Goal: Task Accomplishment & Management: Use online tool/utility

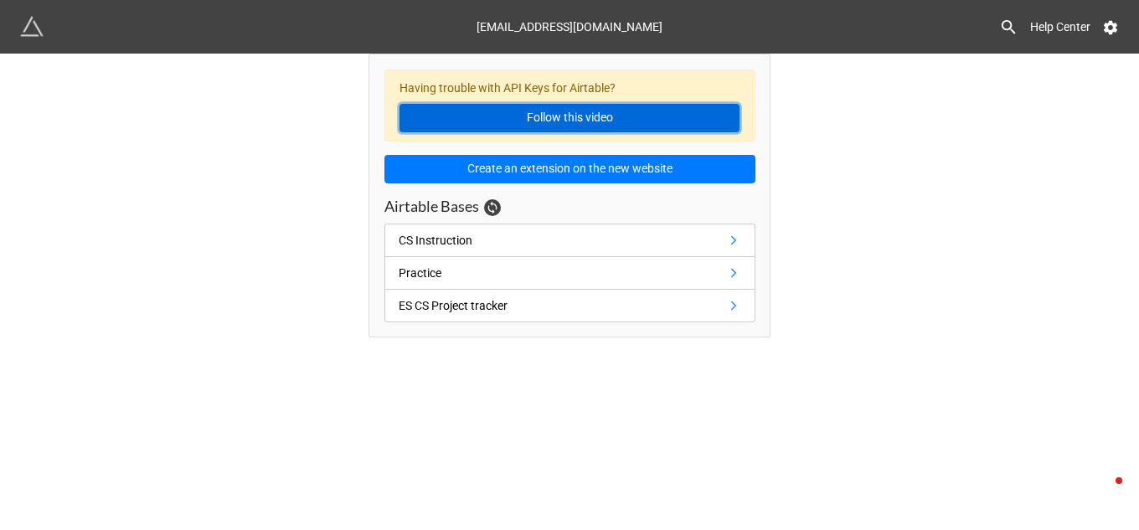
click at [570, 122] on link "Follow this video" at bounding box center [569, 118] width 340 height 28
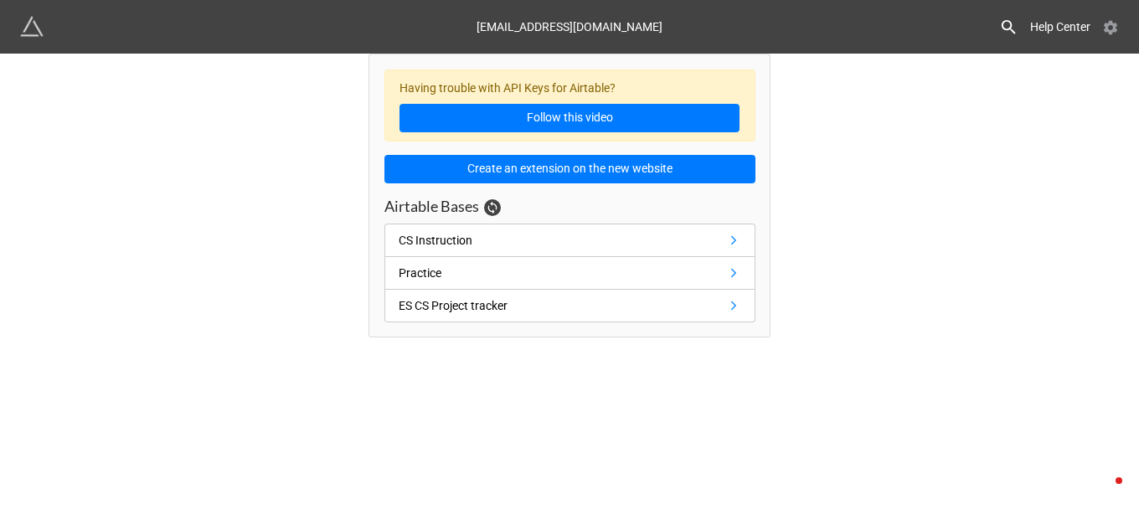
click at [1110, 29] on icon at bounding box center [1110, 27] width 17 height 17
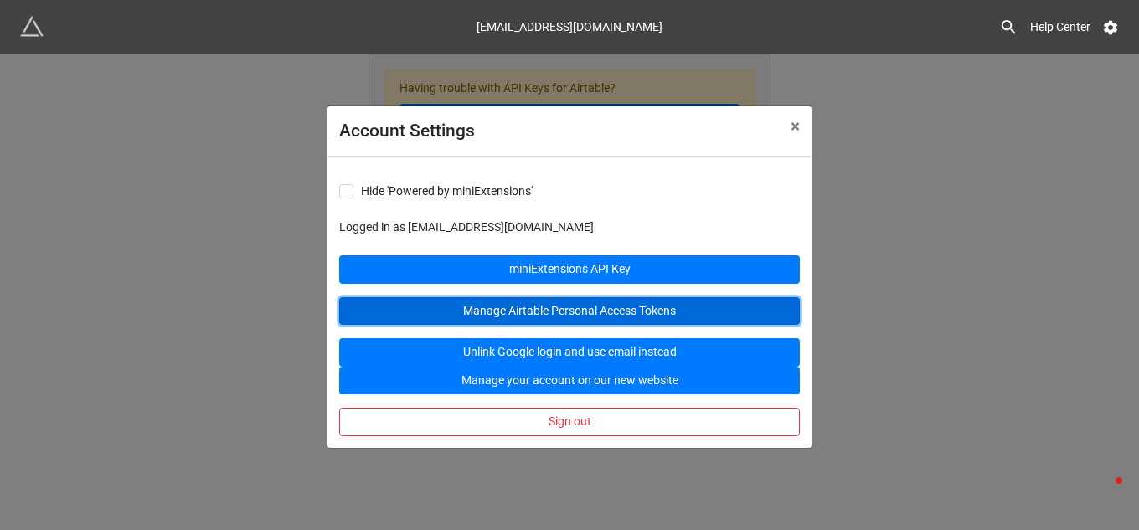
click at [616, 313] on link "Manage Airtable Personal Access Tokens" at bounding box center [569, 311] width 461 height 28
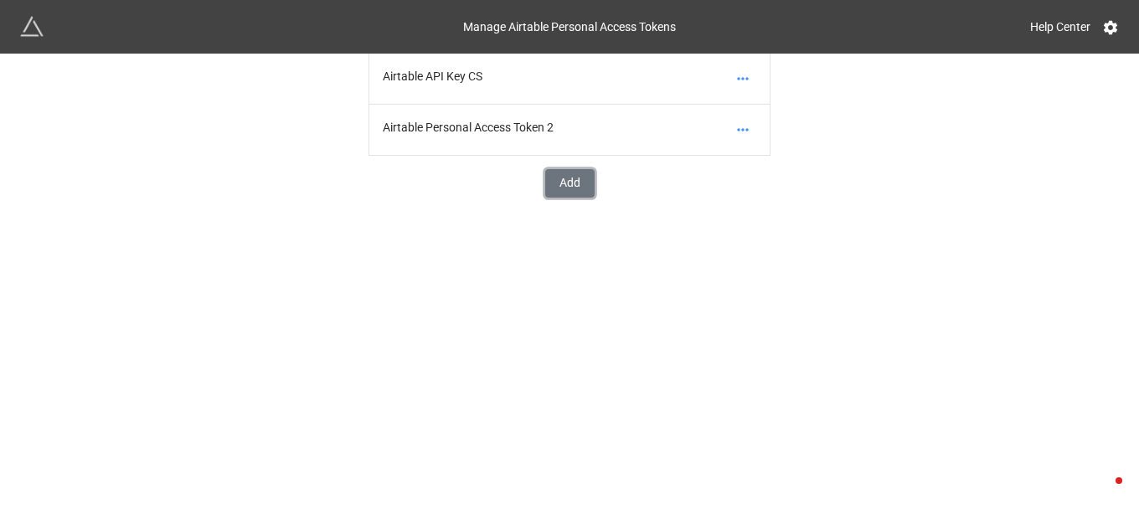
click at [565, 183] on button "Add" at bounding box center [569, 183] width 49 height 28
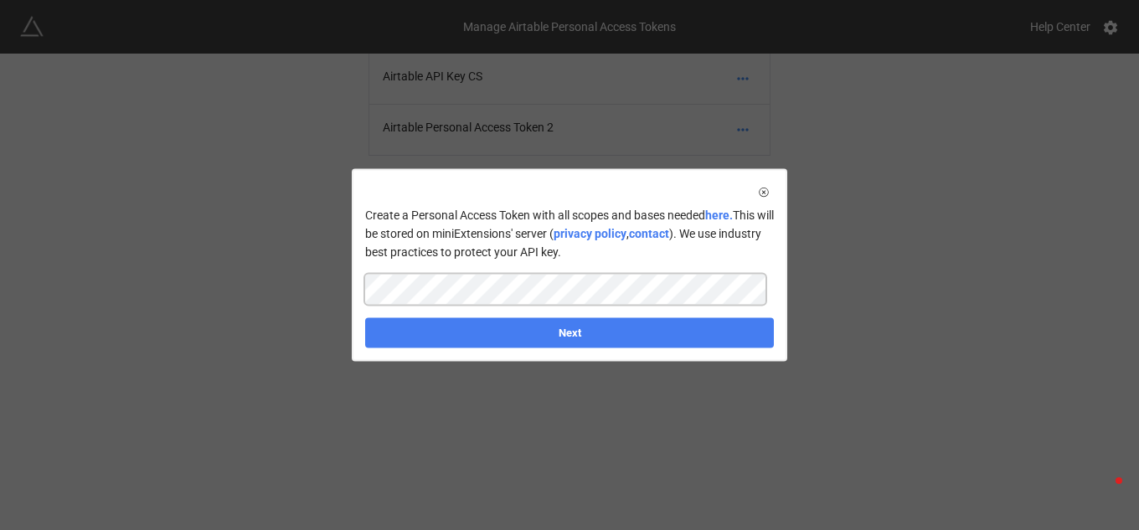
click at [1061, 284] on div "Create a Personal Access Token with all scopes and bases needed here. This will…" at bounding box center [569, 265] width 1139 height 530
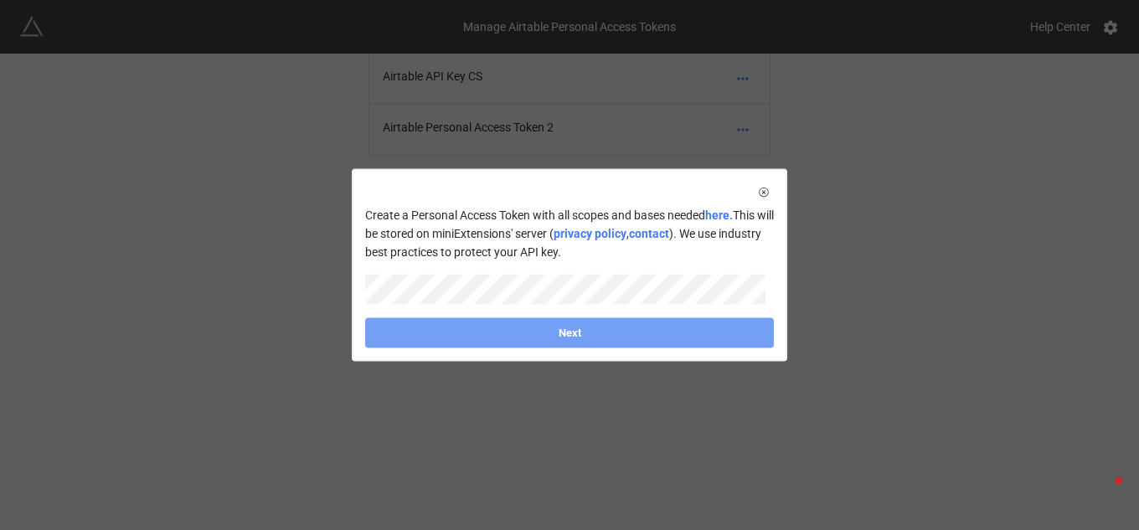
click at [703, 330] on link "Next" at bounding box center [569, 332] width 409 height 30
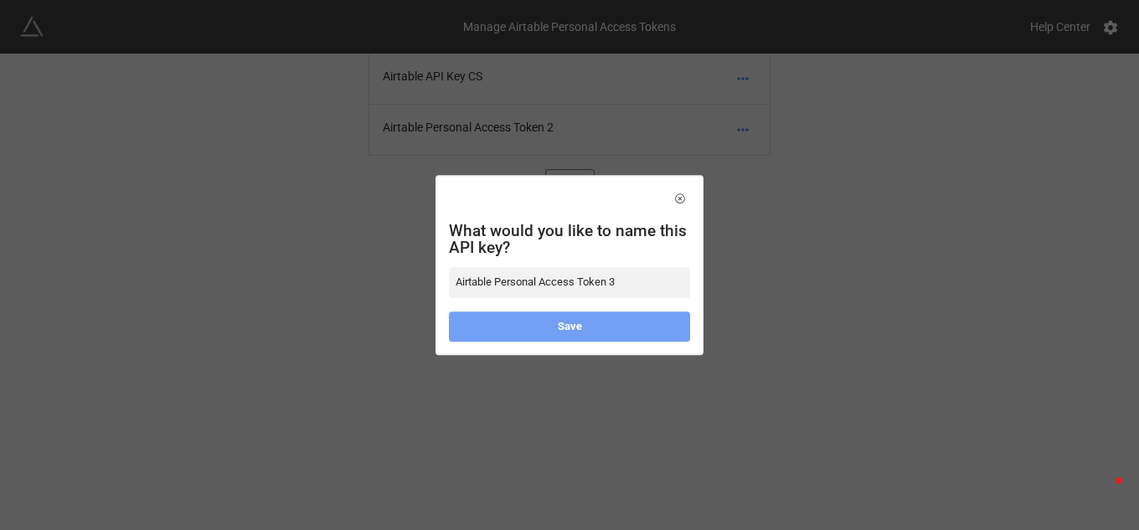
click at [585, 327] on link "Save" at bounding box center [569, 327] width 241 height 30
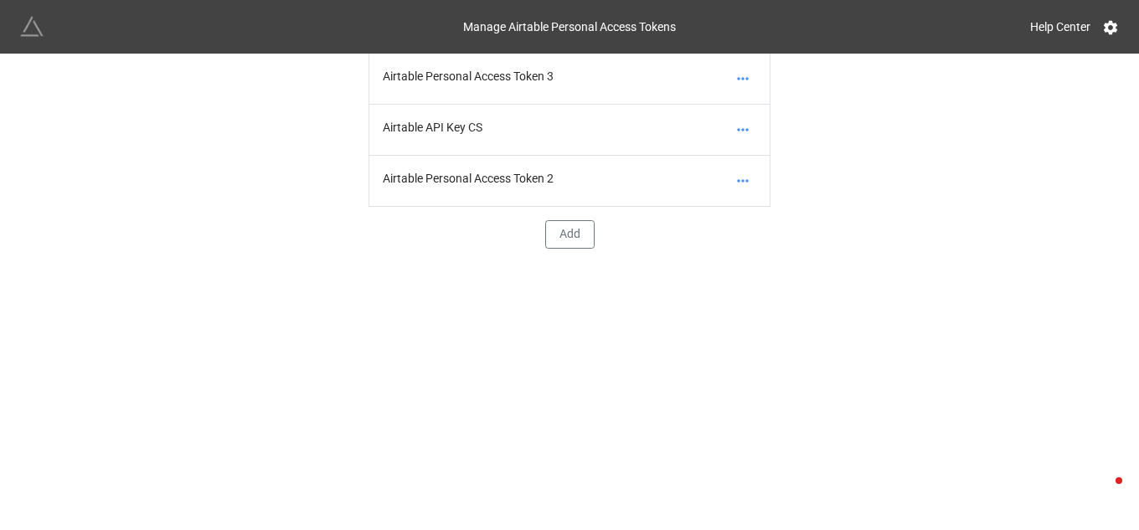
click at [31, 33] on img at bounding box center [31, 26] width 23 height 23
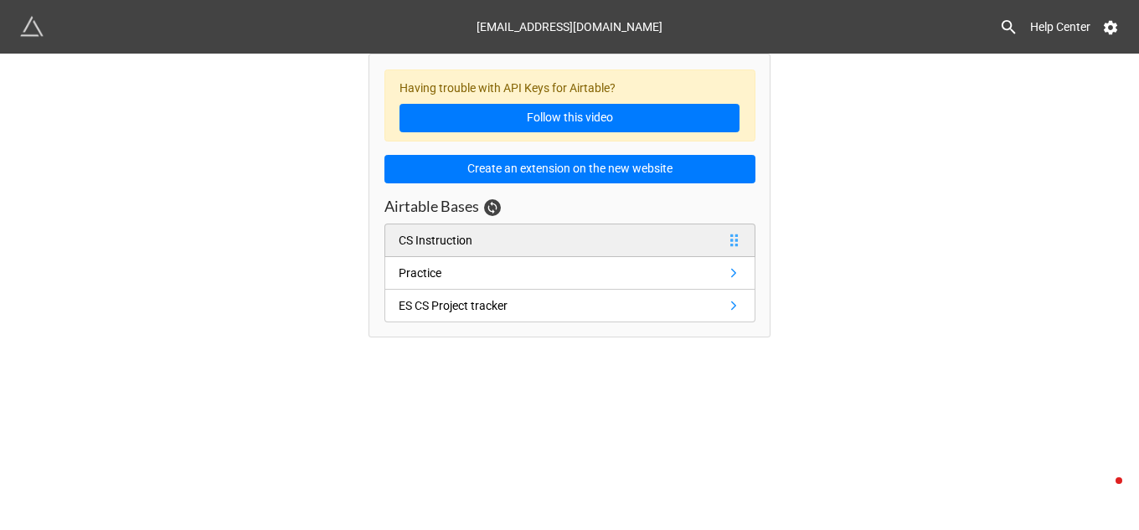
click at [528, 244] on link "CS Instruction" at bounding box center [569, 240] width 371 height 33
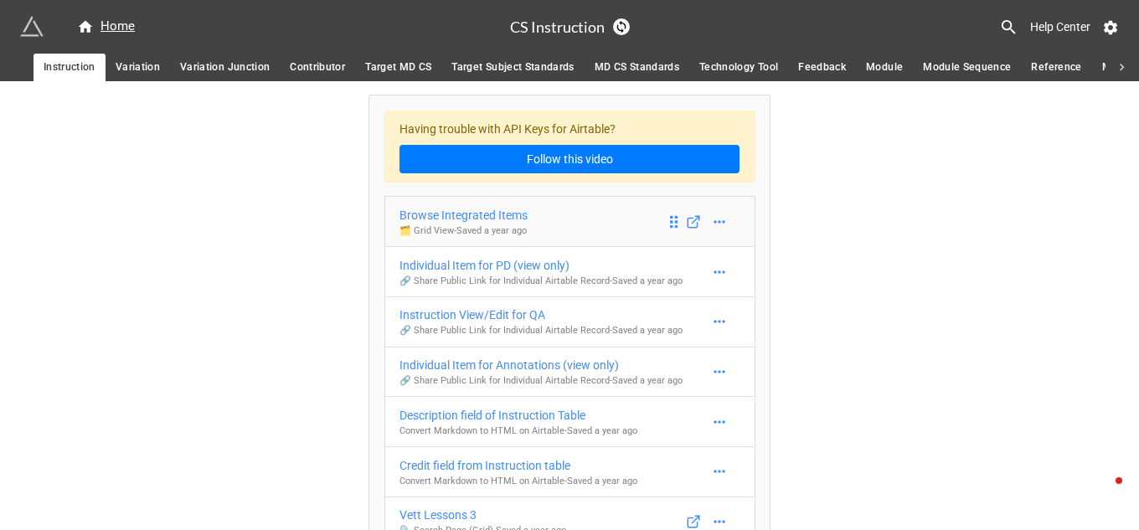
click at [517, 214] on div "Browse Integrated Items" at bounding box center [463, 215] width 128 height 18
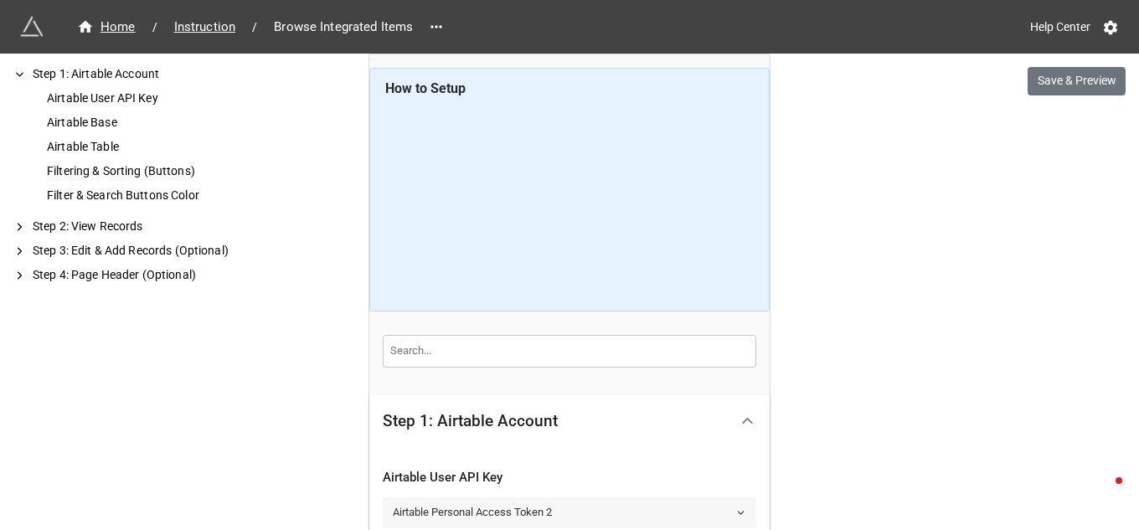
click at [736, 509] on icon at bounding box center [740, 513] width 11 height 11
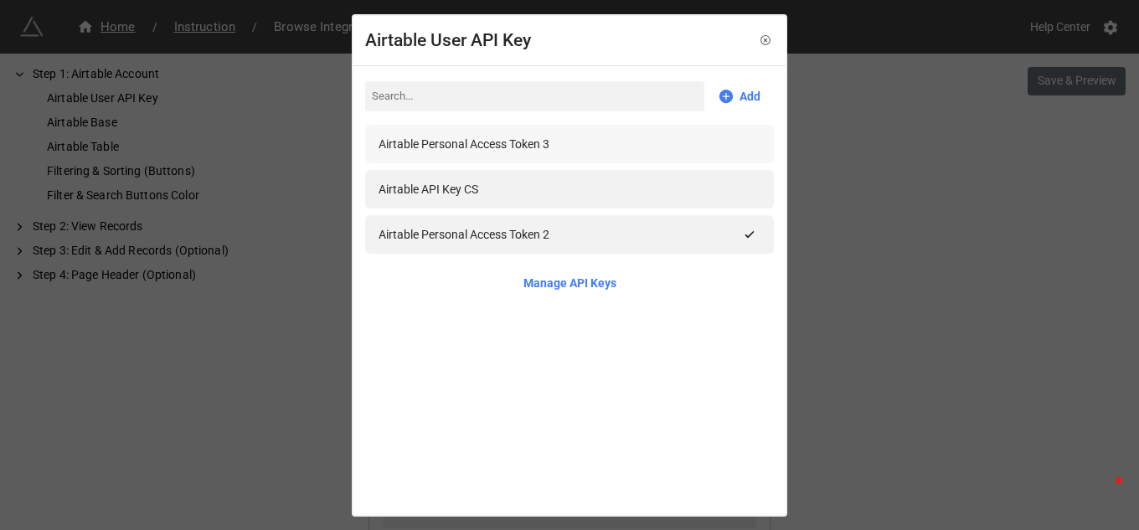
click at [523, 152] on div "Airtable Personal Access Token 3" at bounding box center [464, 144] width 171 height 18
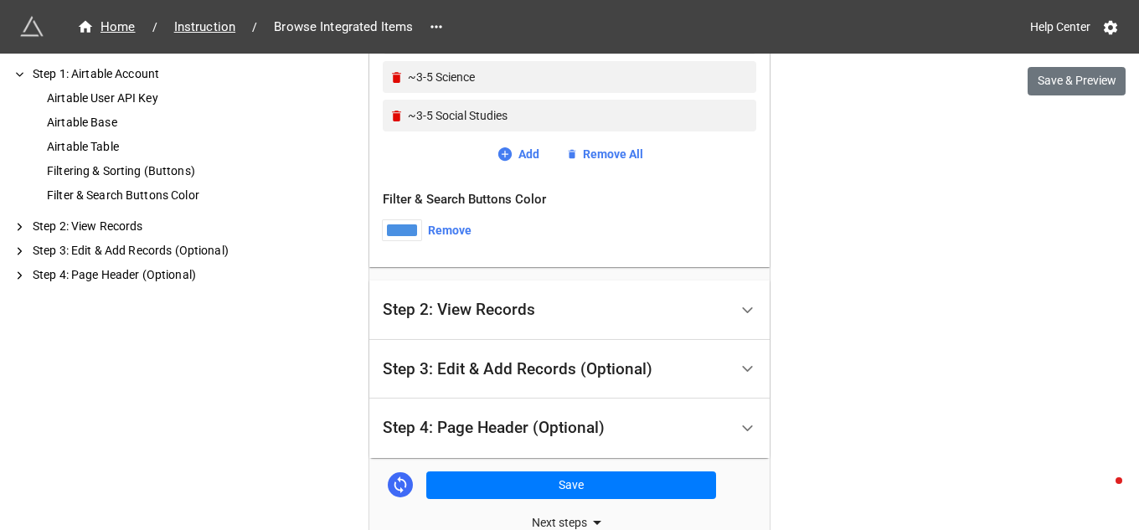
scroll to position [1079, 0]
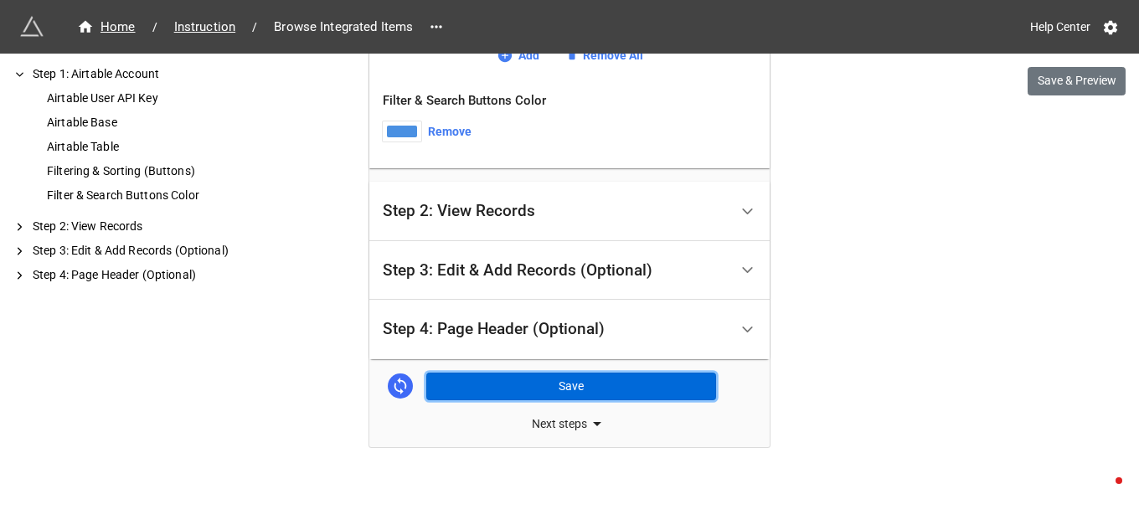
click at [587, 390] on button "Save" at bounding box center [571, 387] width 290 height 28
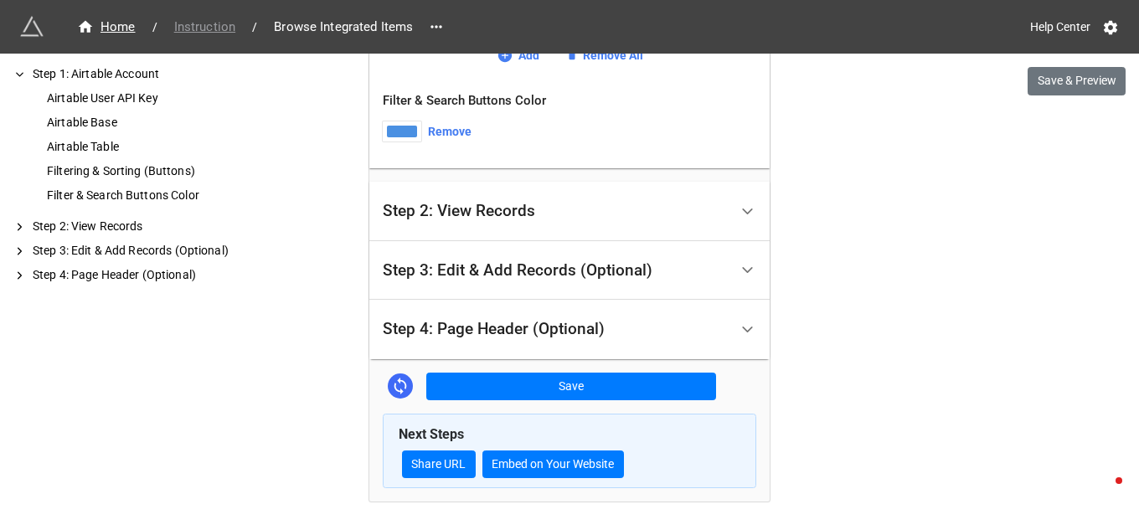
click at [213, 29] on span "Instruction" at bounding box center [204, 27] width 81 height 19
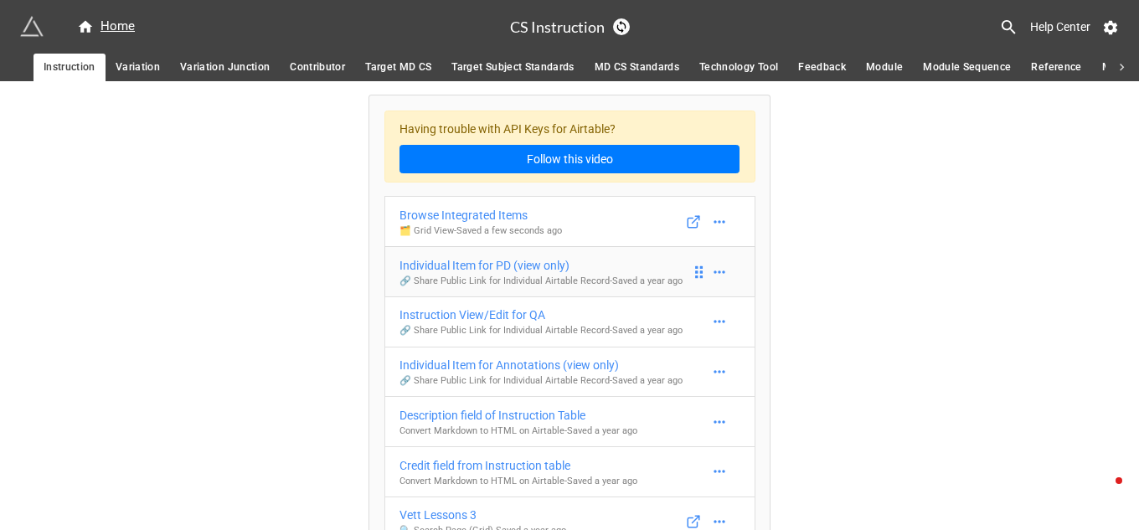
click at [441, 265] on div "Individual Item for PD (view only)" at bounding box center [540, 265] width 283 height 18
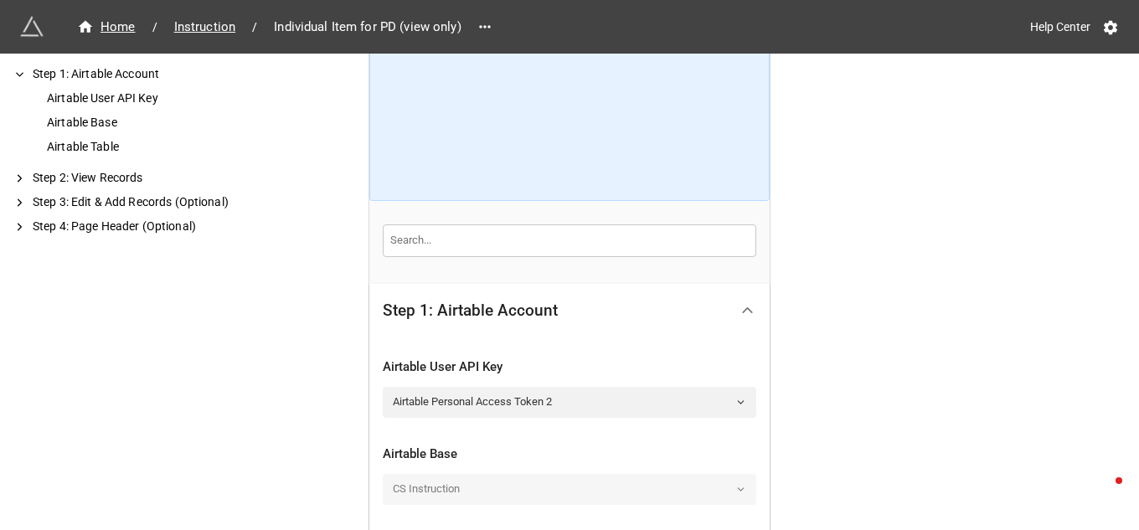
scroll to position [111, 0]
click at [735, 405] on icon at bounding box center [740, 401] width 11 height 11
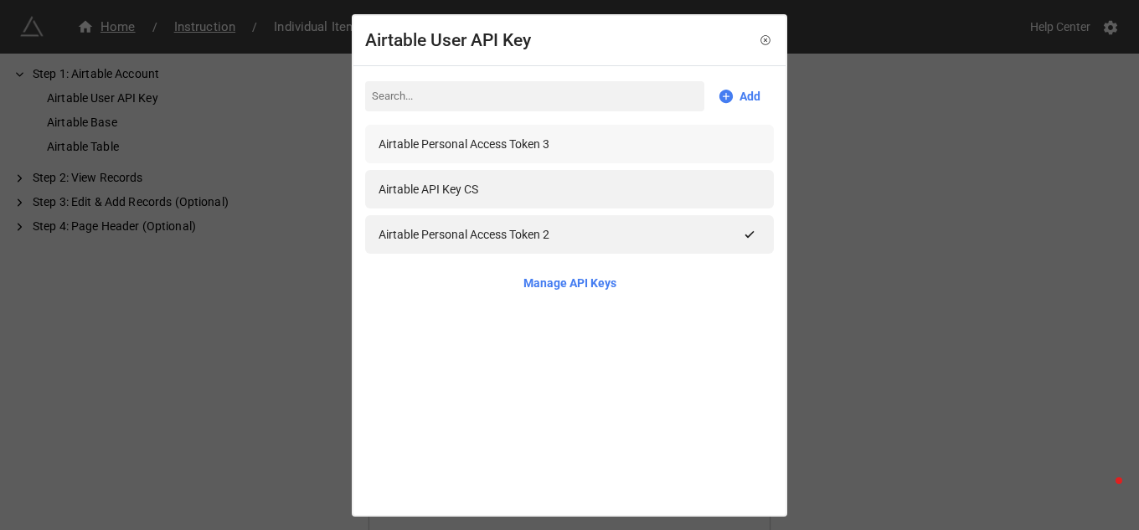
click at [523, 135] on div "Airtable Personal Access Token 3" at bounding box center [464, 144] width 171 height 18
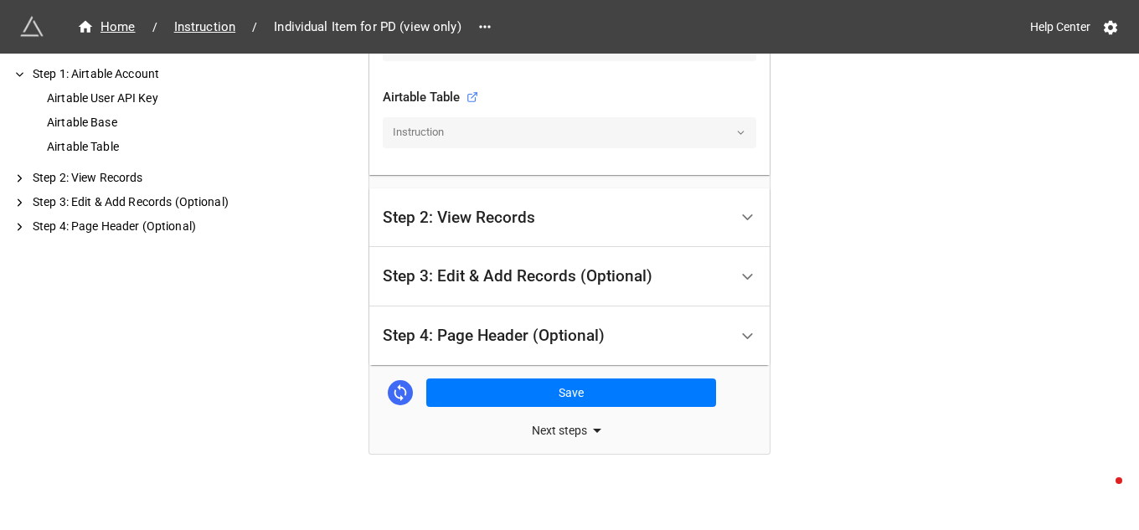
scroll to position [561, 0]
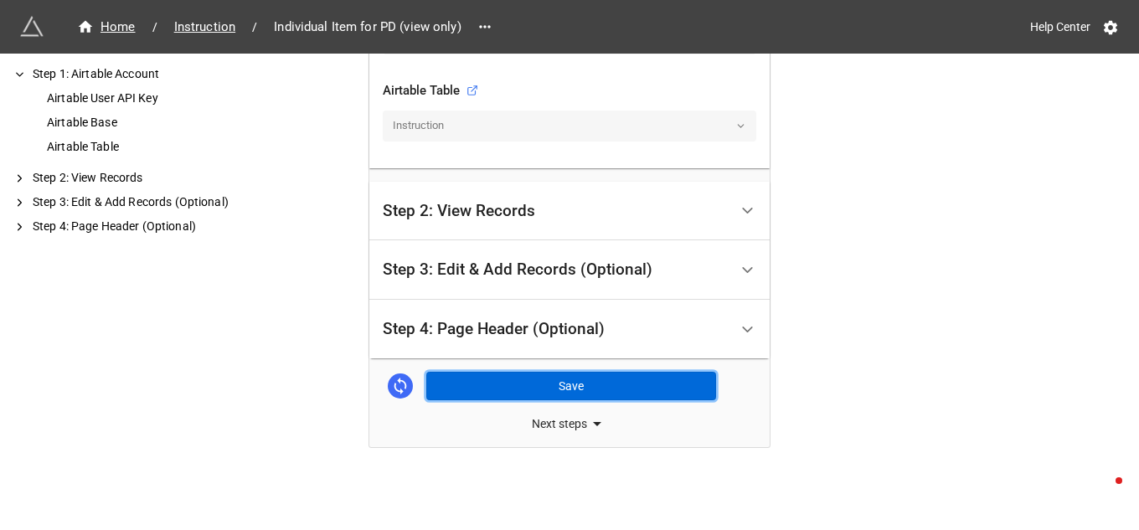
click at [553, 383] on button "Save" at bounding box center [571, 386] width 290 height 28
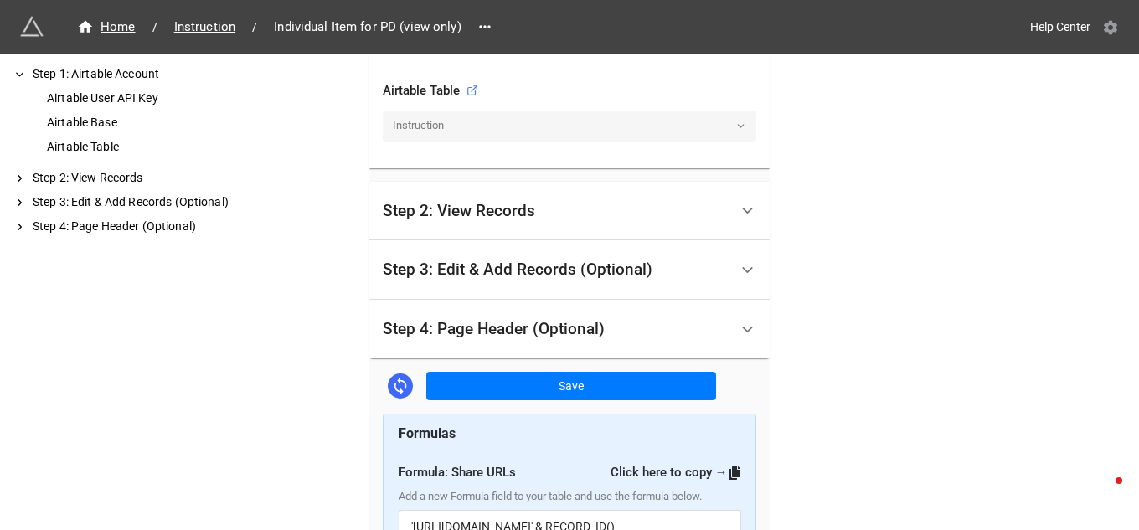
click at [1111, 30] on icon at bounding box center [1110, 28] width 13 height 14
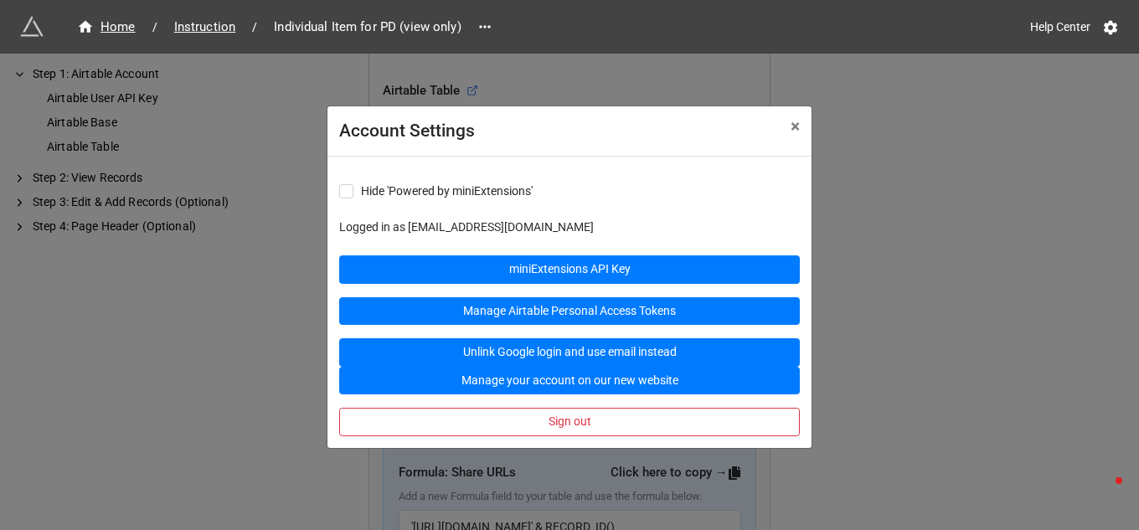
click at [971, 164] on div "Account Settings × Close Hide 'Powered by miniExtensions' Logged in as kbenson@…" at bounding box center [569, 319] width 1139 height 530
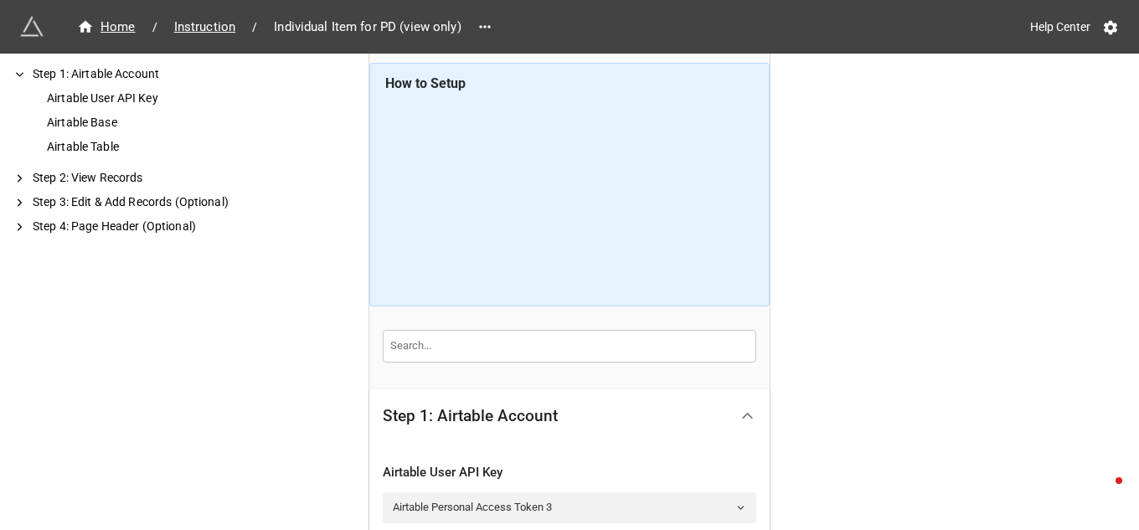
scroll to position [0, 0]
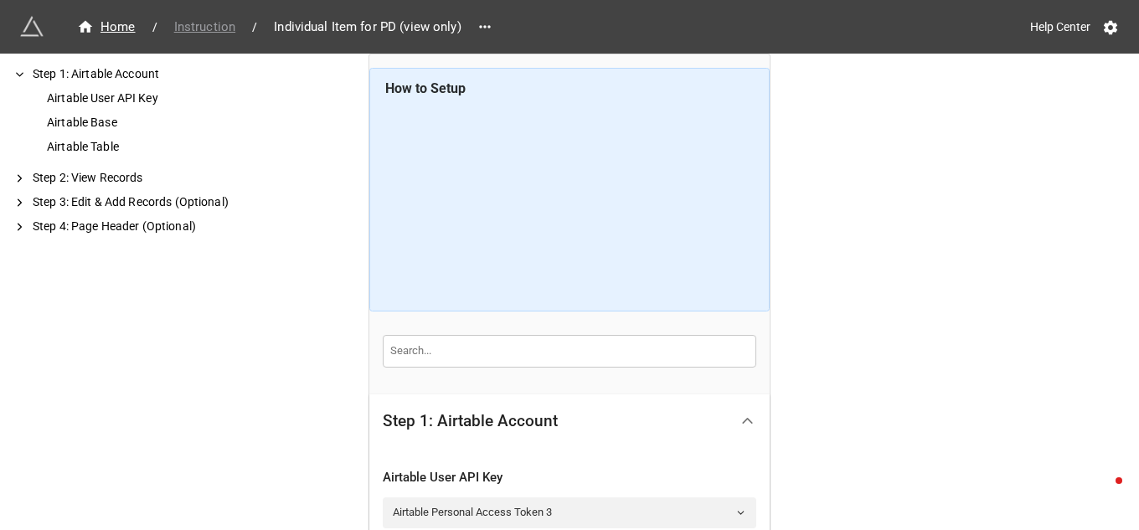
click at [204, 30] on span "Instruction" at bounding box center [204, 27] width 81 height 19
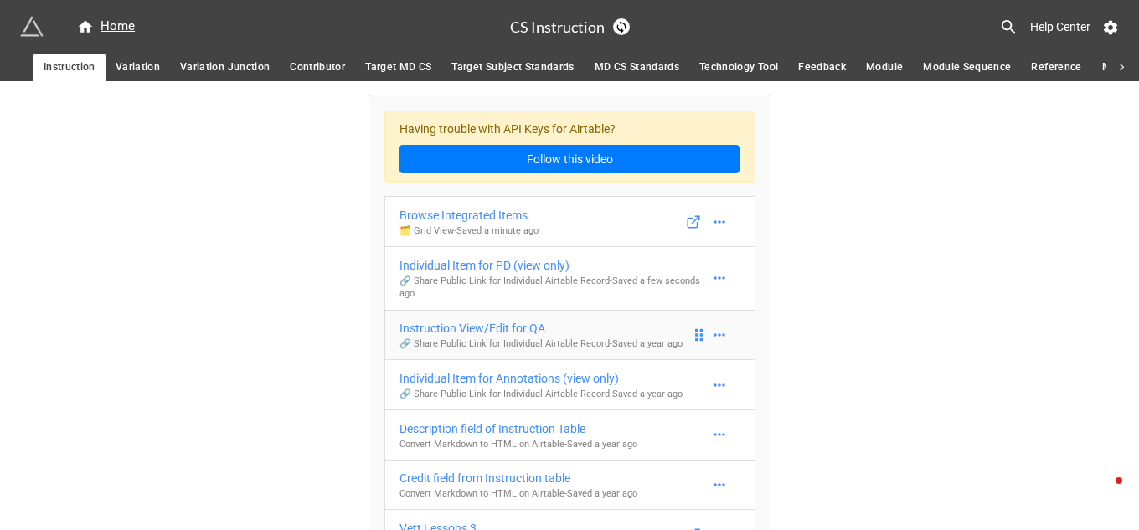
click at [497, 325] on div "Instruction View/Edit for QA" at bounding box center [540, 328] width 283 height 18
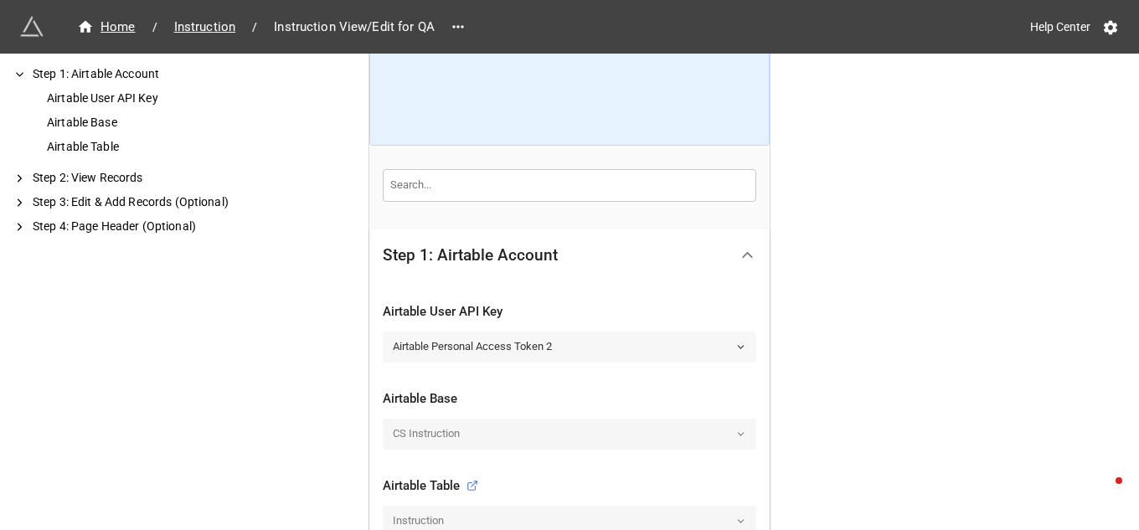
scroll to position [167, 0]
click at [738, 347] on polyline at bounding box center [741, 346] width 6 height 3
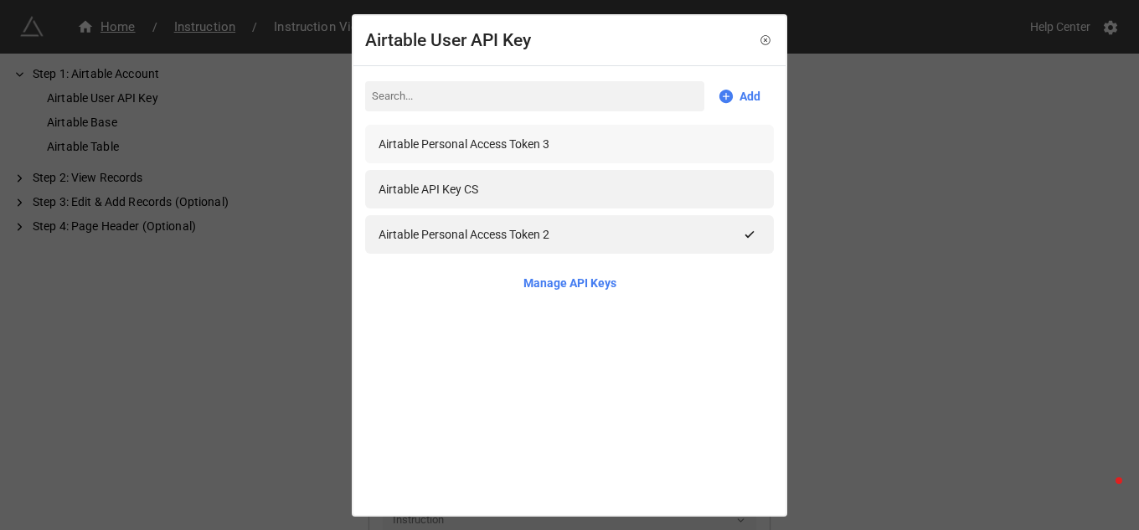
click at [734, 143] on div "Airtable Personal Access Token 3" at bounding box center [570, 144] width 382 height 18
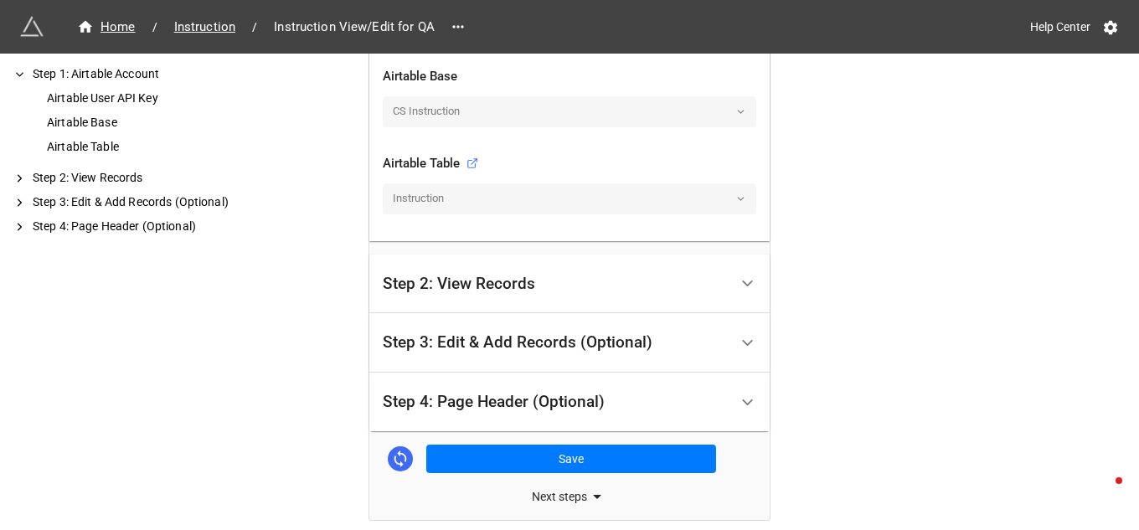
scroll to position [561, 0]
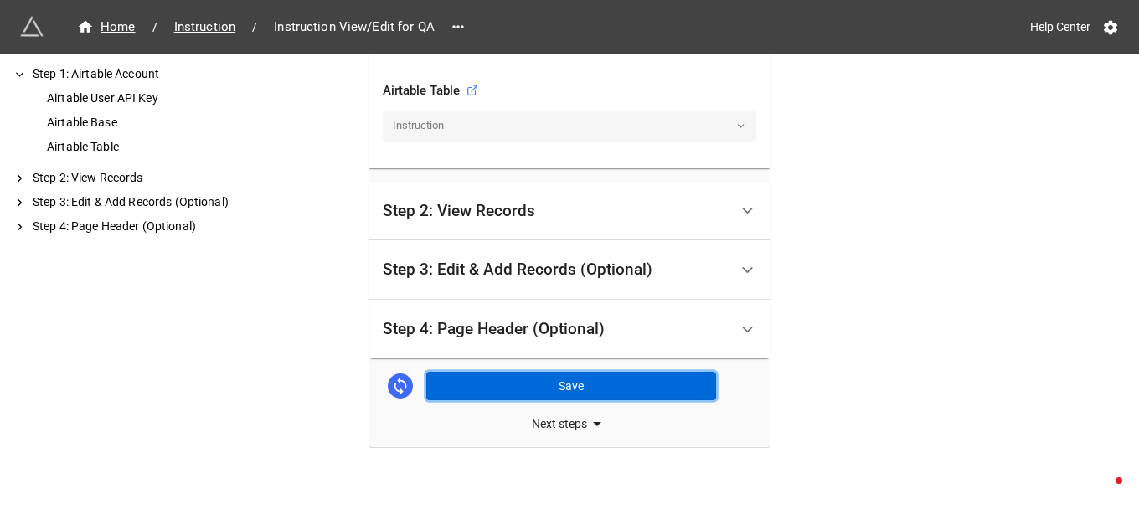
click at [575, 384] on button "Save" at bounding box center [571, 386] width 290 height 28
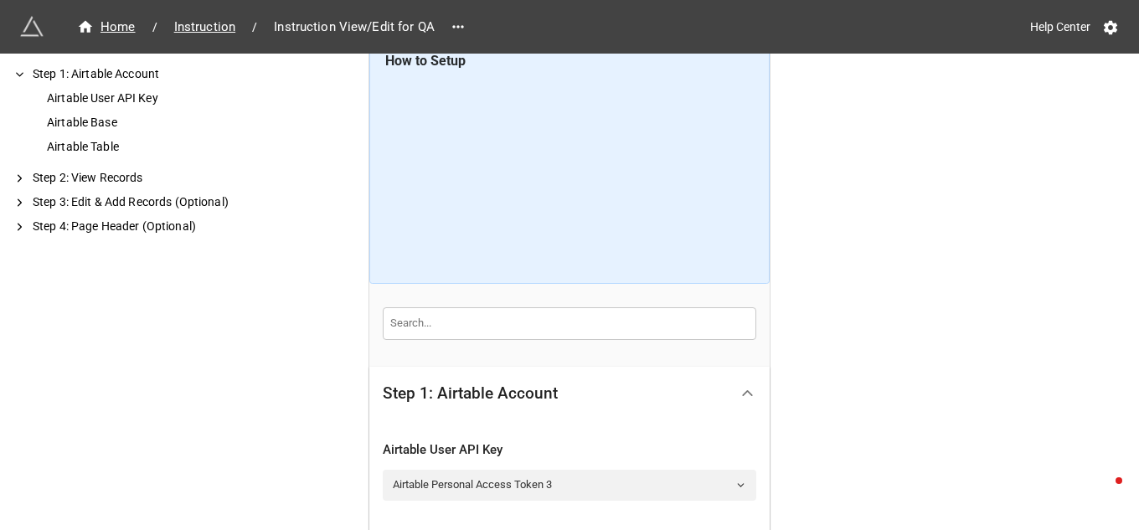
scroll to position [0, 0]
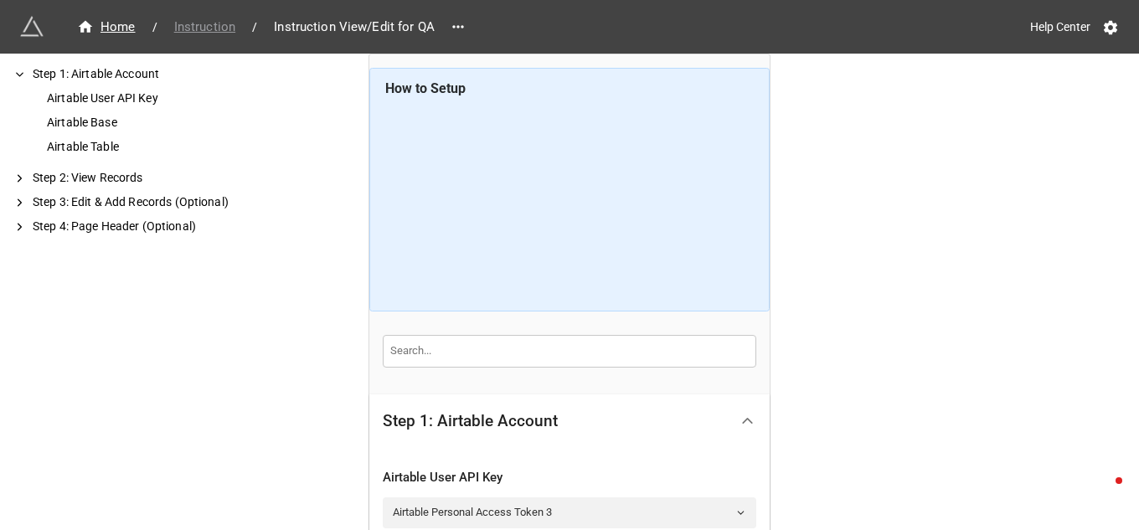
click at [191, 25] on span "Instruction" at bounding box center [204, 27] width 81 height 19
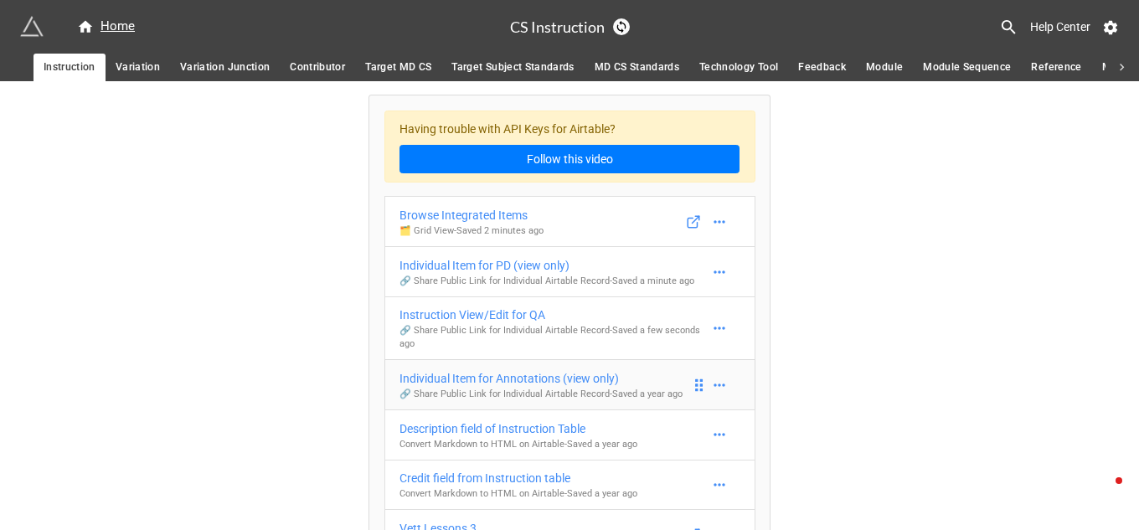
click at [534, 376] on div "Individual Item for Annotations (view only)" at bounding box center [540, 378] width 283 height 18
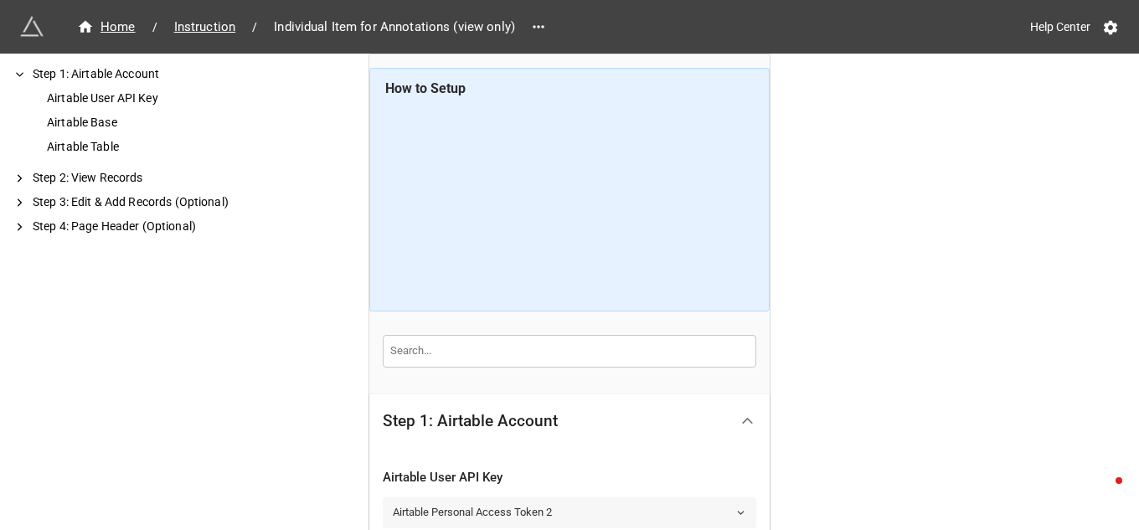
click at [740, 516] on icon at bounding box center [740, 513] width 11 height 11
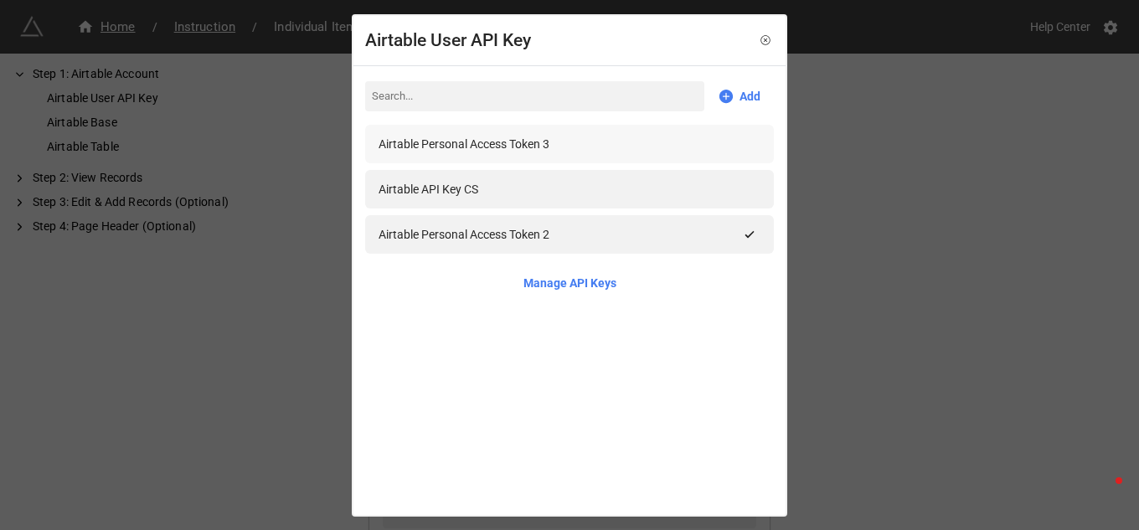
click at [502, 135] on div "Airtable Personal Access Token 3" at bounding box center [464, 144] width 171 height 18
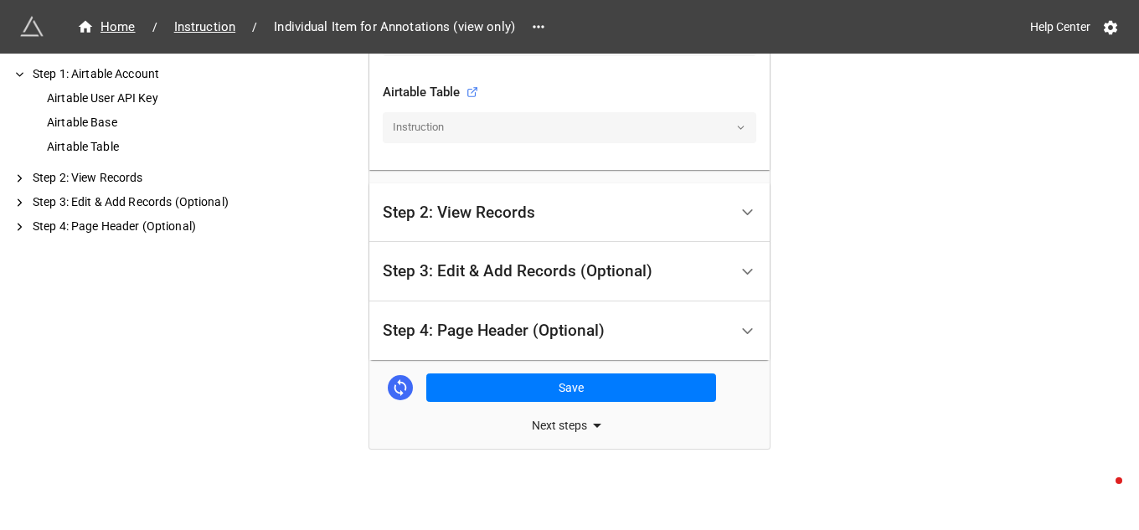
scroll to position [561, 0]
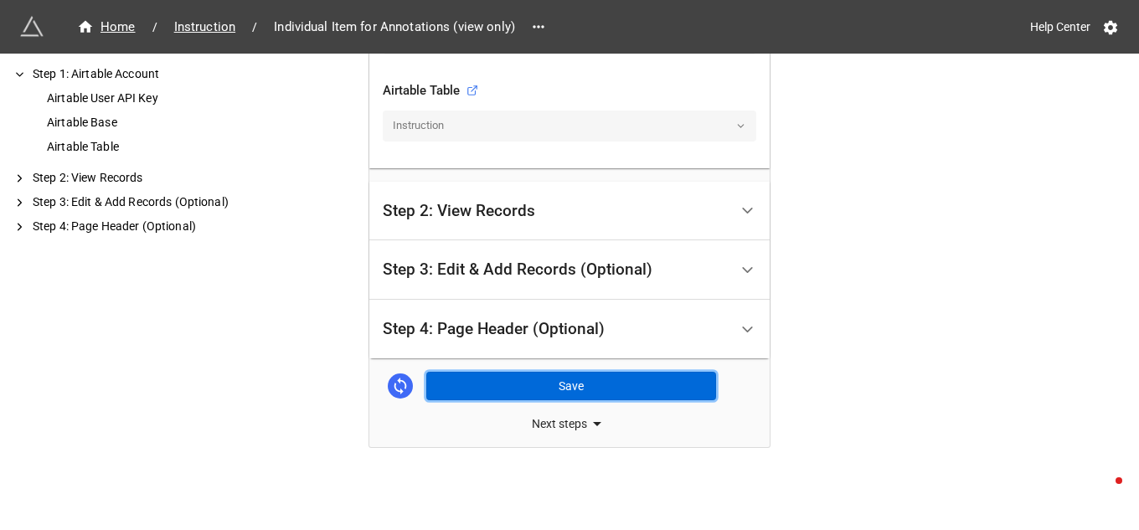
click at [569, 389] on button "Save" at bounding box center [571, 386] width 290 height 28
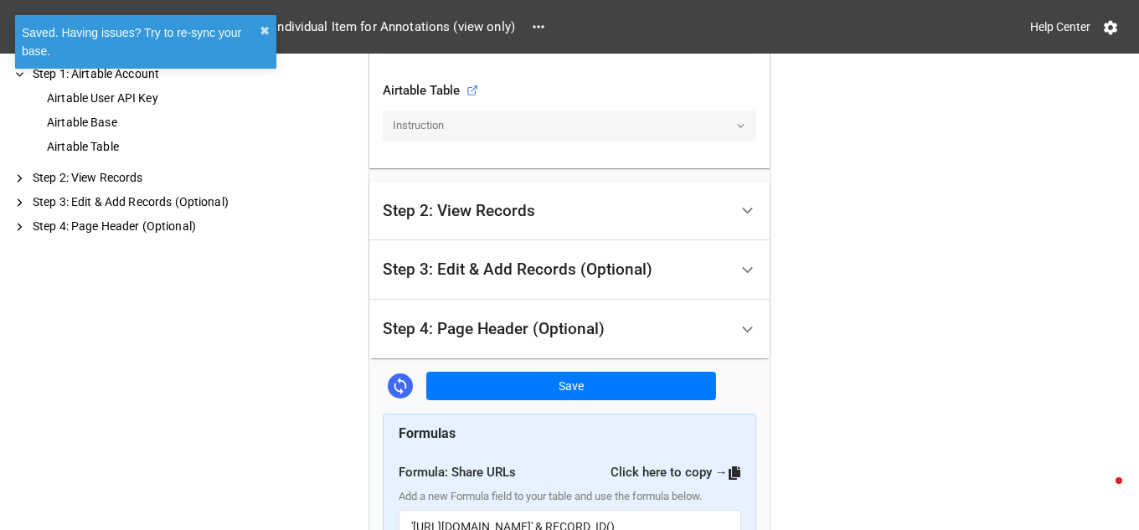
click at [195, 28] on div "Saved. Having issues? Try to re-sync your base. ✖︎ Home / Instruction / Individ…" at bounding box center [569, 265] width 1139 height 530
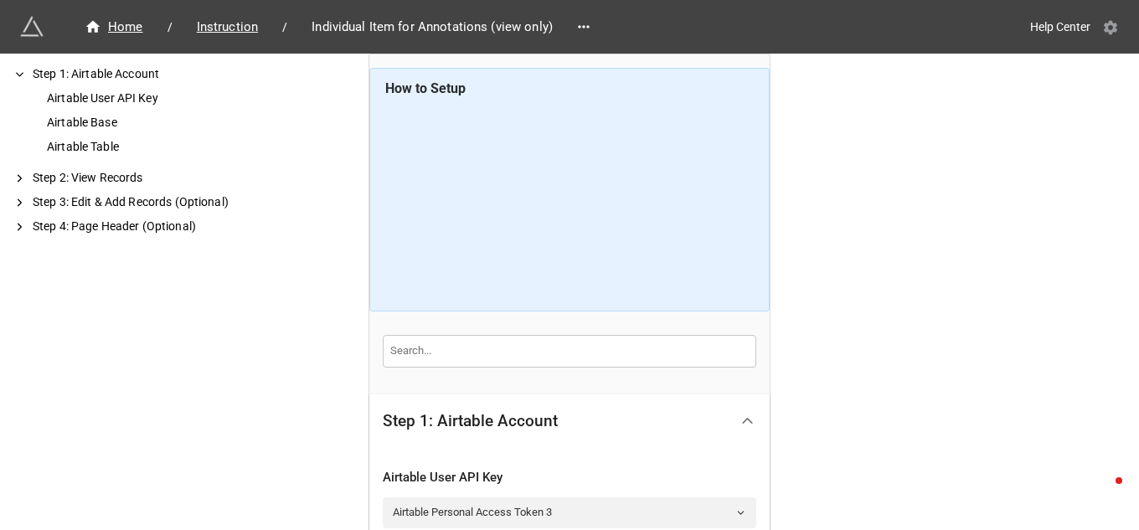
click at [1110, 24] on icon at bounding box center [1110, 28] width 13 height 14
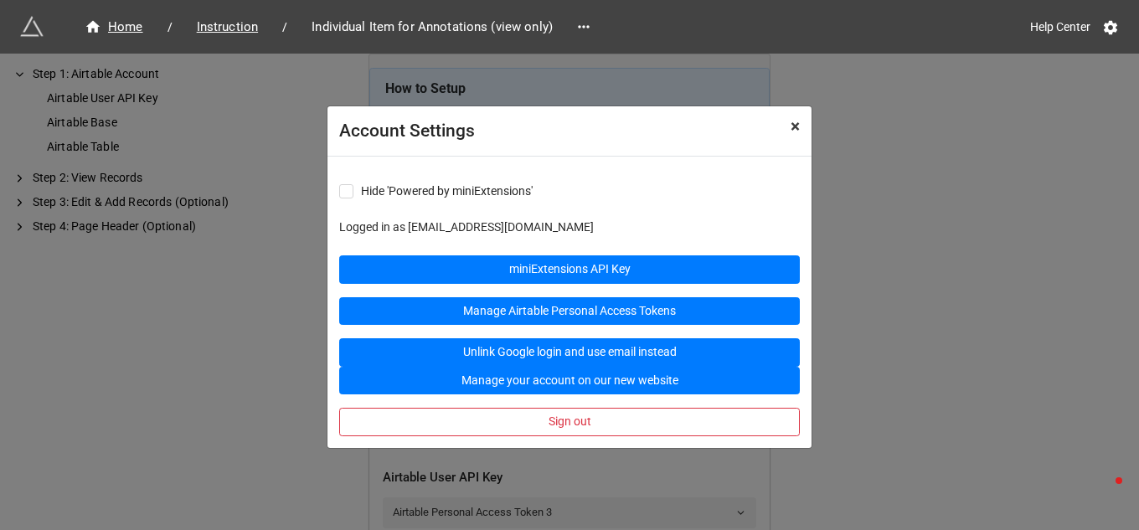
click at [797, 131] on span "×" at bounding box center [795, 126] width 9 height 20
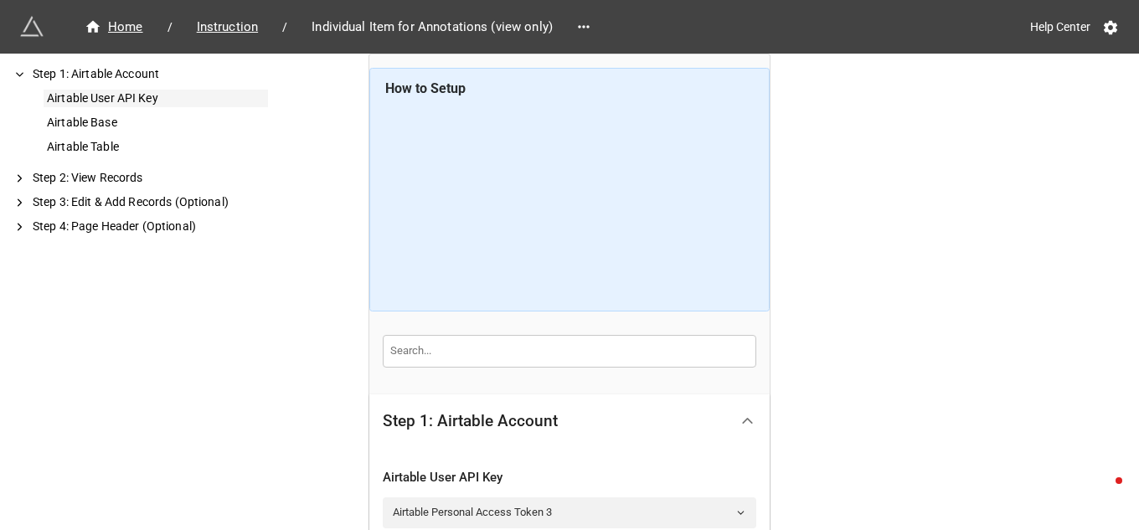
click at [90, 92] on div "Airtable User API Key" at bounding box center [156, 99] width 224 height 18
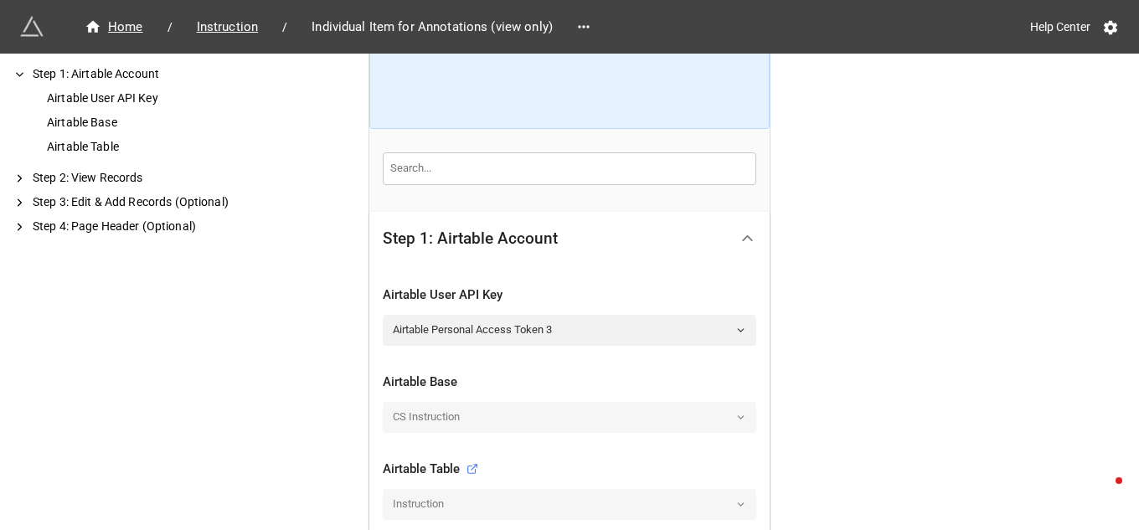
scroll to position [233, 0]
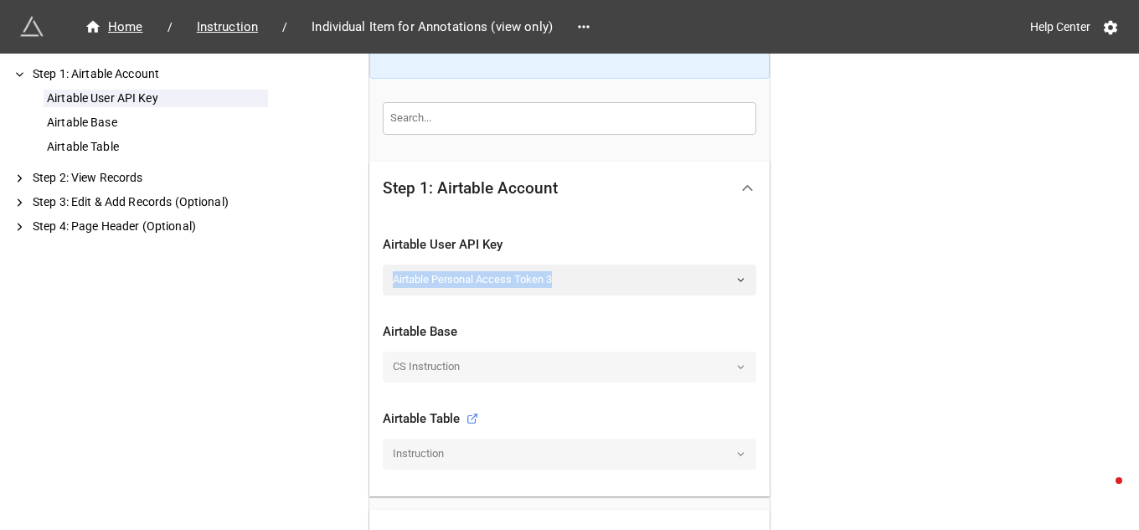
drag, startPoint x: 548, startPoint y: 276, endPoint x: 369, endPoint y: 271, distance: 178.4
click at [369, 271] on div "Airtable User API Key Airtable Personal Access Token 3 Airtable Base CS Instruc…" at bounding box center [569, 355] width 400 height 281
copy link "Airtable Personal Access Token 3"
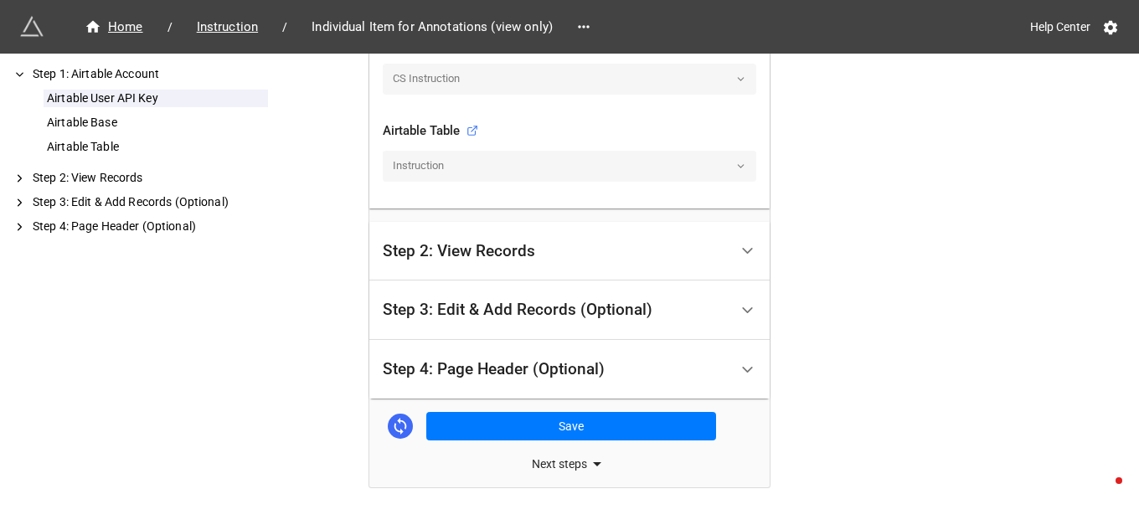
scroll to position [561, 0]
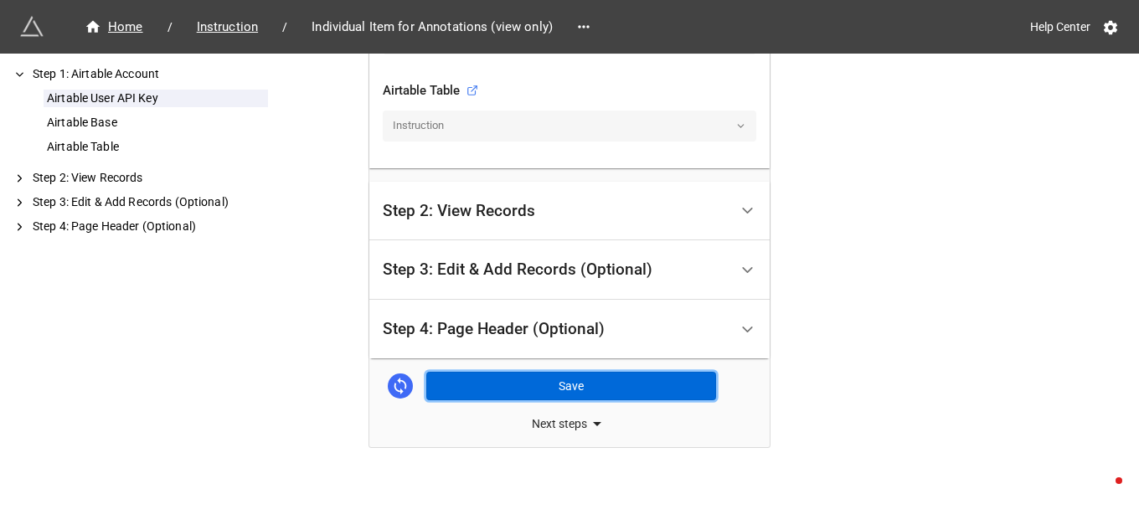
click at [552, 390] on button "Save" at bounding box center [571, 386] width 290 height 28
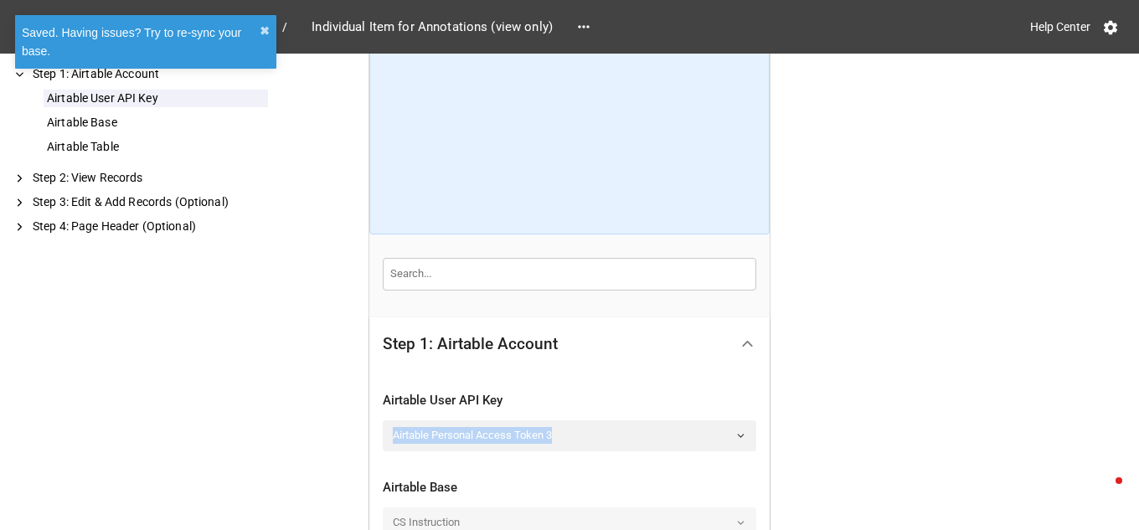
scroll to position [0, 0]
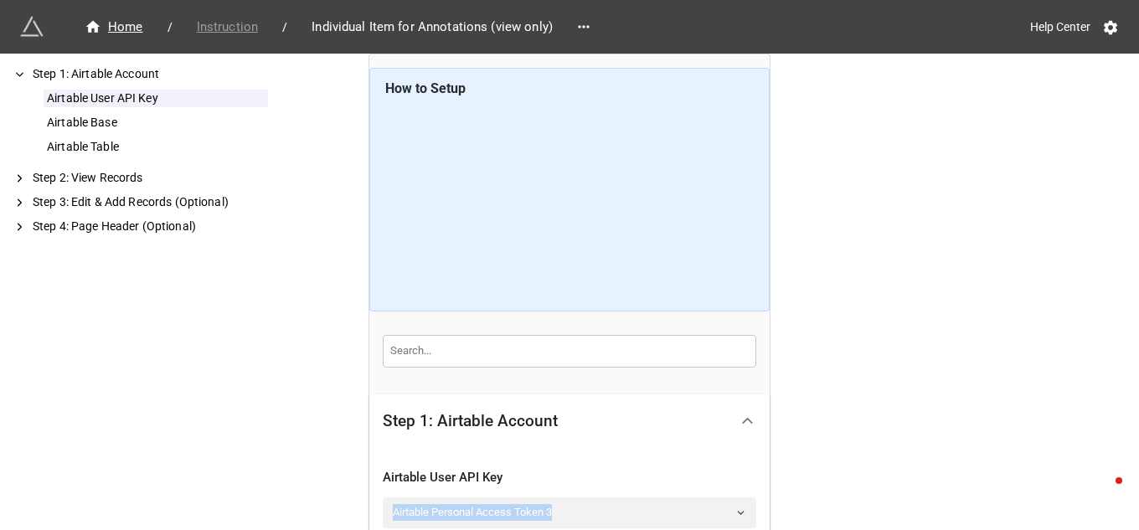
click at [220, 20] on span "Instruction" at bounding box center [227, 27] width 81 height 19
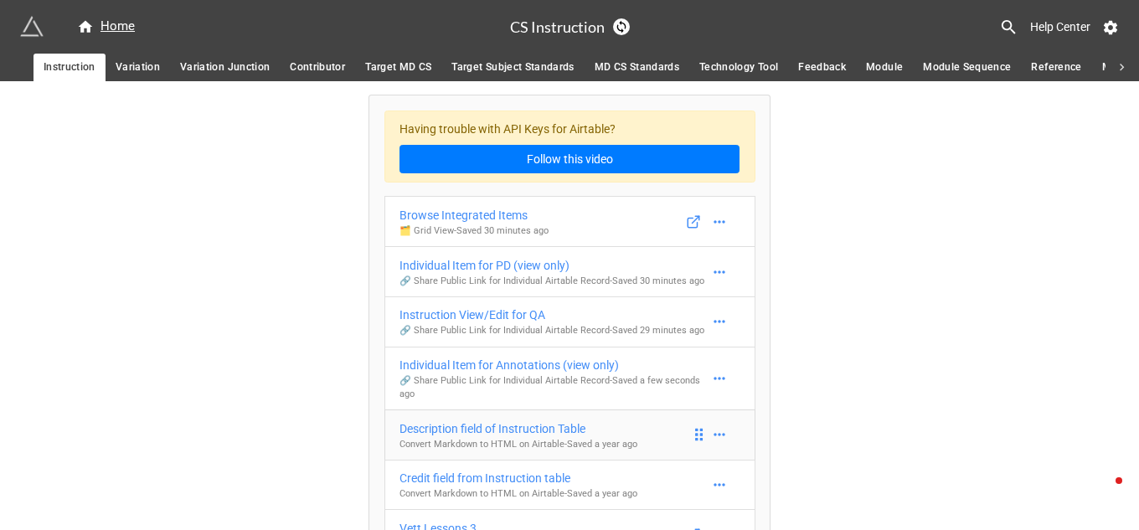
click at [533, 428] on div "Description field of Instruction Table" at bounding box center [518, 429] width 238 height 18
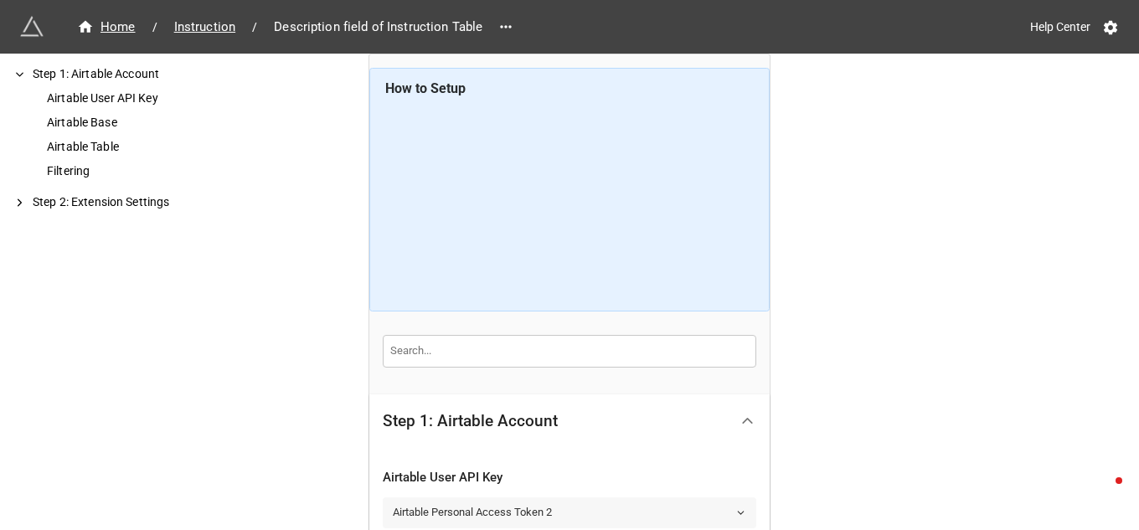
click at [739, 508] on icon at bounding box center [740, 513] width 11 height 11
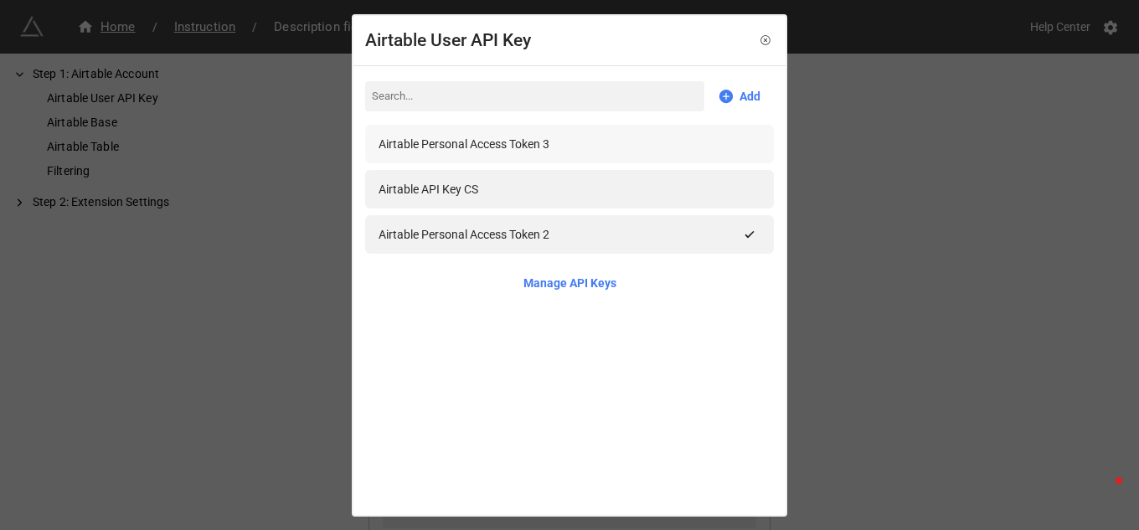
click at [527, 146] on div "Airtable Personal Access Token 3" at bounding box center [464, 144] width 171 height 18
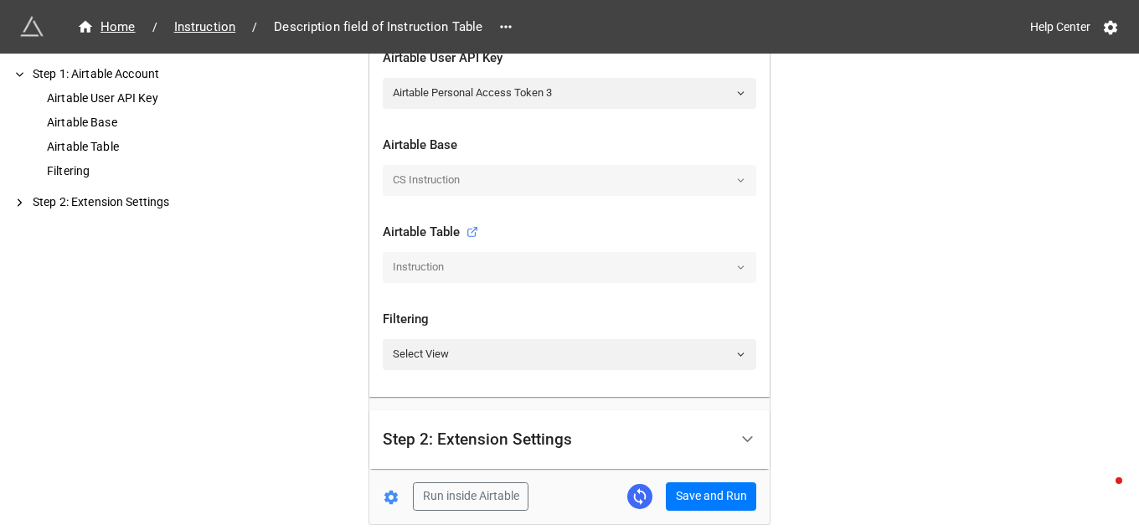
scroll to position [497, 0]
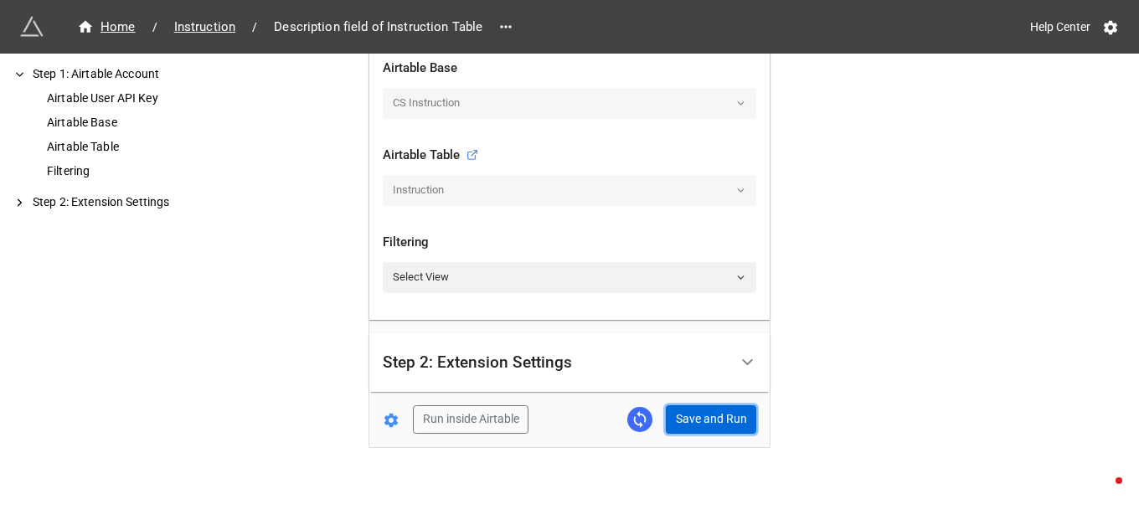
click at [691, 416] on button "Save and Run" at bounding box center [711, 419] width 90 height 28
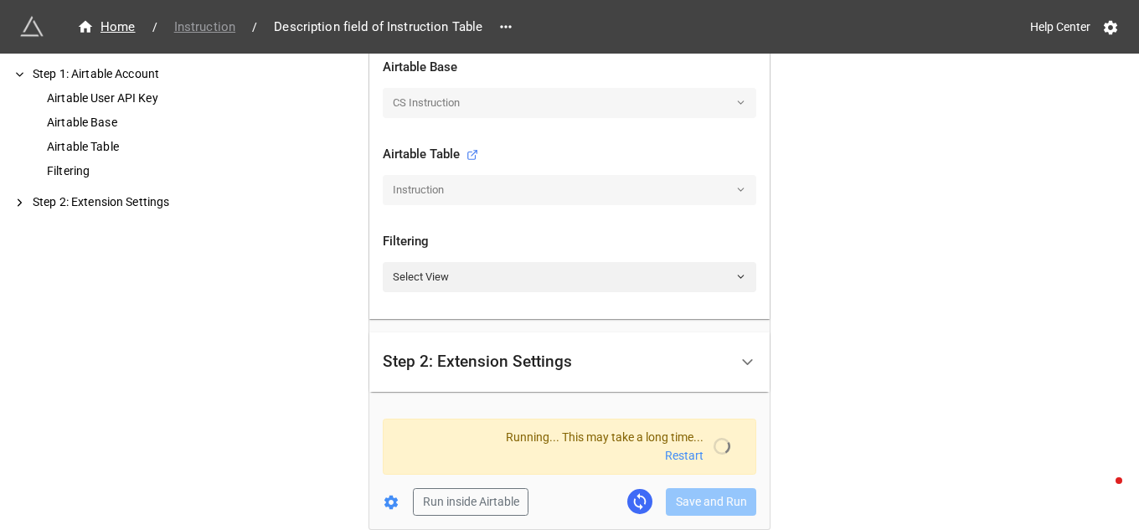
click at [213, 23] on span "Instruction" at bounding box center [204, 27] width 81 height 19
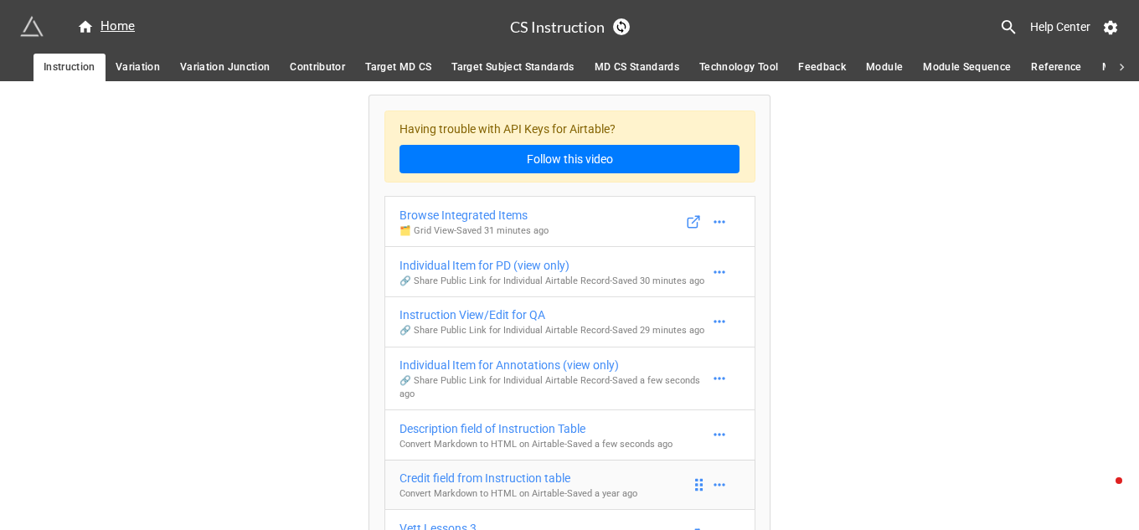
click at [528, 475] on div "Credit field from Instruction table" at bounding box center [518, 478] width 238 height 18
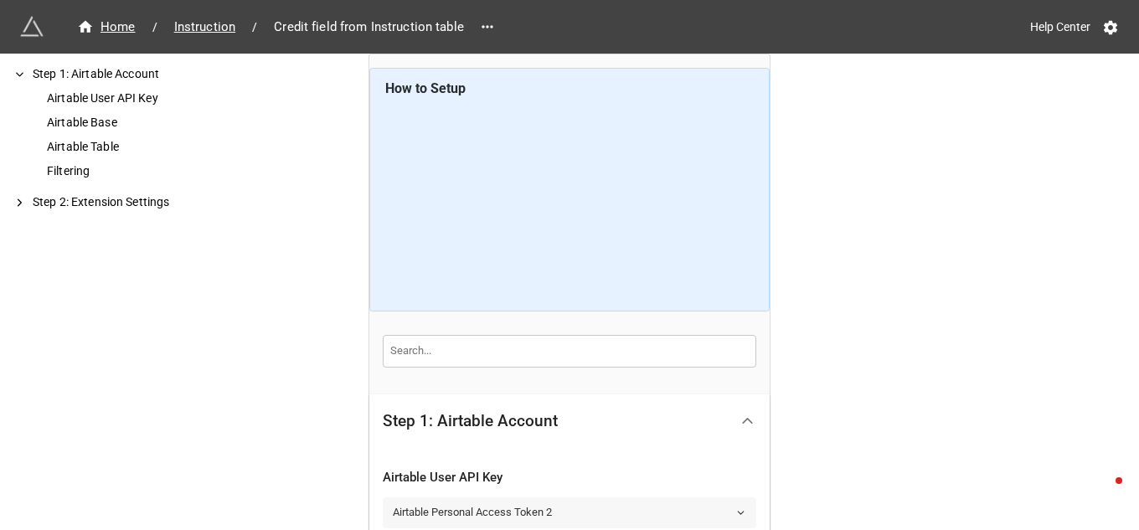
click at [735, 514] on icon at bounding box center [740, 513] width 11 height 11
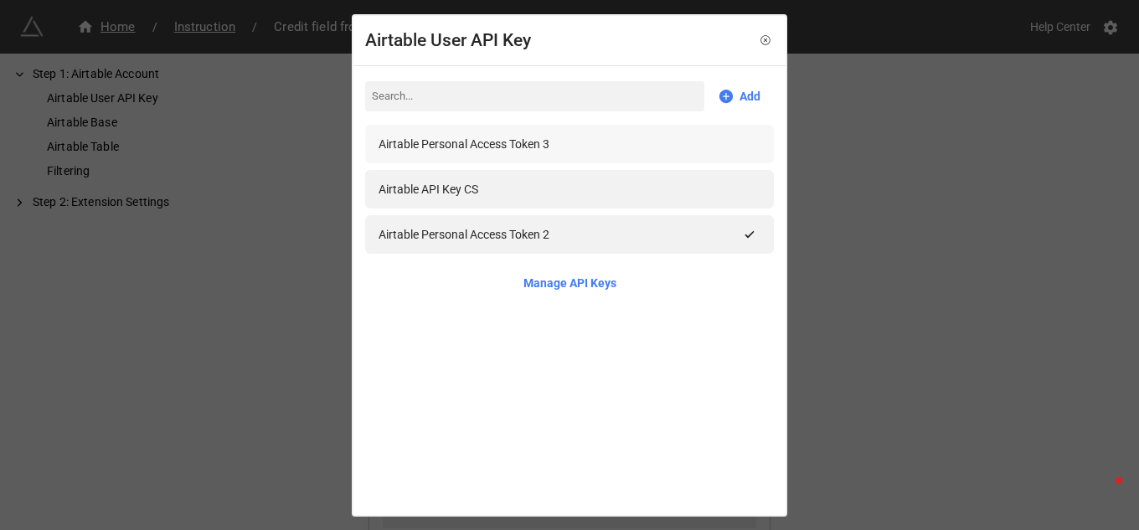
click at [533, 141] on div "Airtable Personal Access Token 3" at bounding box center [464, 144] width 171 height 18
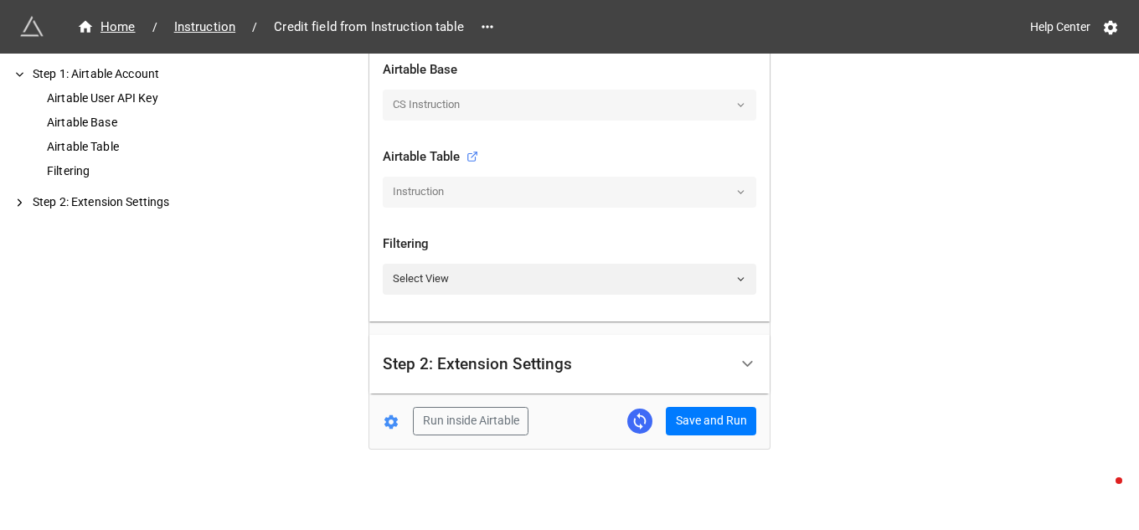
scroll to position [497, 0]
click at [701, 420] on button "Save and Run" at bounding box center [711, 419] width 90 height 28
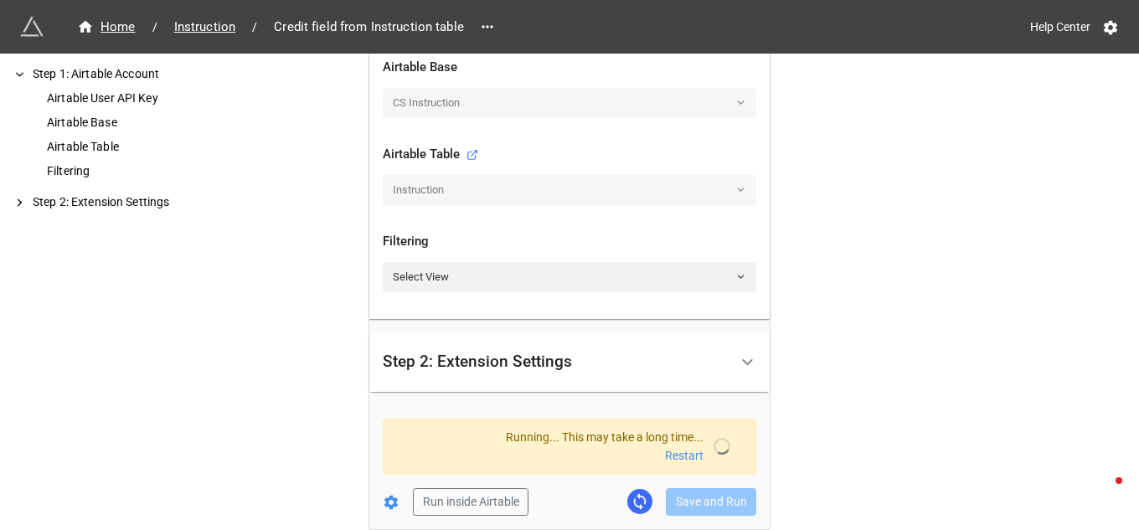
scroll to position [606, 0]
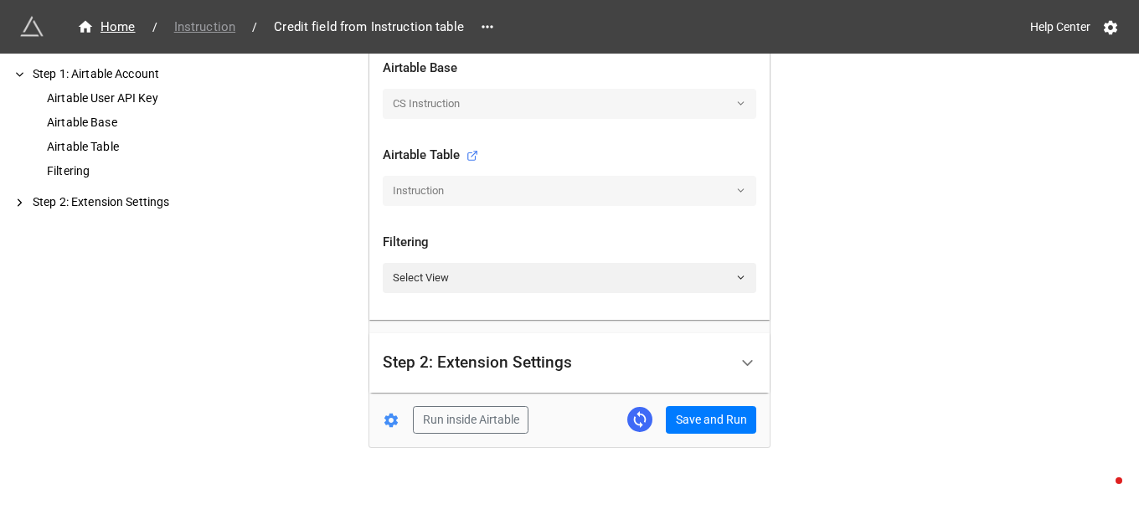
click at [199, 23] on span "Instruction" at bounding box center [204, 27] width 81 height 19
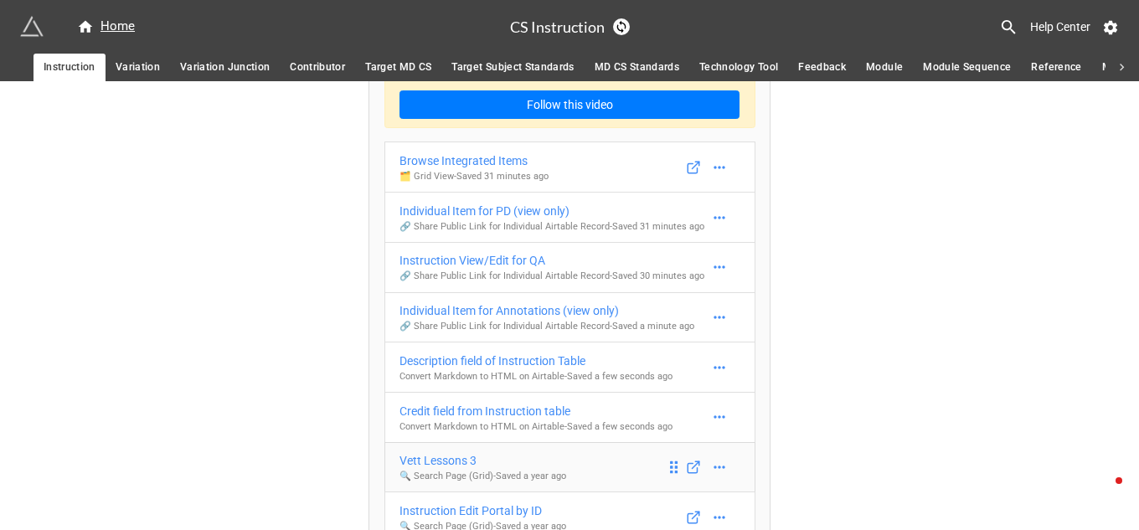
scroll to position [55, 0]
click at [458, 462] on div "Vett Lessons 3" at bounding box center [482, 460] width 167 height 18
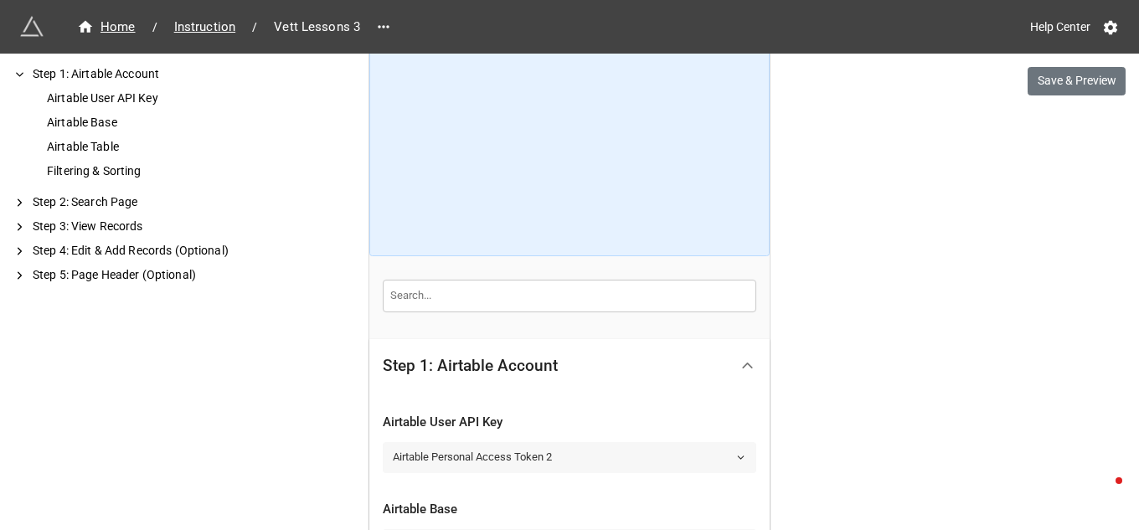
click at [738, 457] on polyline at bounding box center [741, 457] width 6 height 3
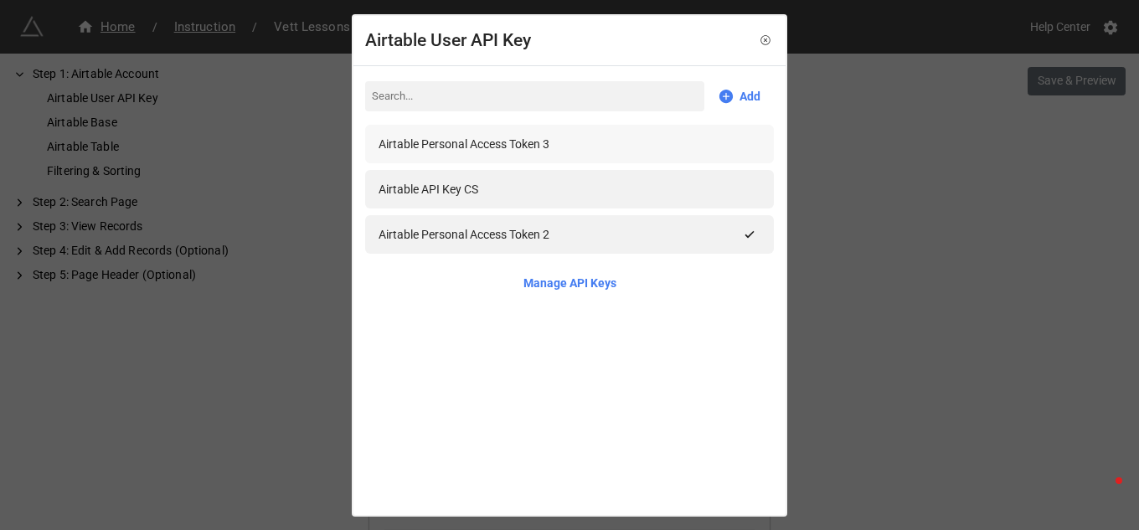
click at [529, 138] on div "Airtable Personal Access Token 3" at bounding box center [464, 144] width 171 height 18
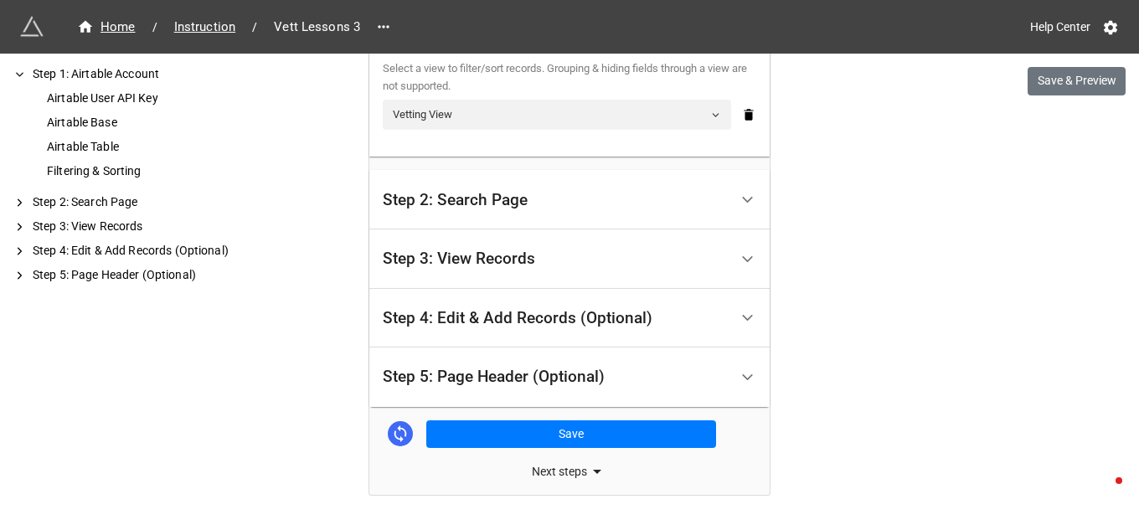
scroll to position [741, 0]
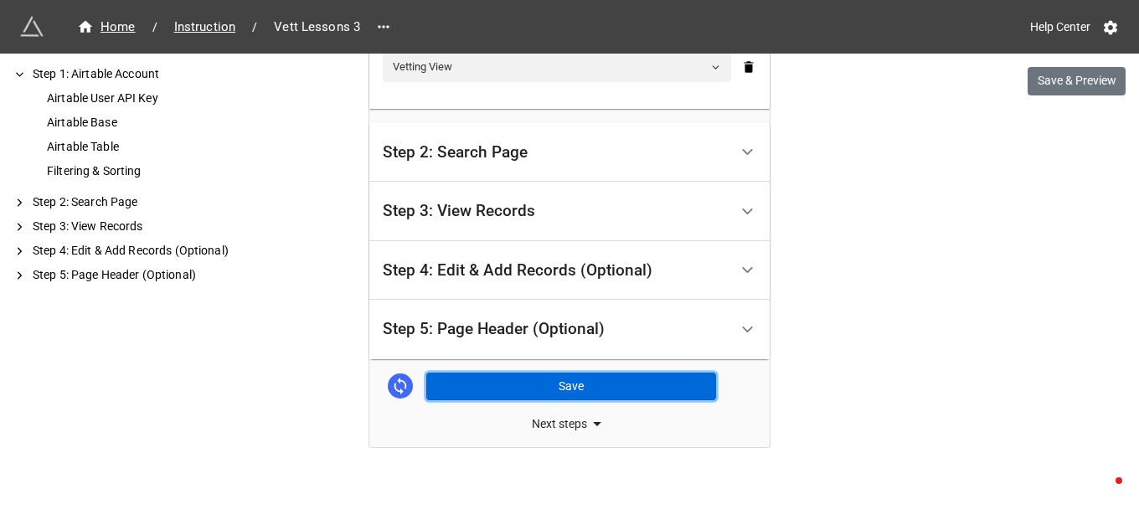
click at [579, 384] on button "Save" at bounding box center [571, 387] width 290 height 28
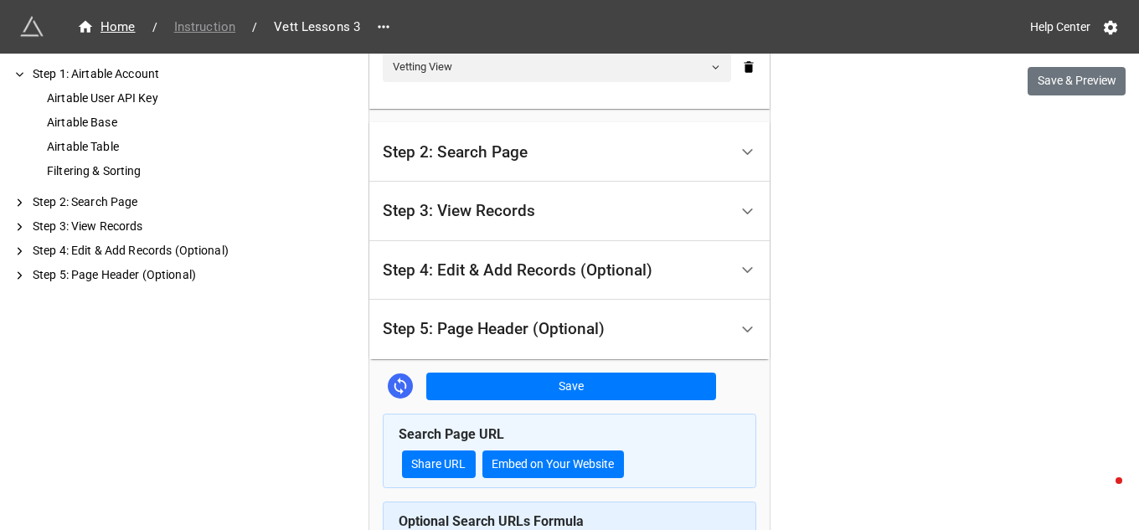
click at [211, 28] on span "Instruction" at bounding box center [204, 27] width 81 height 19
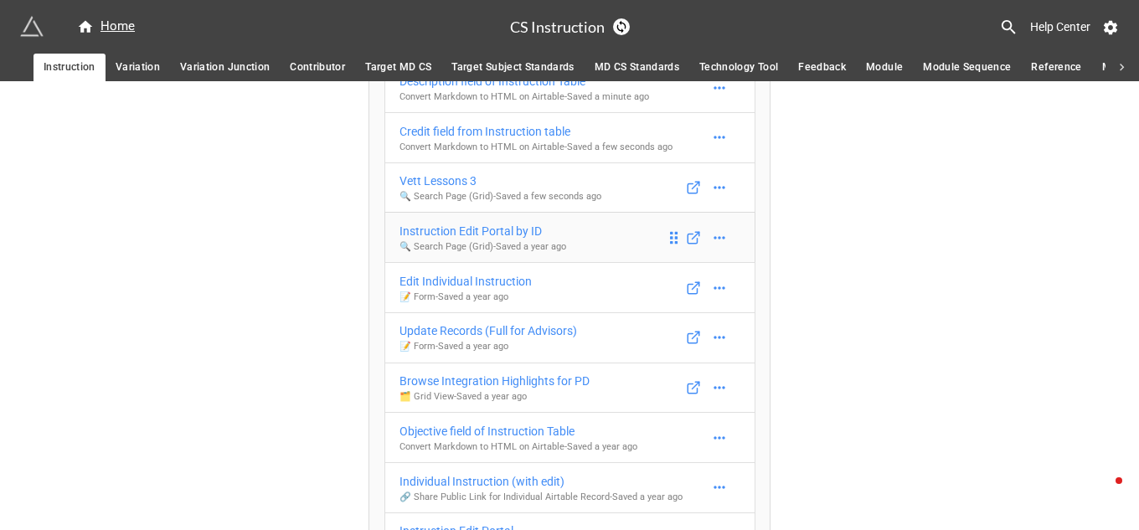
click at [494, 229] on div "Instruction Edit Portal by ID" at bounding box center [482, 231] width 167 height 18
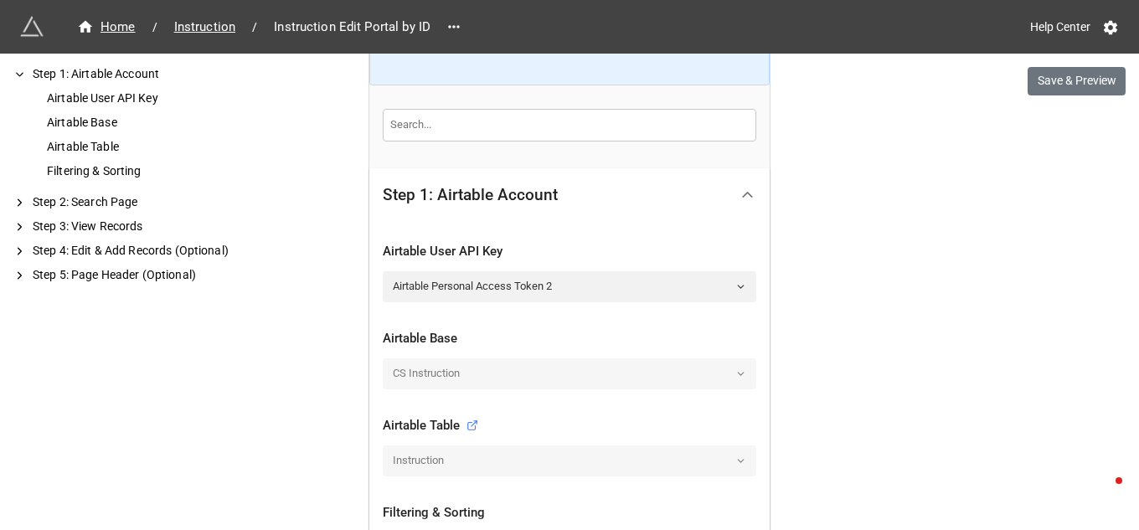
scroll to position [225, 0]
click at [738, 286] on icon at bounding box center [740, 287] width 11 height 11
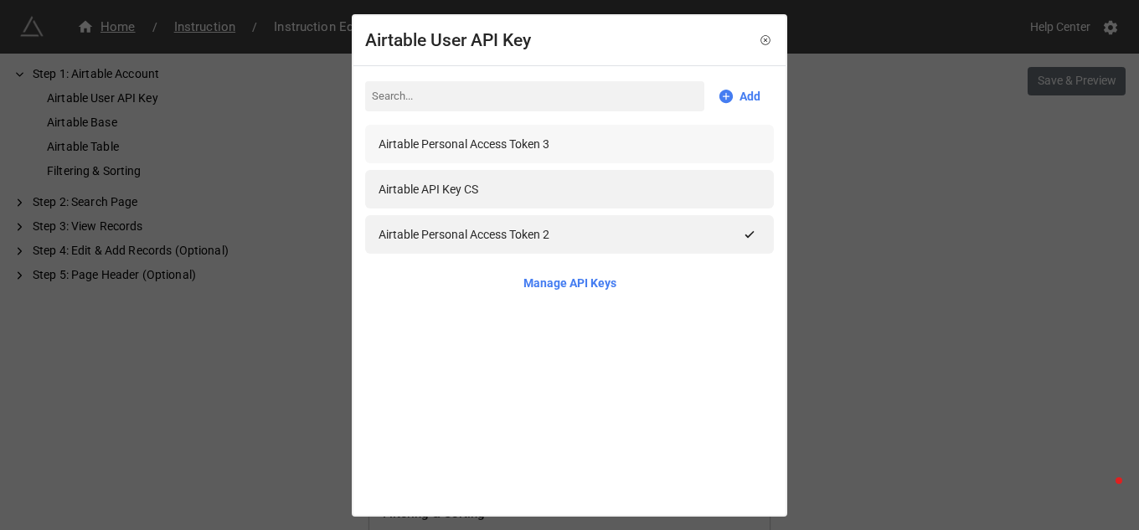
click at [532, 140] on div "Airtable Personal Access Token 3" at bounding box center [464, 144] width 171 height 18
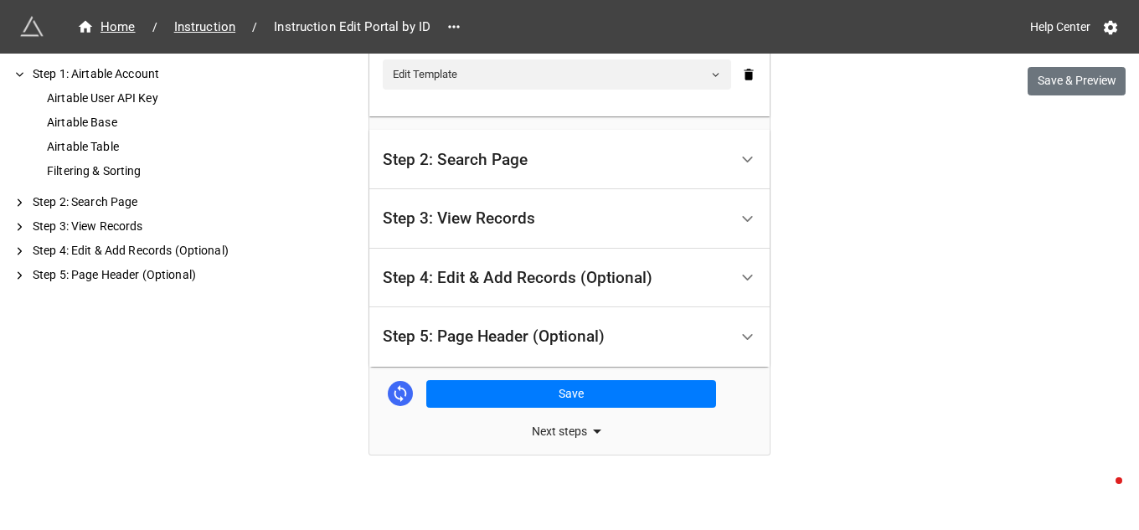
scroll to position [741, 0]
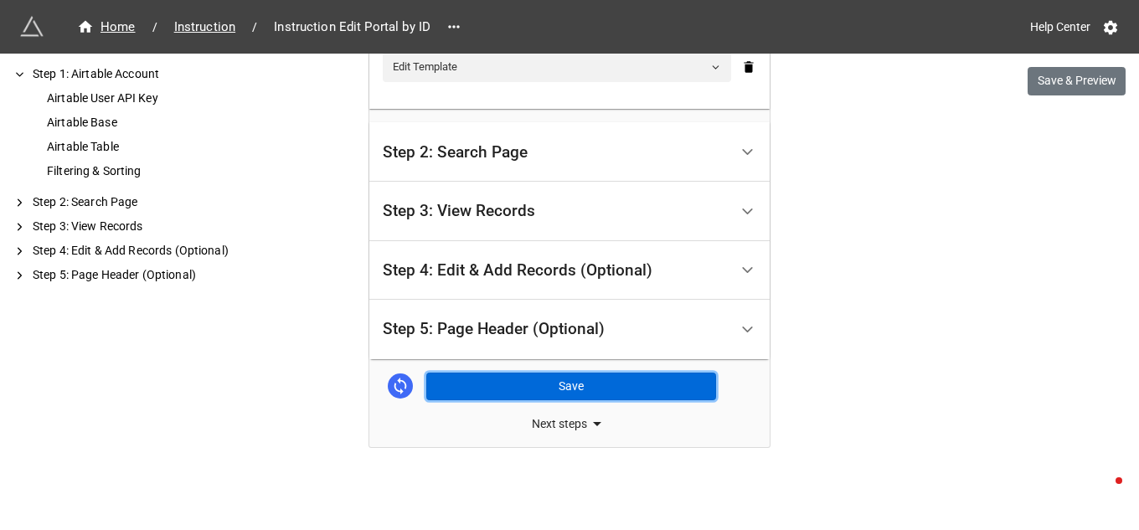
click at [571, 383] on button "Save" at bounding box center [571, 387] width 290 height 28
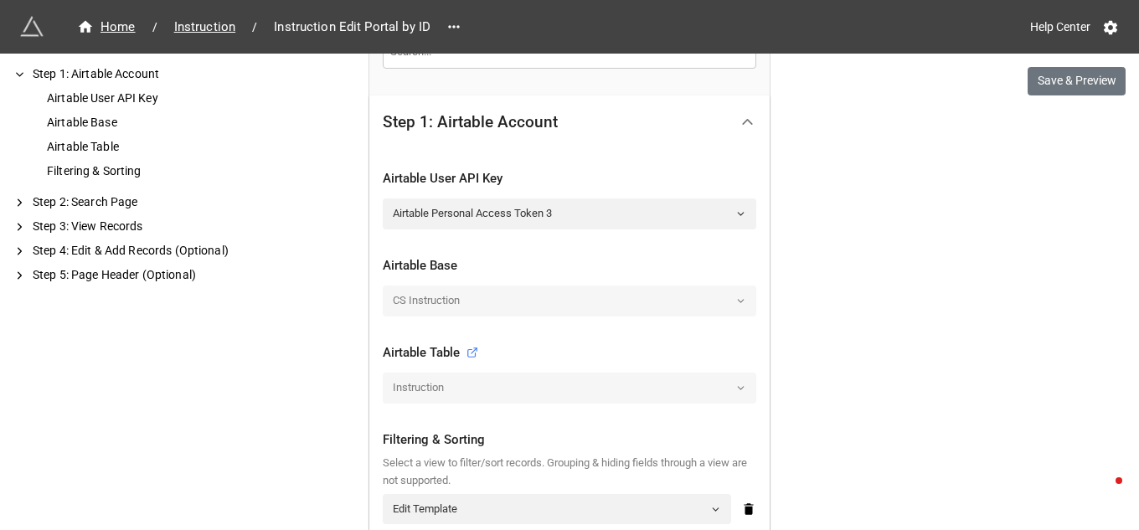
scroll to position [296, 0]
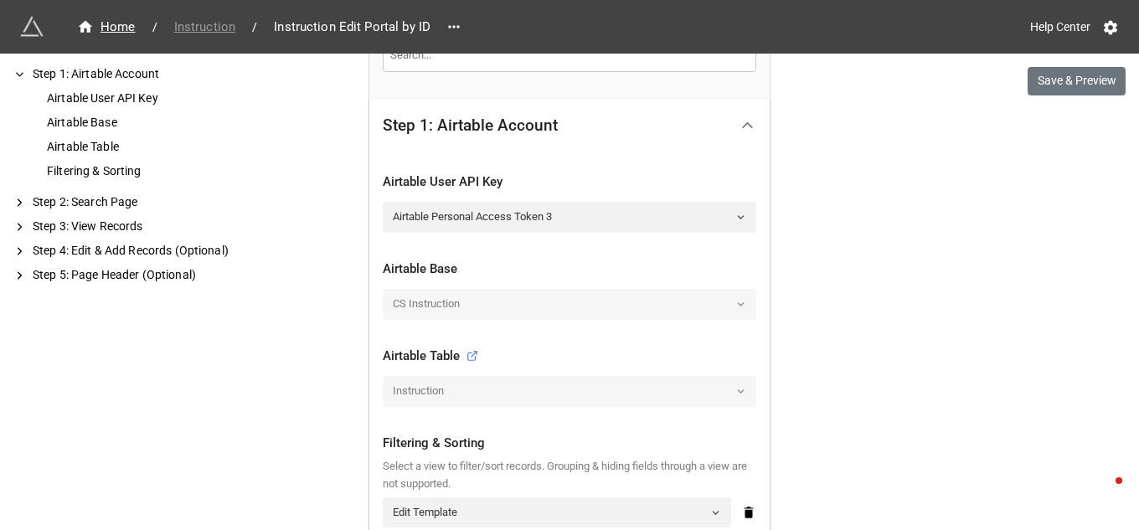
click at [199, 27] on span "Instruction" at bounding box center [204, 27] width 81 height 19
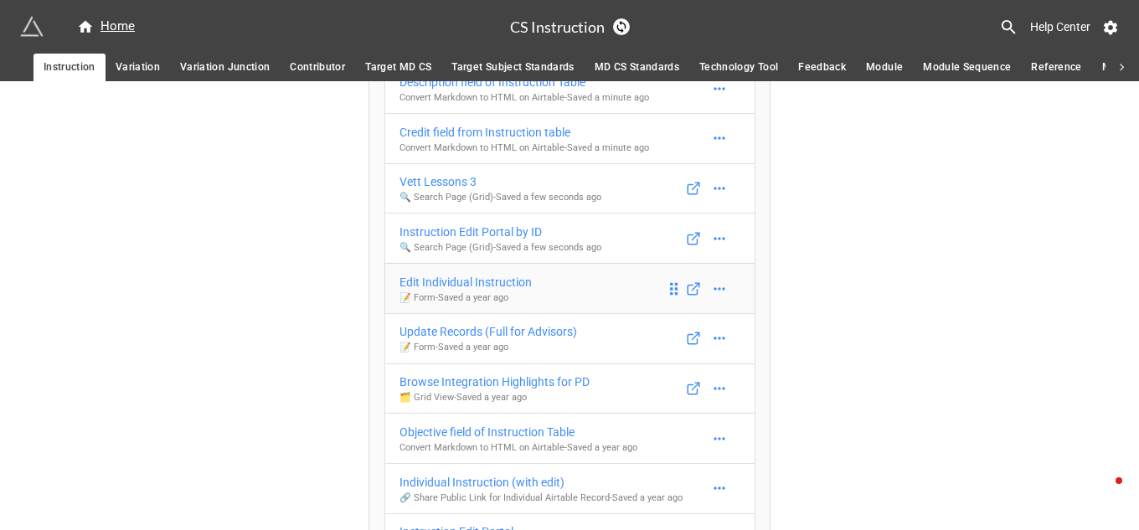
scroll to position [334, 0]
click at [502, 284] on div "Edit Individual Instruction" at bounding box center [465, 281] width 132 height 18
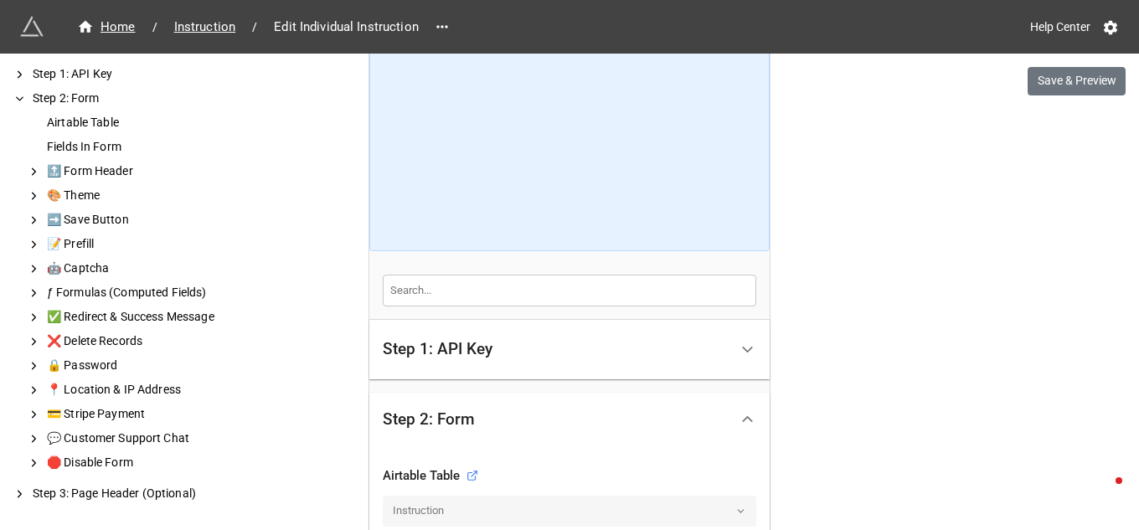
scroll to position [169, 0]
click at [740, 352] on icon at bounding box center [748, 351] width 18 height 18
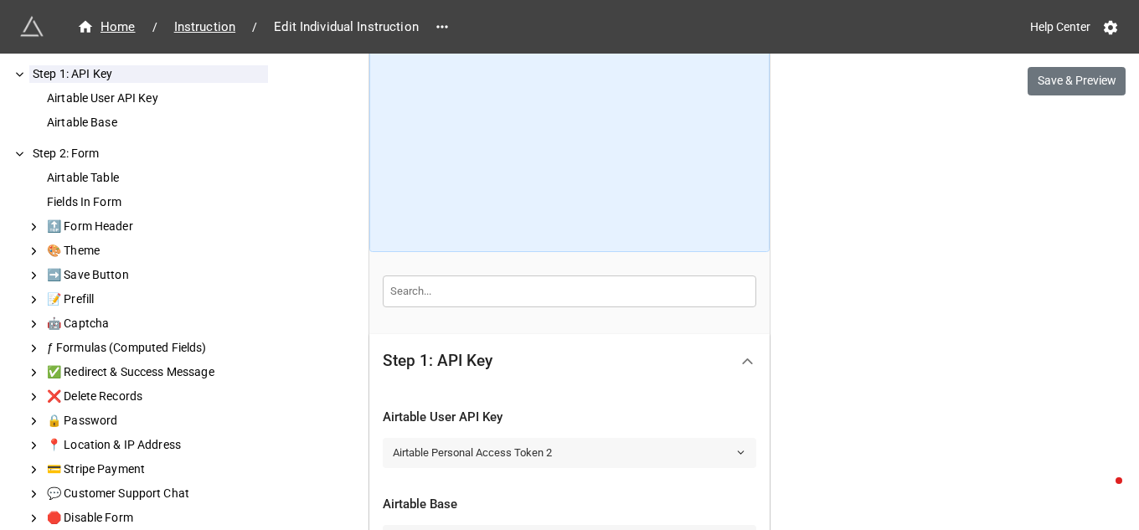
click at [735, 454] on icon at bounding box center [740, 452] width 11 height 11
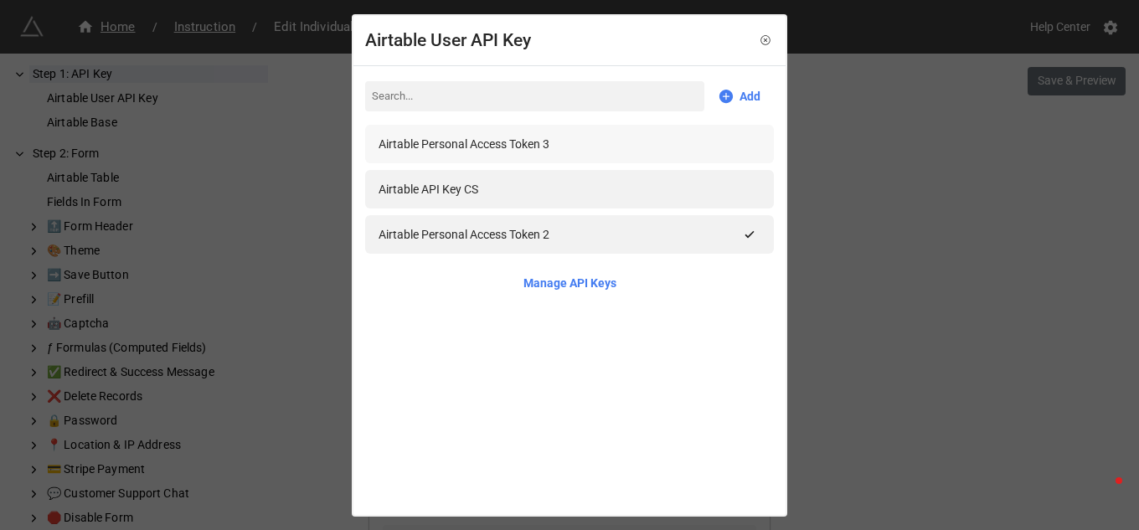
click at [517, 140] on div "Airtable Personal Access Token 3" at bounding box center [464, 144] width 171 height 18
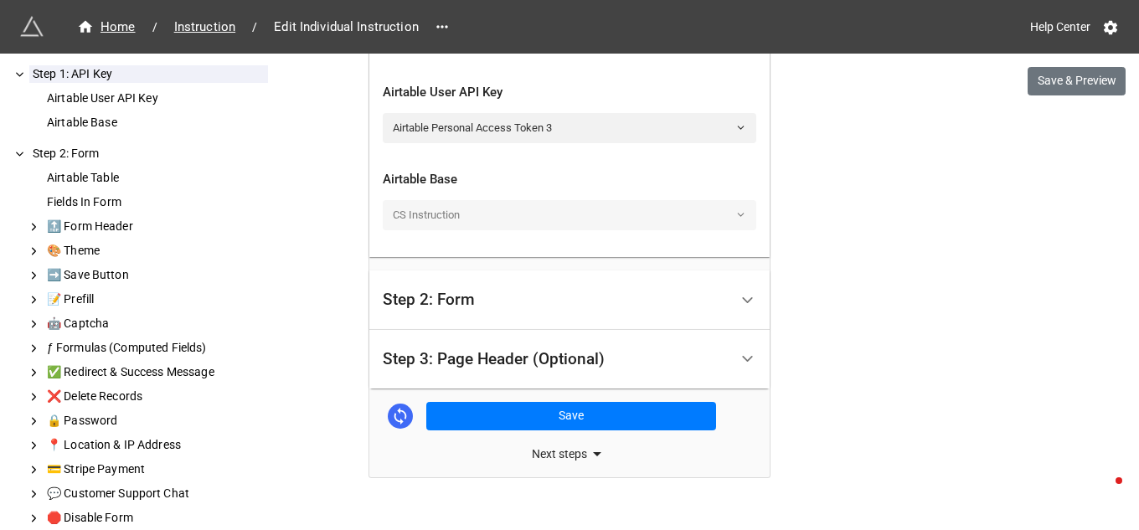
scroll to position [524, 0]
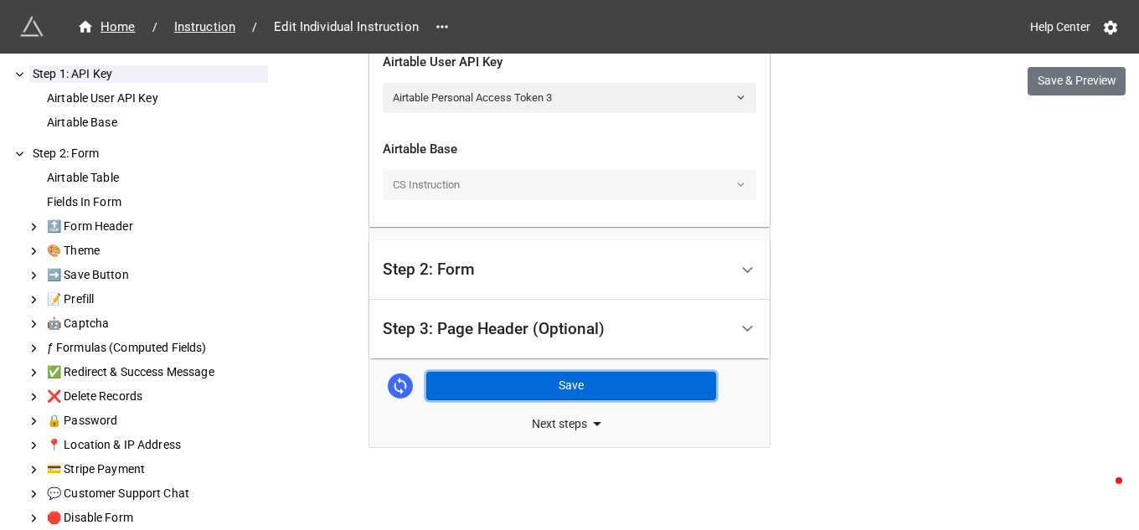
click at [587, 384] on button "Save" at bounding box center [571, 386] width 290 height 28
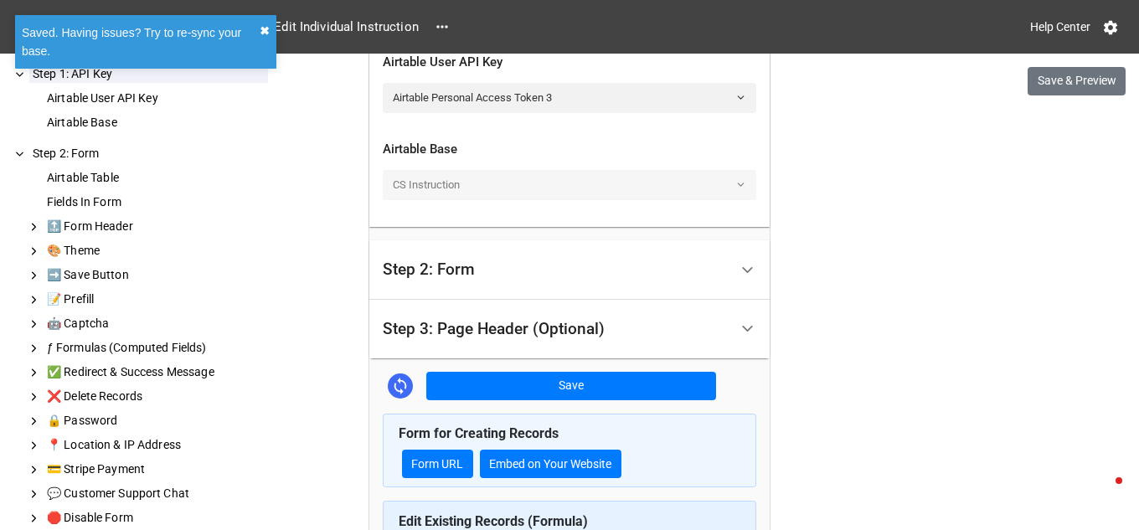
click at [265, 28] on button "✖︎" at bounding box center [265, 31] width 10 height 18
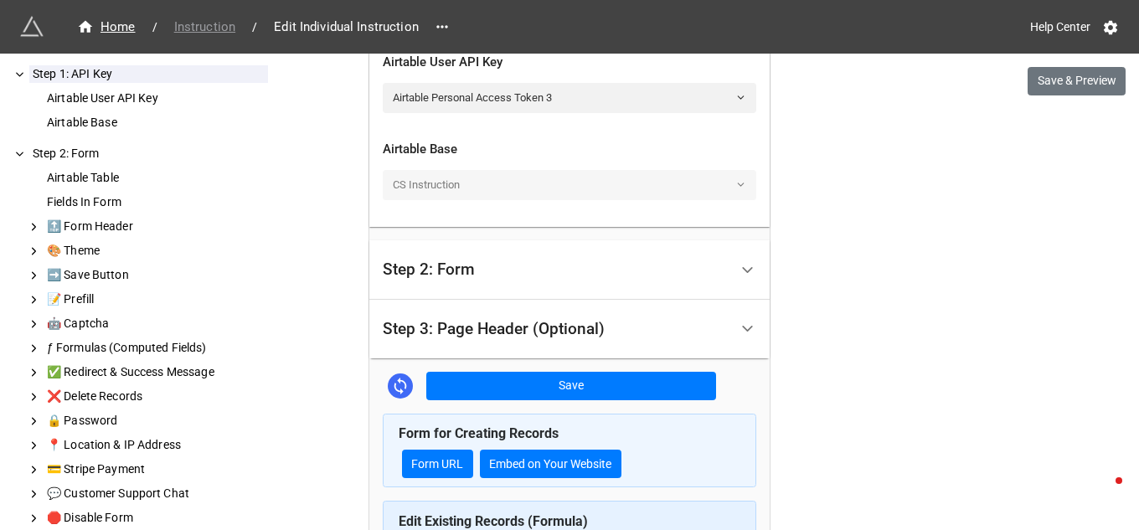
click at [212, 25] on span "Instruction" at bounding box center [204, 27] width 81 height 19
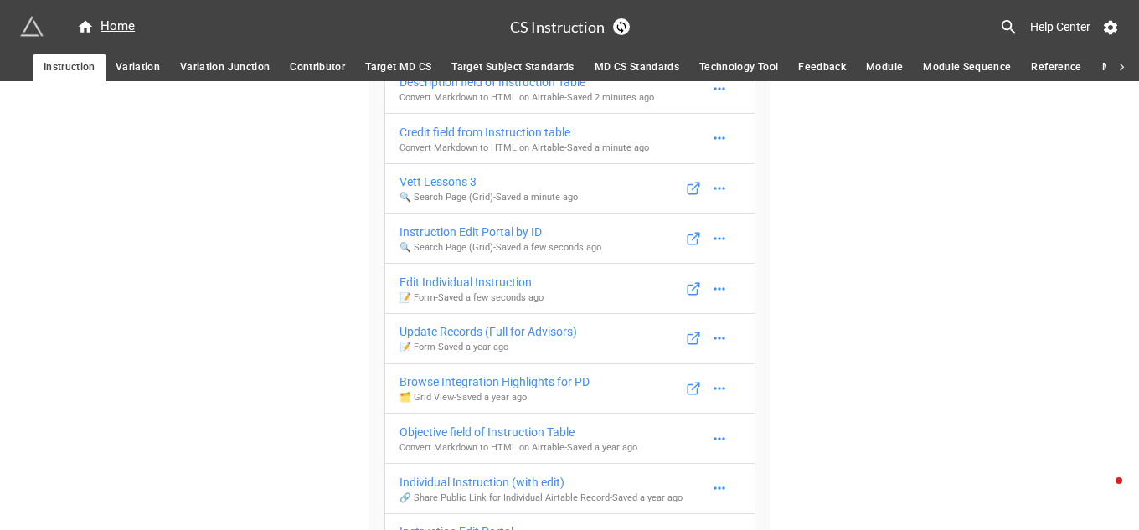
scroll to position [334, 0]
click at [497, 329] on div "Update Records (Full for Advisors)" at bounding box center [488, 331] width 178 height 18
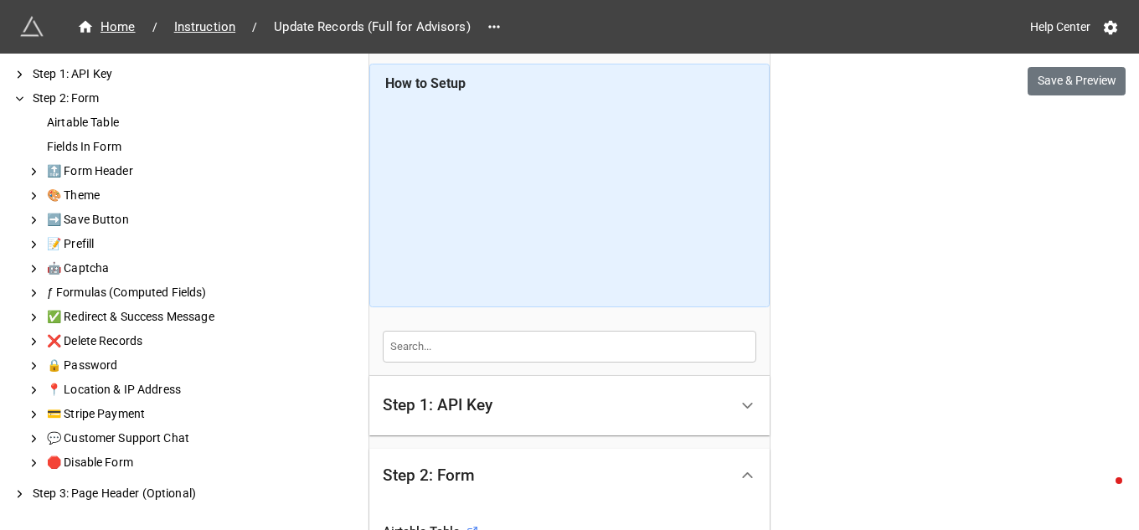
scroll to position [113, 0]
click at [743, 407] on polyline at bounding box center [747, 407] width 9 height 4
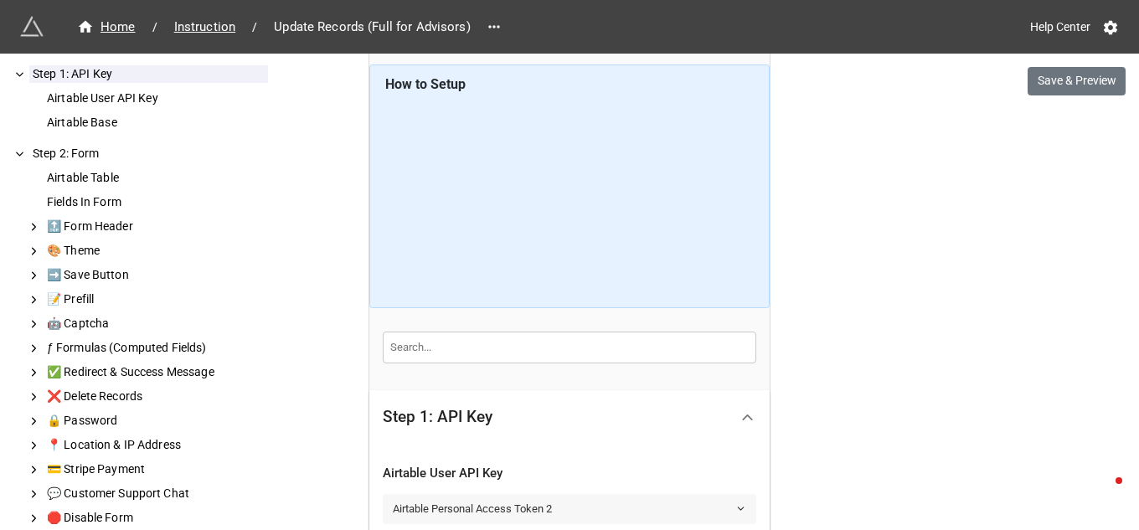
click at [736, 507] on icon at bounding box center [740, 508] width 11 height 11
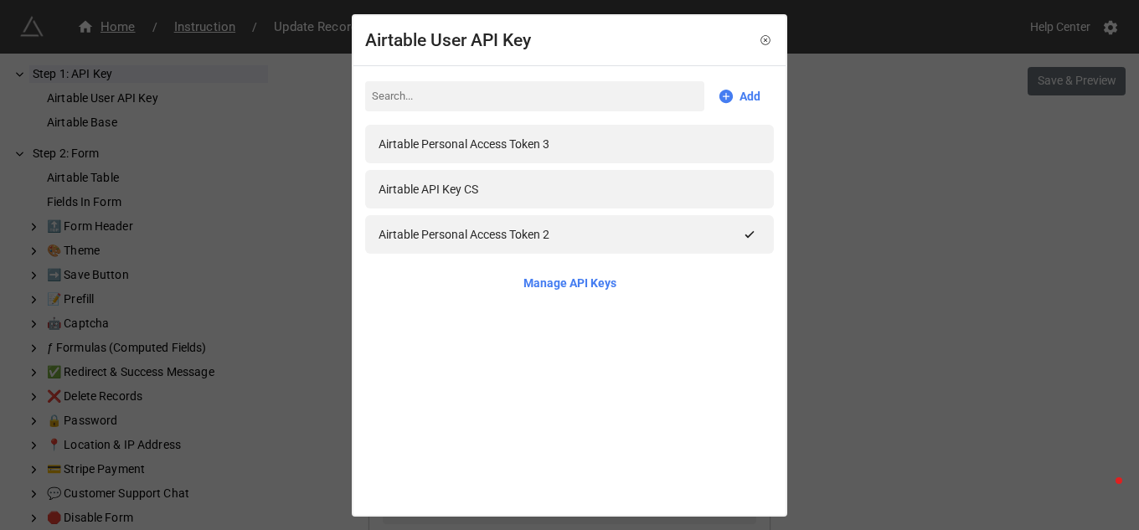
click at [513, 134] on div "Airtable Personal Access Token 3" at bounding box center [569, 144] width 409 height 39
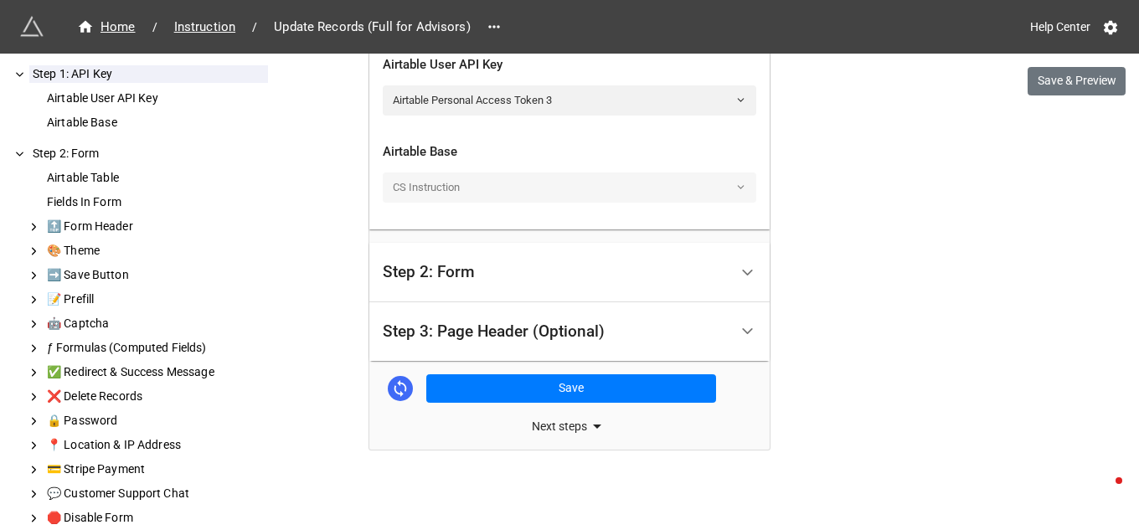
scroll to position [524, 0]
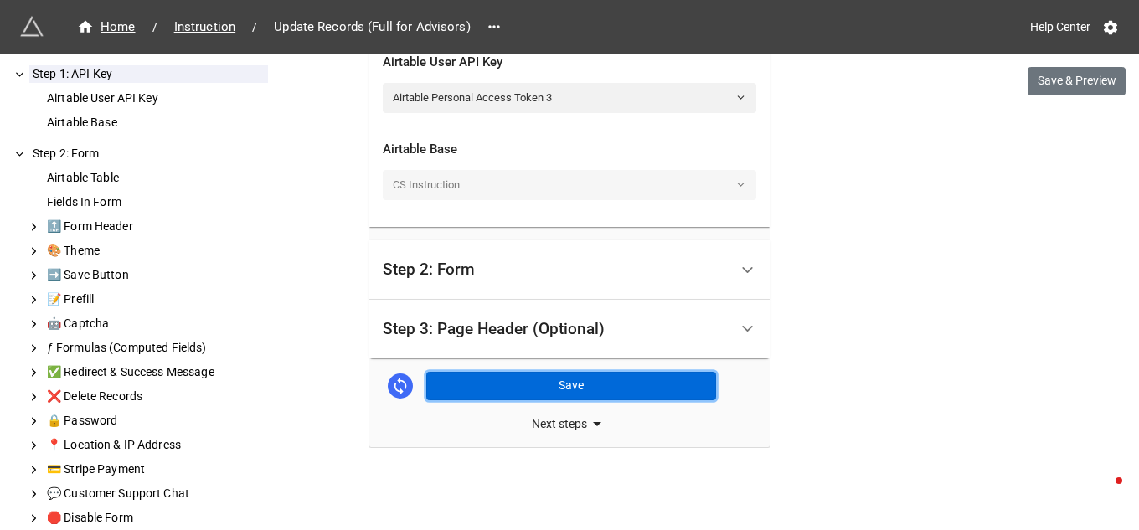
click at [575, 385] on button "Save" at bounding box center [571, 386] width 290 height 28
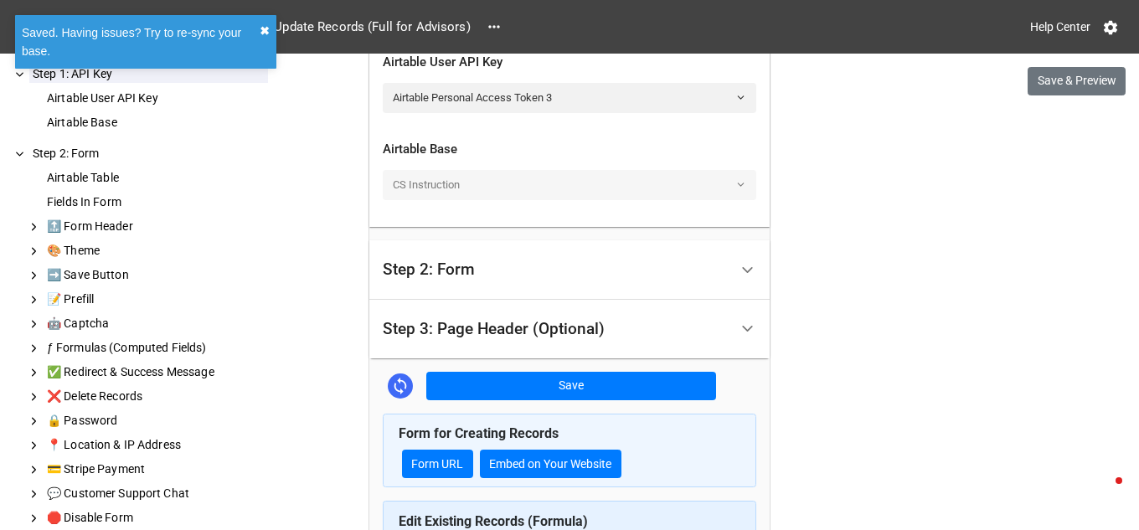
click at [262, 34] on div "Saved. Having issues? Try to re-sync your base. ✖︎ We have released a newer ver…" at bounding box center [569, 265] width 1139 height 530
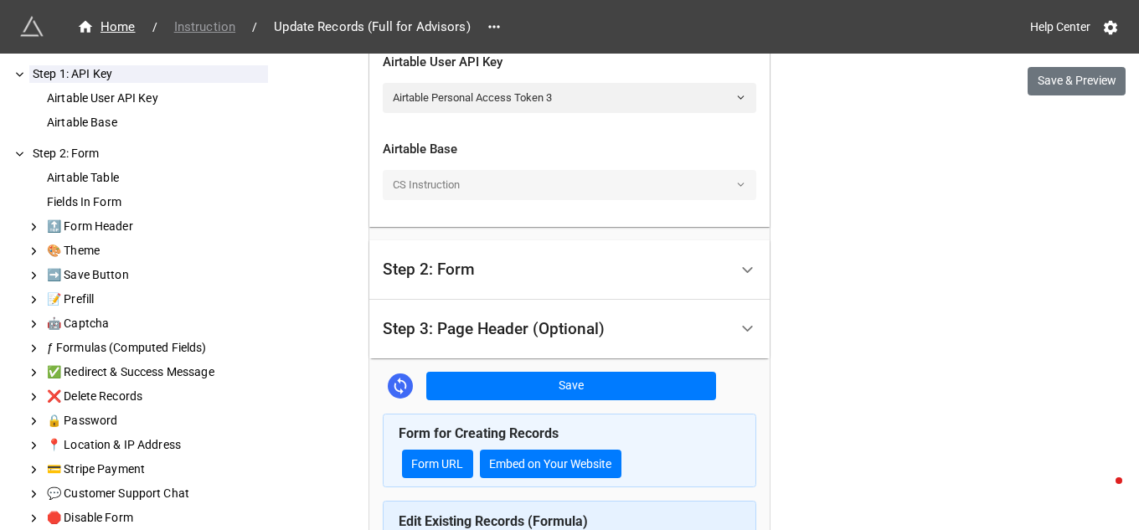
click at [209, 30] on span "Instruction" at bounding box center [204, 27] width 81 height 19
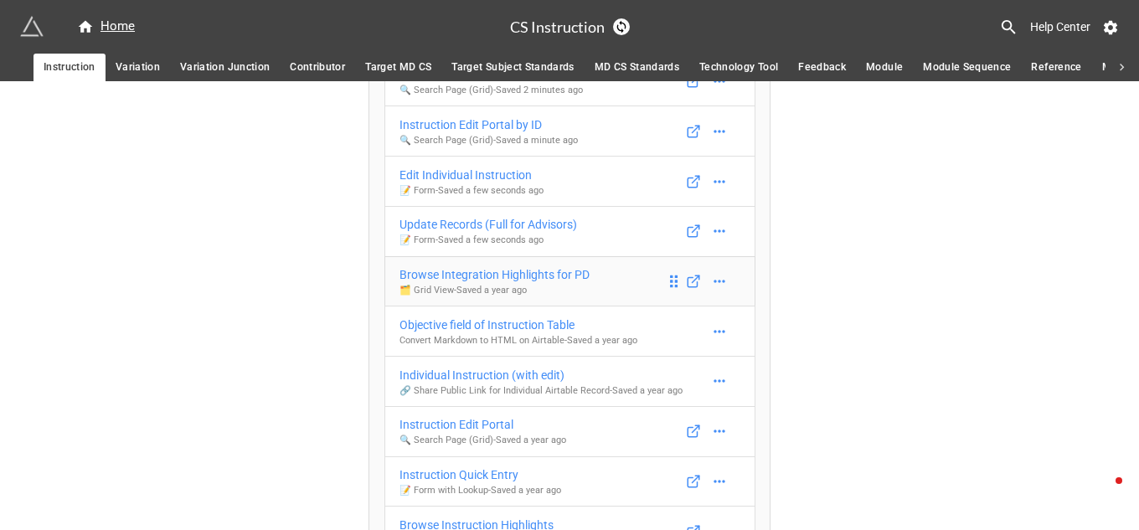
click at [549, 277] on div "Browse Integration Highlights for PD" at bounding box center [494, 274] width 190 height 18
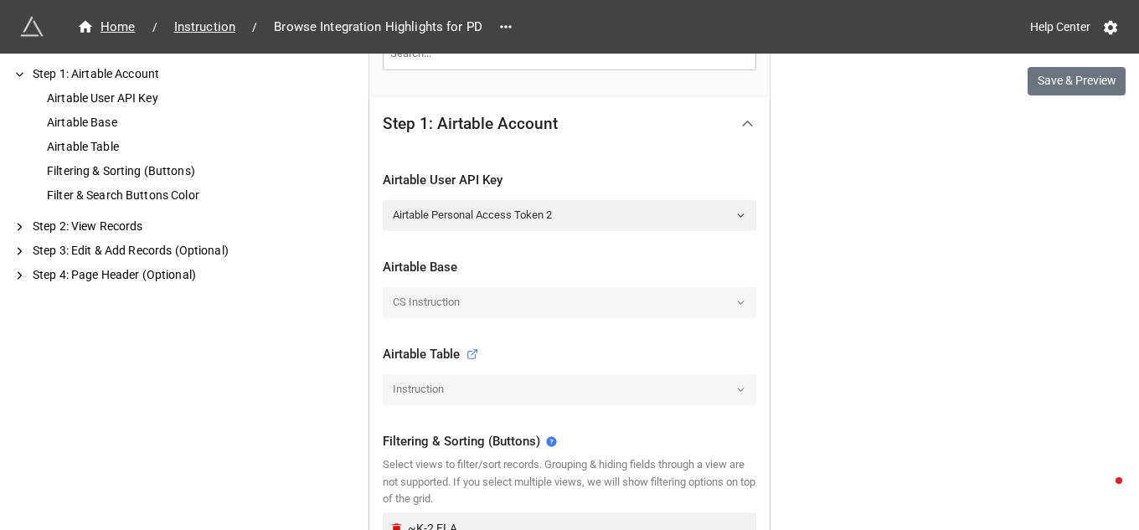
scroll to position [296, 0]
click at [736, 214] on icon at bounding box center [740, 216] width 11 height 11
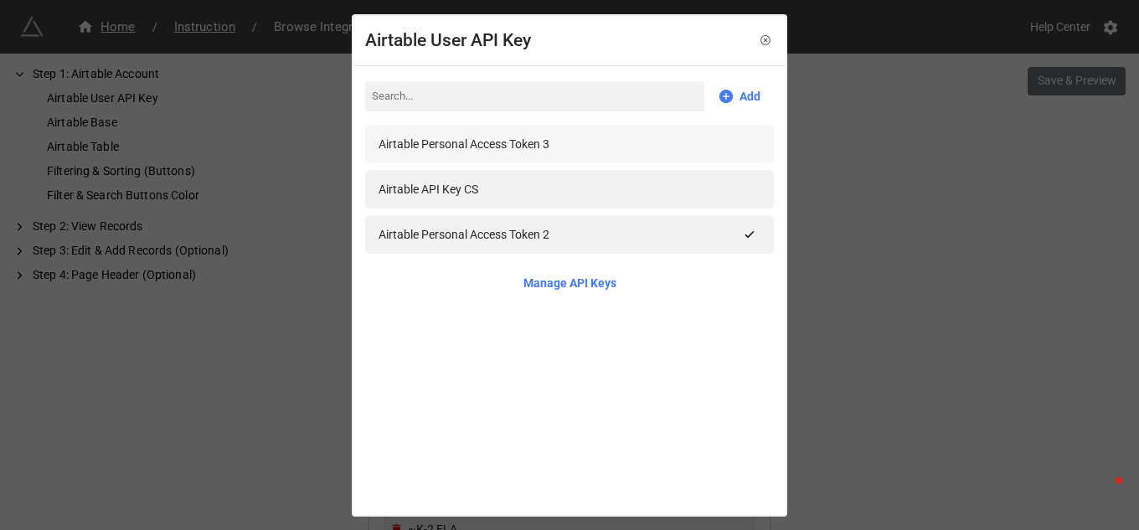
click at [534, 140] on div "Airtable Personal Access Token 3" at bounding box center [464, 144] width 171 height 18
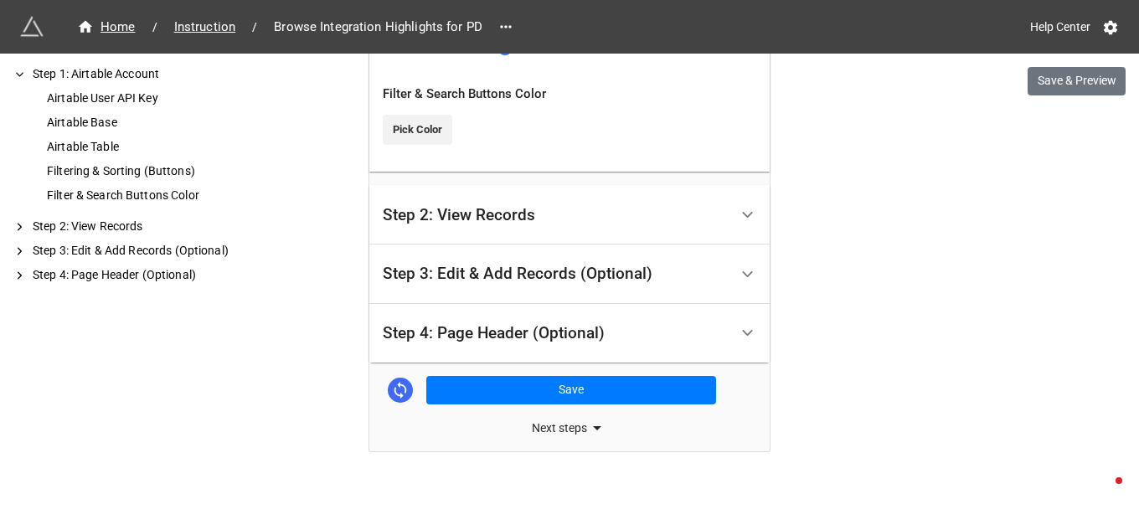
scroll to position [1128, 0]
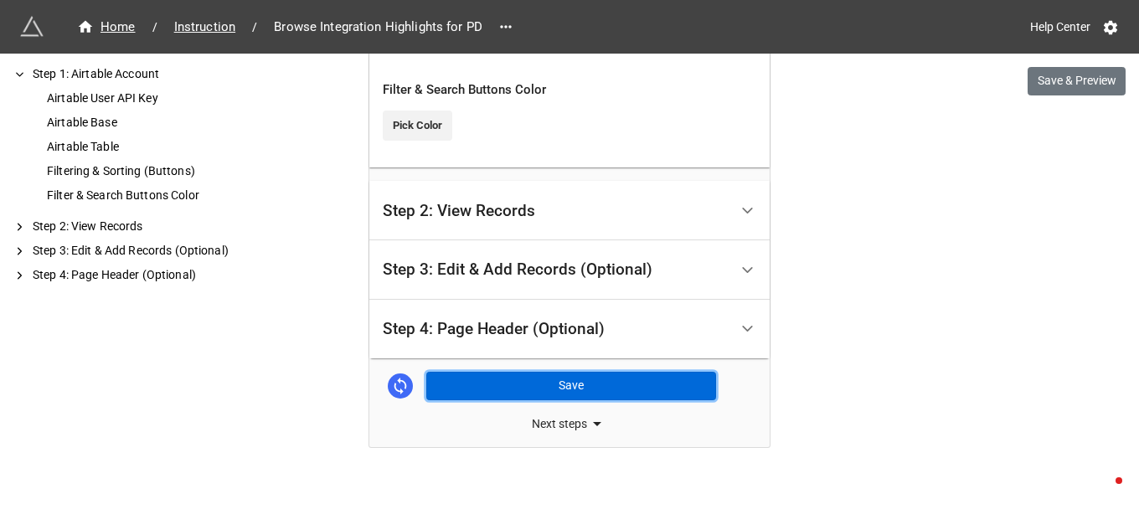
click at [539, 385] on button "Save" at bounding box center [571, 386] width 290 height 28
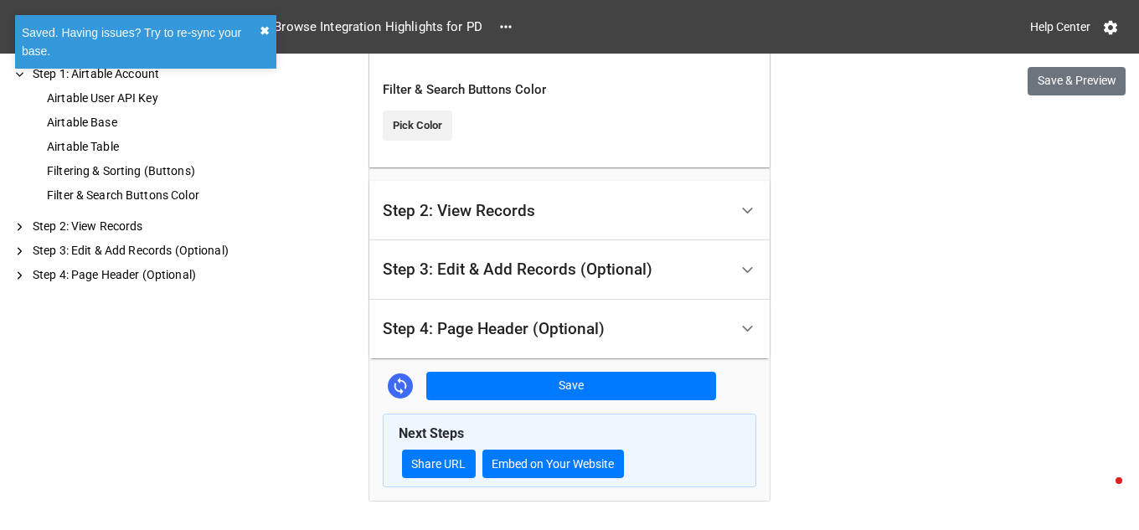
click at [262, 30] on button "✖︎" at bounding box center [265, 31] width 10 height 18
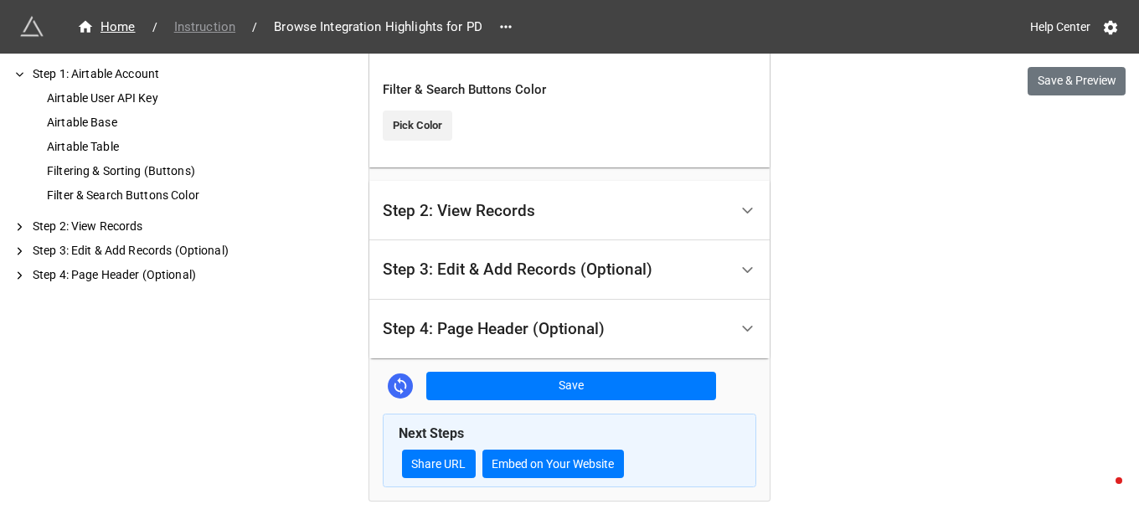
click at [210, 23] on span "Instruction" at bounding box center [204, 27] width 81 height 19
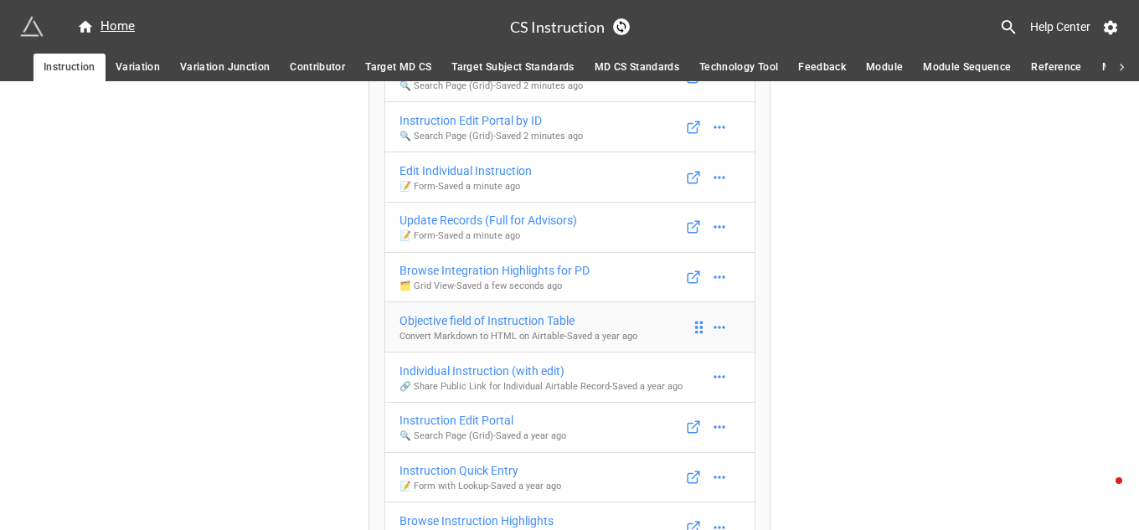
scroll to position [446, 0]
click at [548, 319] on div "Objective field of Instruction Table" at bounding box center [518, 320] width 238 height 18
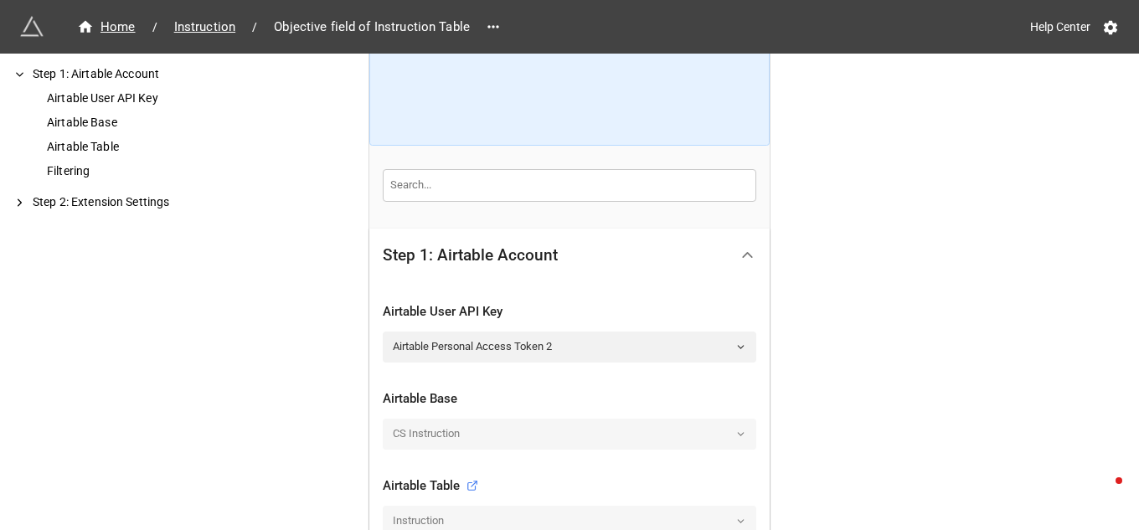
scroll to position [167, 0]
click at [738, 345] on polyline at bounding box center [741, 346] width 6 height 3
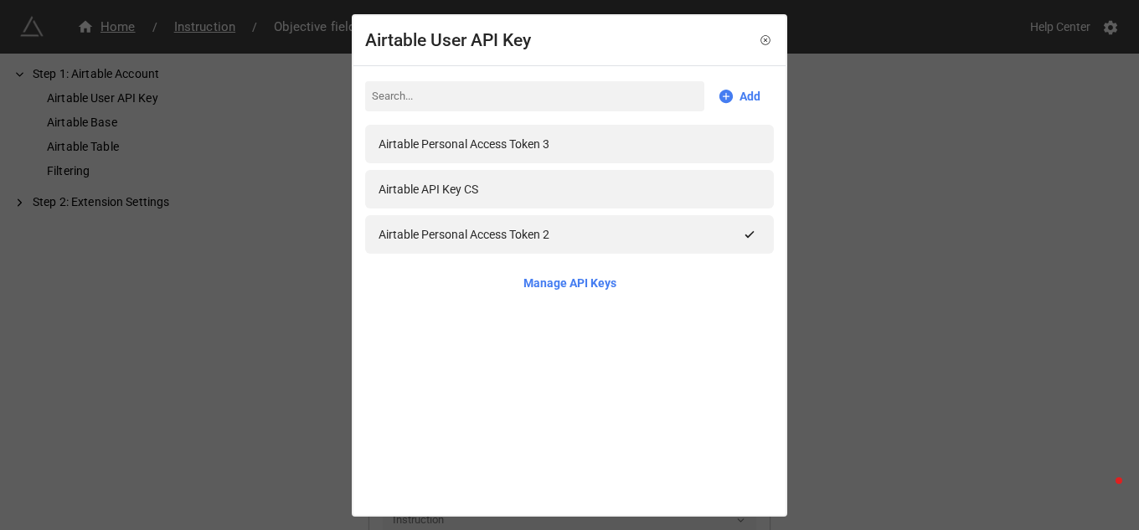
click at [542, 137] on div "Airtable Personal Access Token 3" at bounding box center [464, 144] width 171 height 18
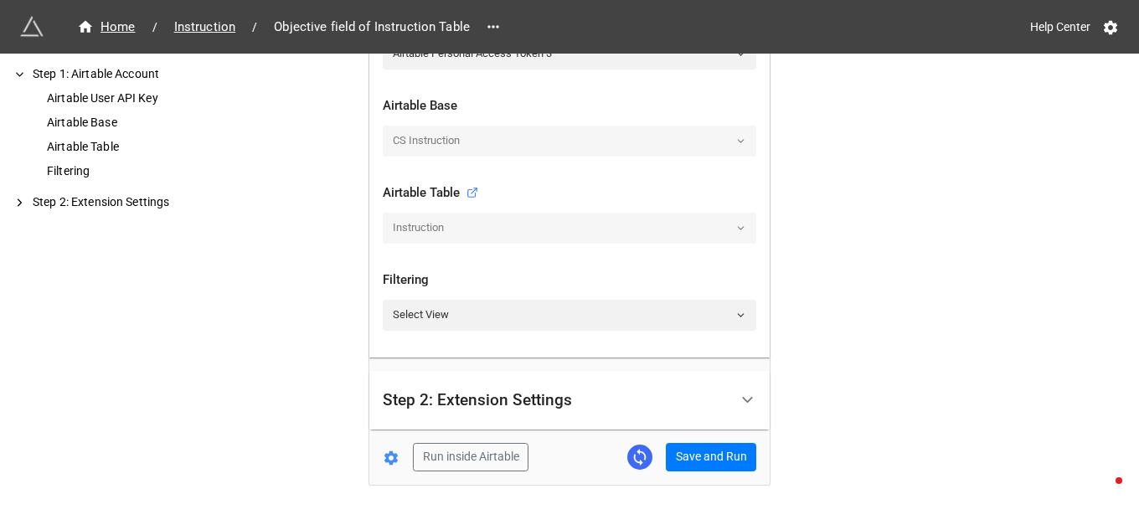
scroll to position [497, 0]
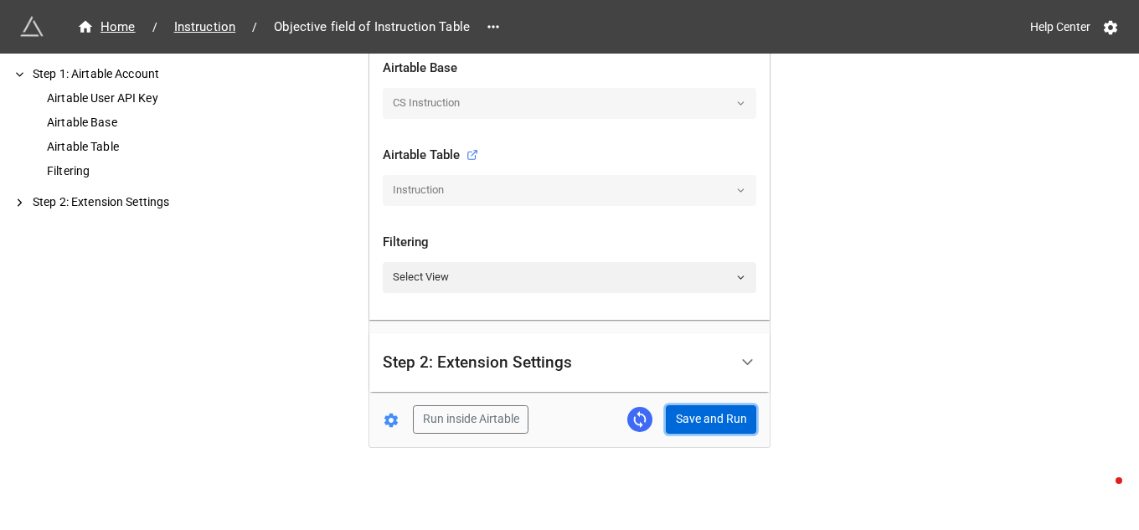
click at [702, 419] on button "Save and Run" at bounding box center [711, 419] width 90 height 28
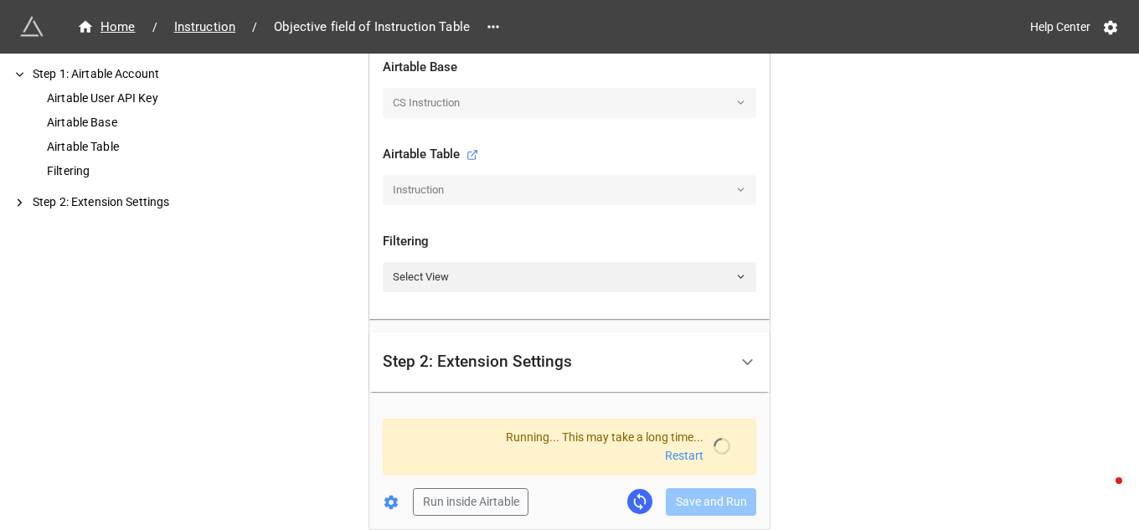
scroll to position [606, 0]
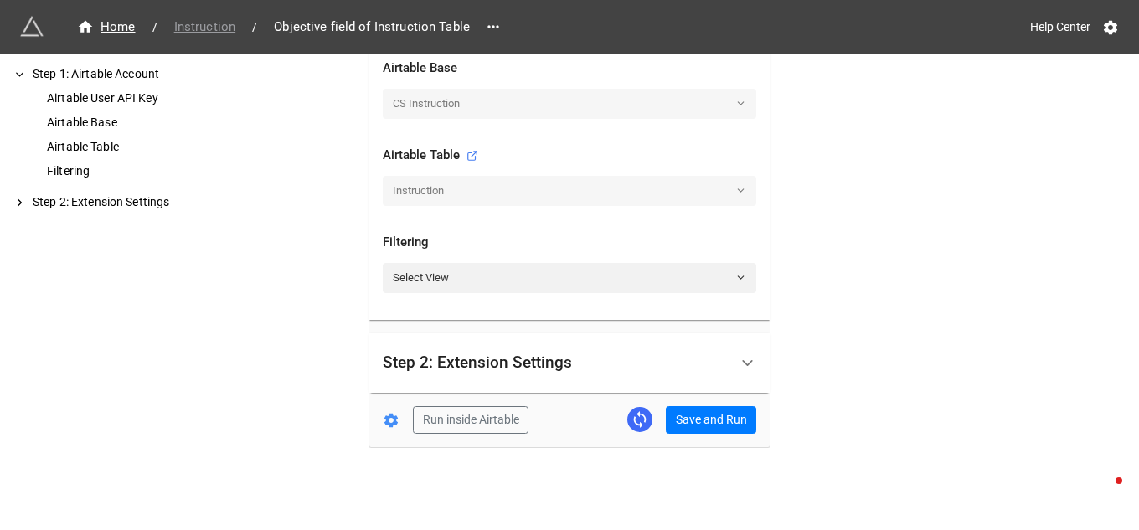
click at [193, 27] on span "Instruction" at bounding box center [204, 27] width 81 height 19
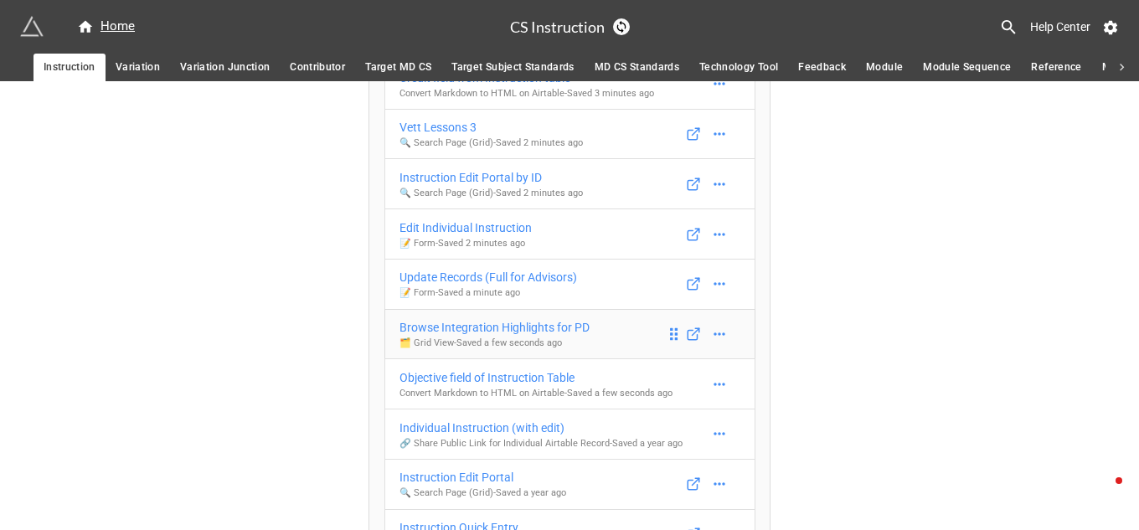
click at [539, 329] on div "Browse Integration Highlights for PD" at bounding box center [494, 327] width 190 height 18
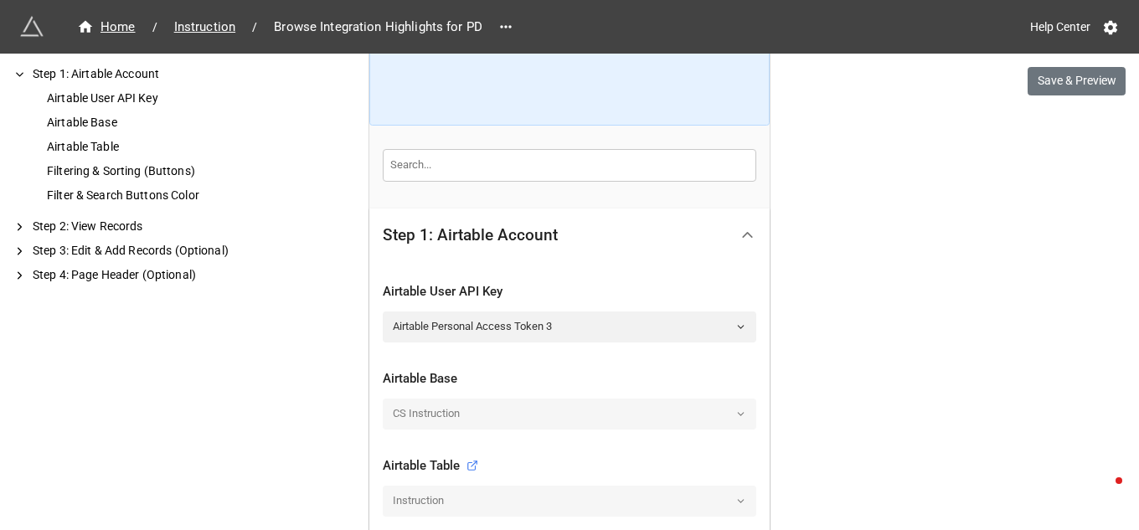
scroll to position [185, 0]
click at [205, 28] on span "Instruction" at bounding box center [204, 27] width 81 height 19
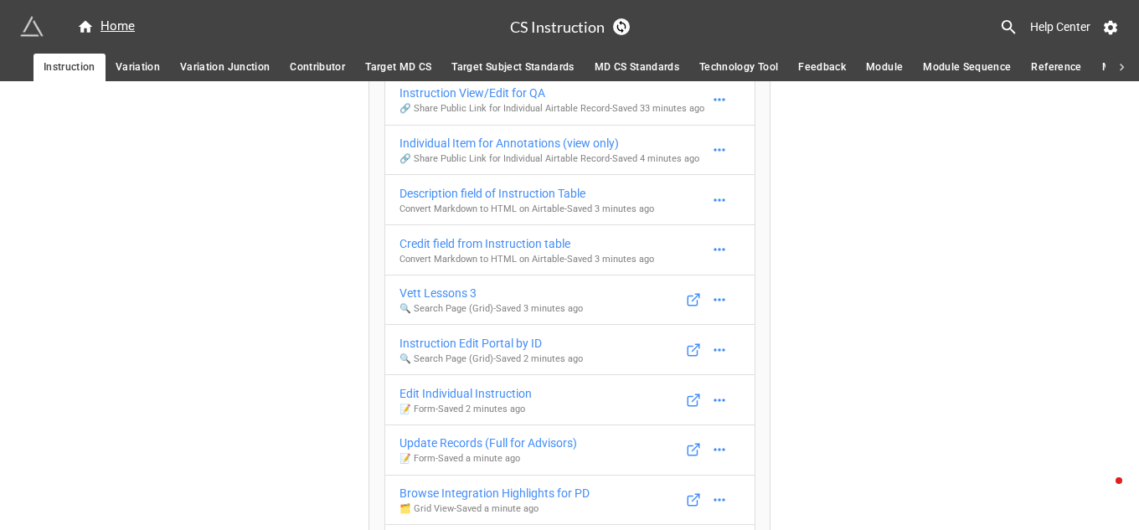
scroll to position [223, 0]
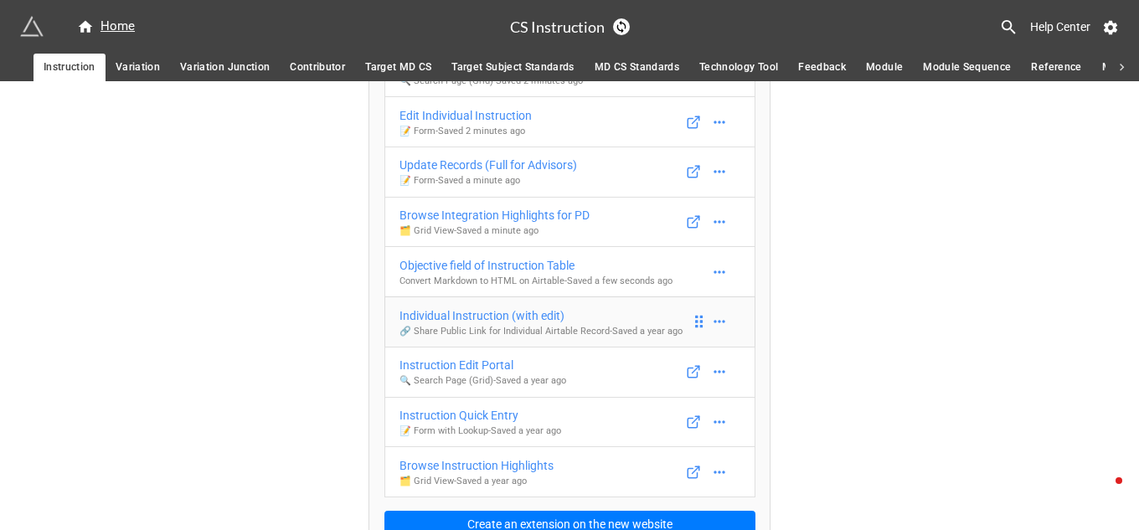
click at [520, 312] on div "Individual Instruction (with edit)" at bounding box center [540, 316] width 283 height 18
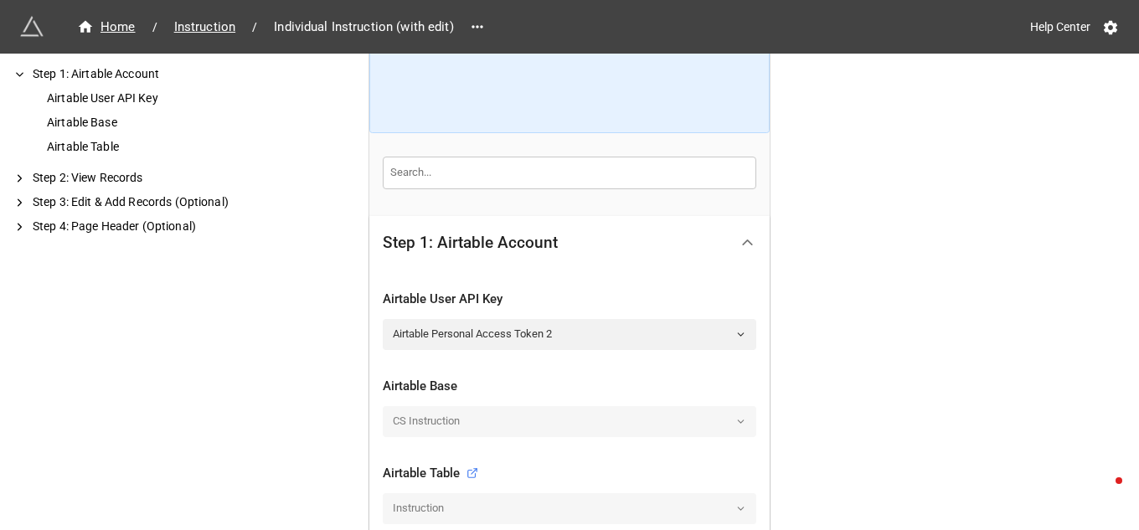
scroll to position [178, 0]
click at [735, 336] on icon at bounding box center [740, 335] width 11 height 11
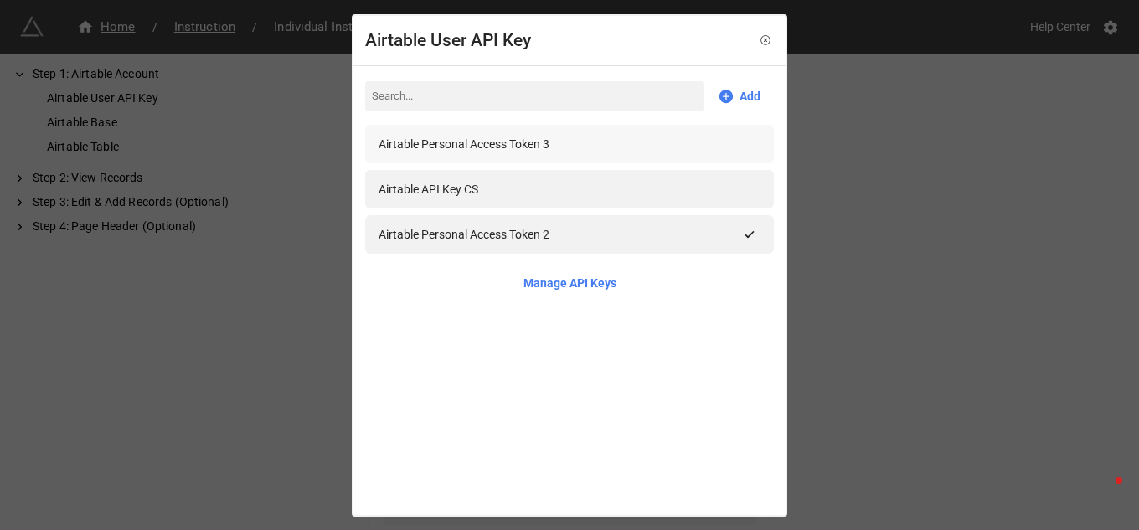
click at [536, 142] on div "Airtable Personal Access Token 3" at bounding box center [464, 144] width 171 height 18
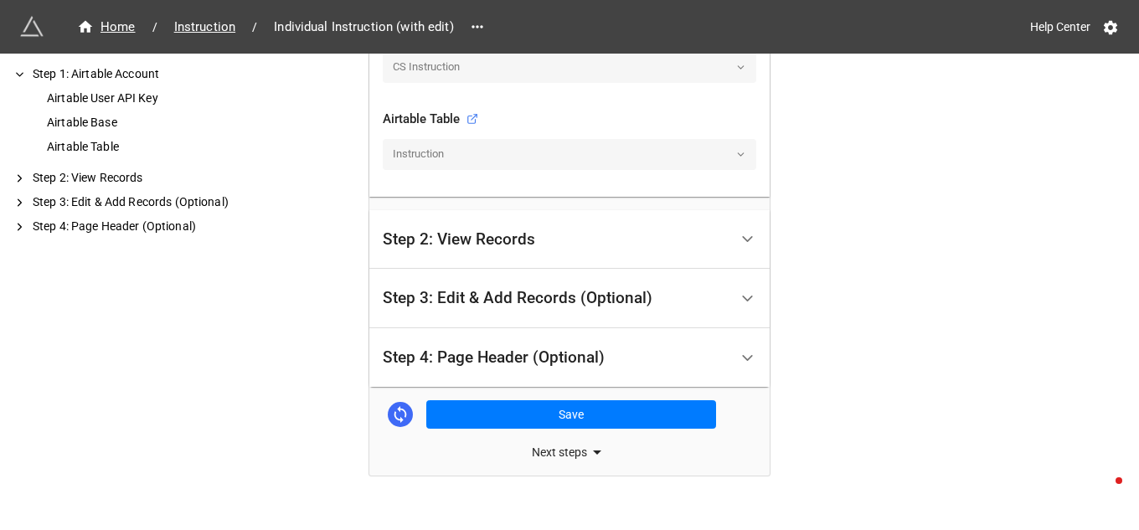
scroll to position [561, 0]
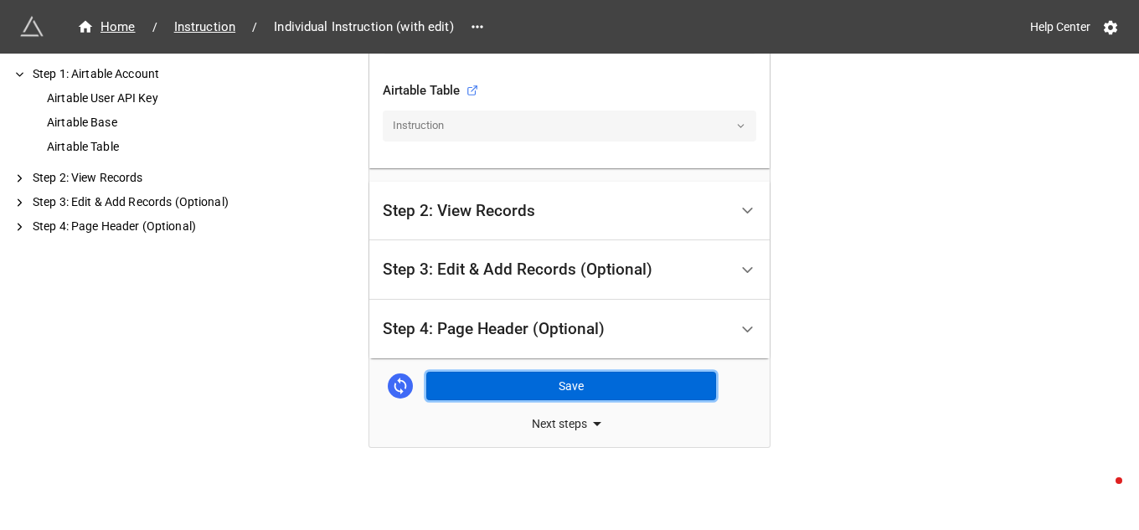
click at [590, 389] on button "Save" at bounding box center [571, 386] width 290 height 28
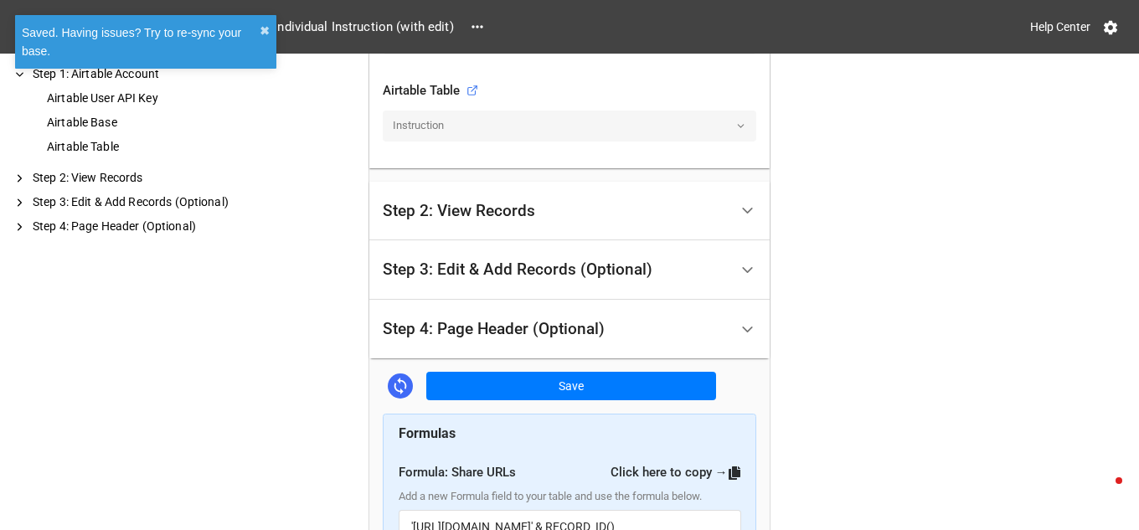
click at [353, 28] on span "Individual Instruction (with edit)" at bounding box center [363, 27] width 199 height 19
click at [265, 32] on button "✖︎" at bounding box center [265, 31] width 10 height 18
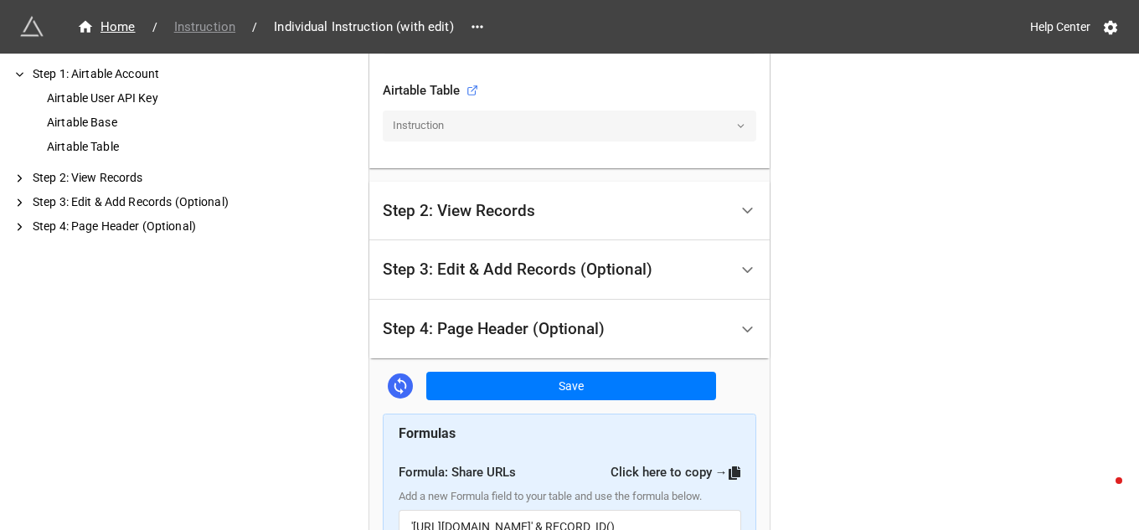
click at [219, 30] on span "Instruction" at bounding box center [204, 27] width 81 height 19
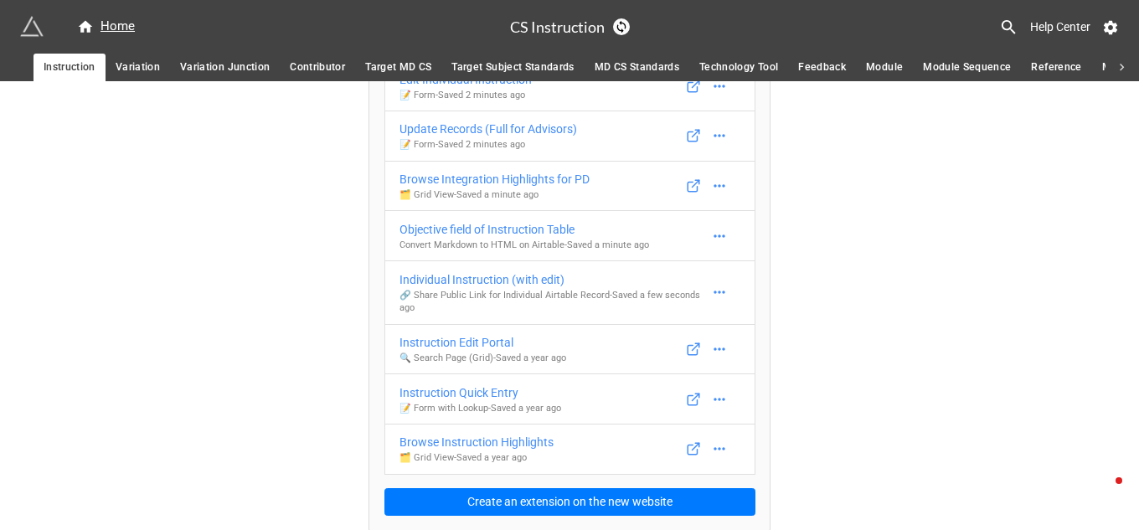
scroll to position [538, 0]
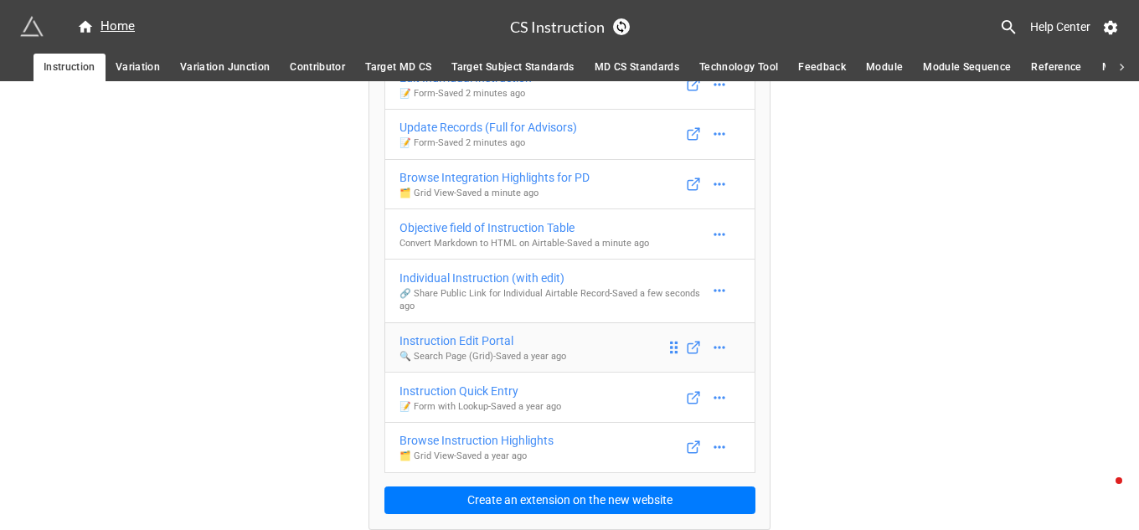
click at [488, 339] on div "Instruction Edit Portal" at bounding box center [482, 341] width 167 height 18
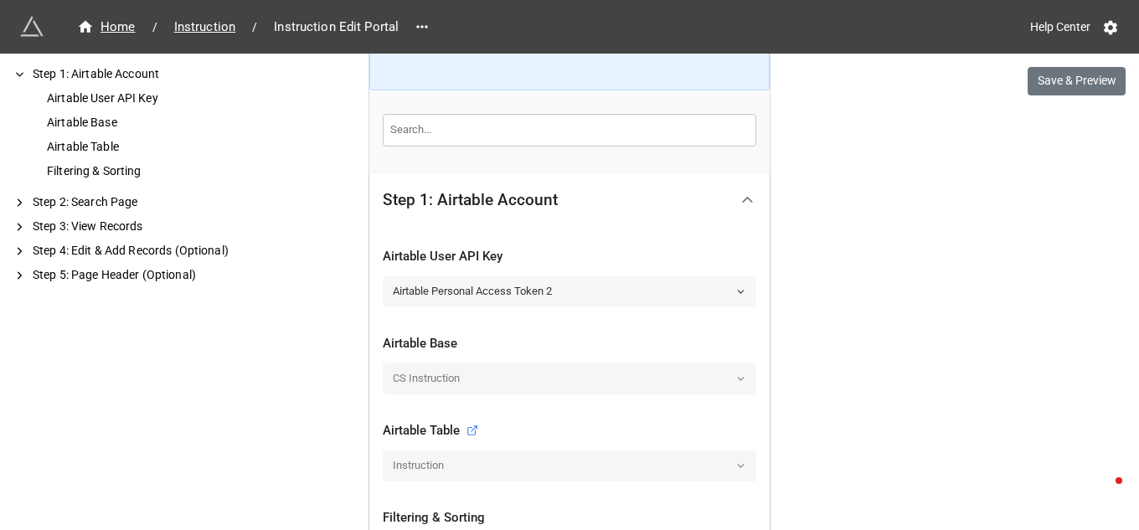
scroll to position [223, 0]
click at [735, 287] on icon at bounding box center [740, 290] width 11 height 11
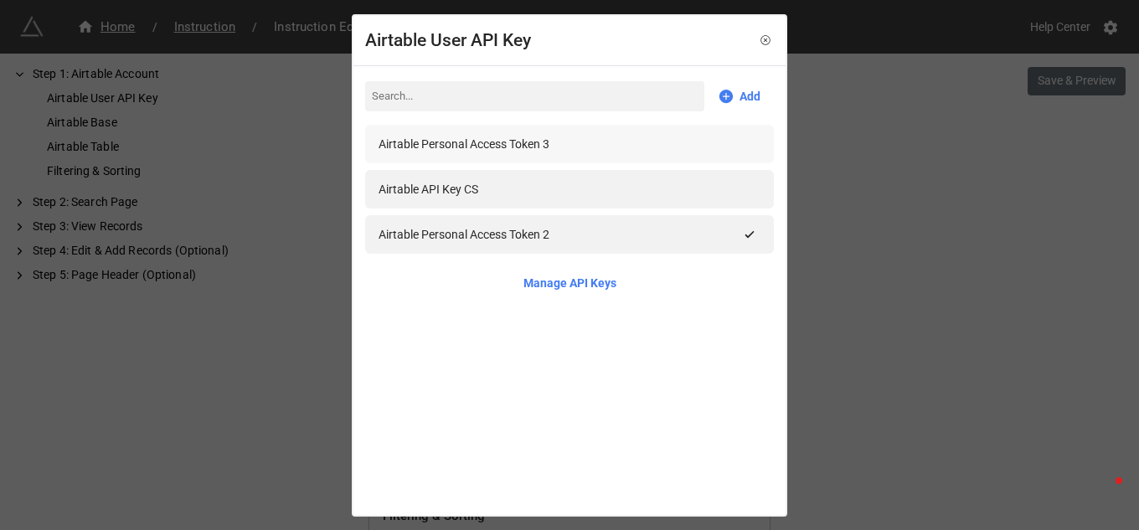
click at [669, 147] on div "Airtable Personal Access Token 3" at bounding box center [570, 144] width 382 height 18
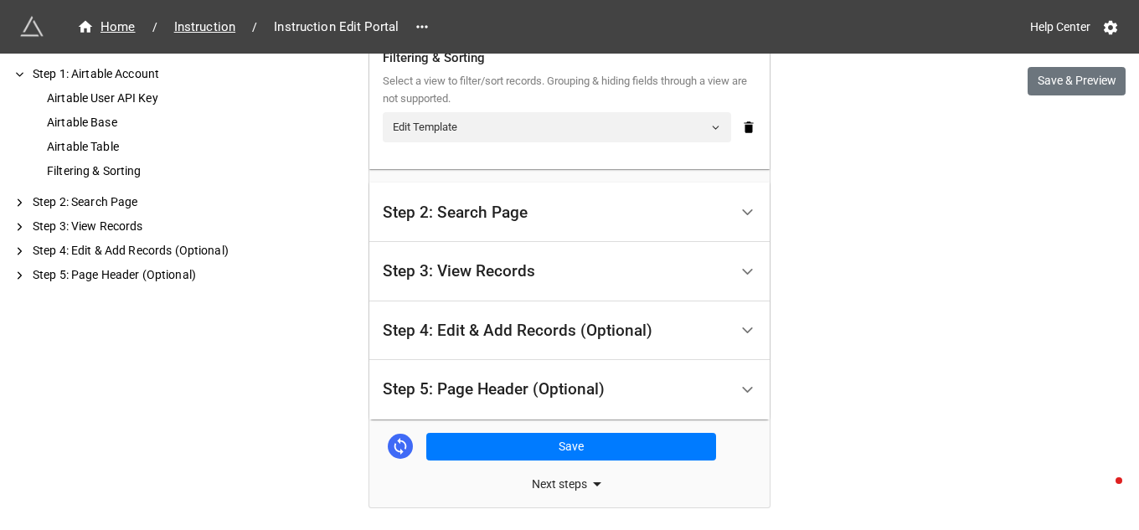
scroll to position [741, 0]
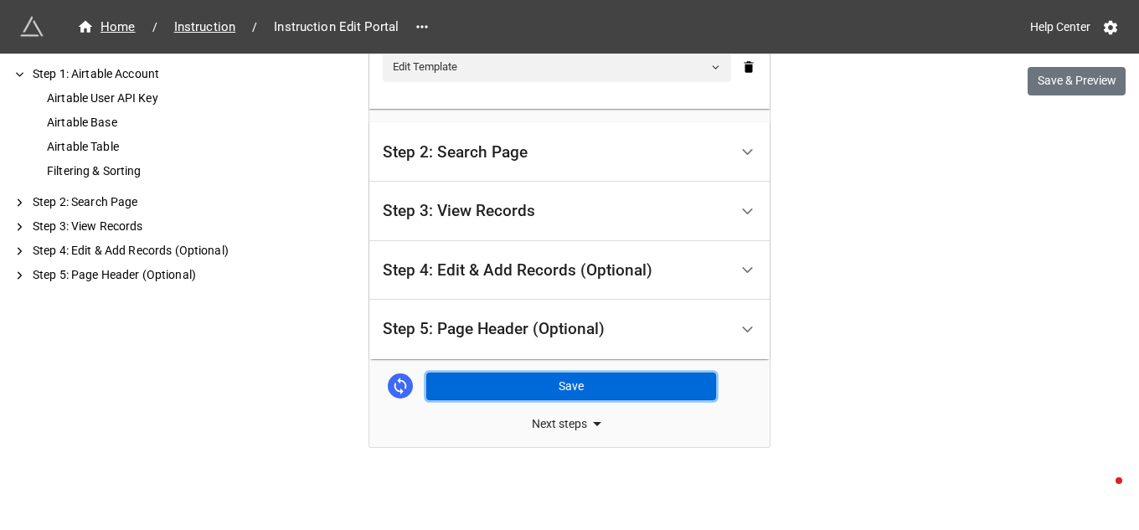
click at [564, 386] on button "Save" at bounding box center [571, 387] width 290 height 28
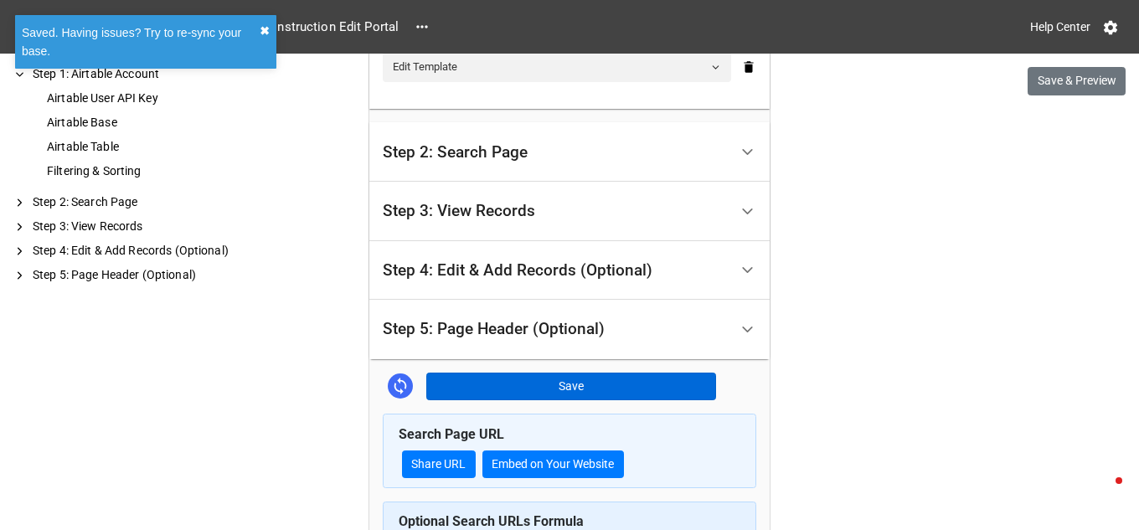
click at [269, 33] on button "✖︎" at bounding box center [265, 31] width 10 height 18
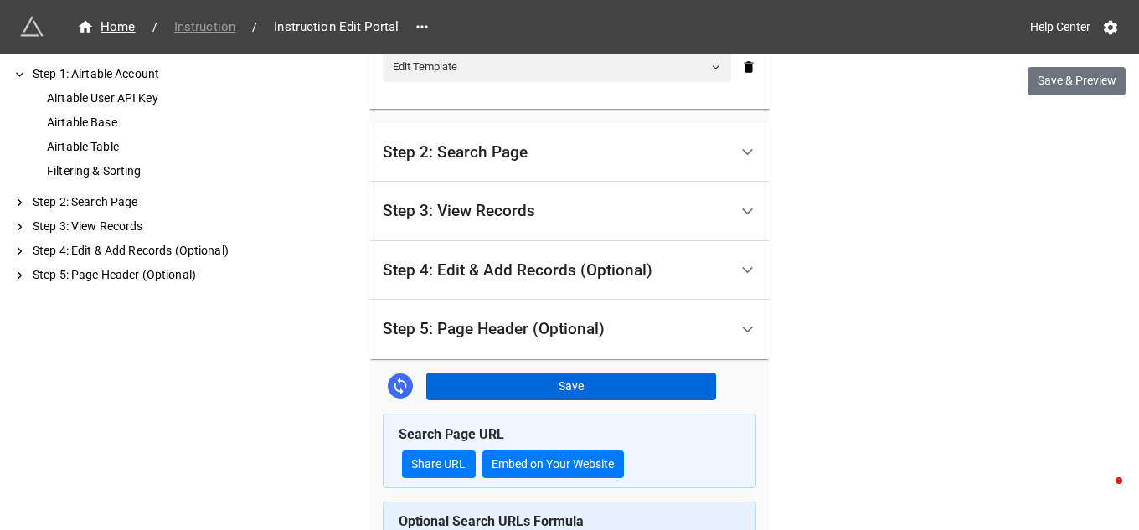
click at [225, 29] on span "Instruction" at bounding box center [204, 27] width 81 height 19
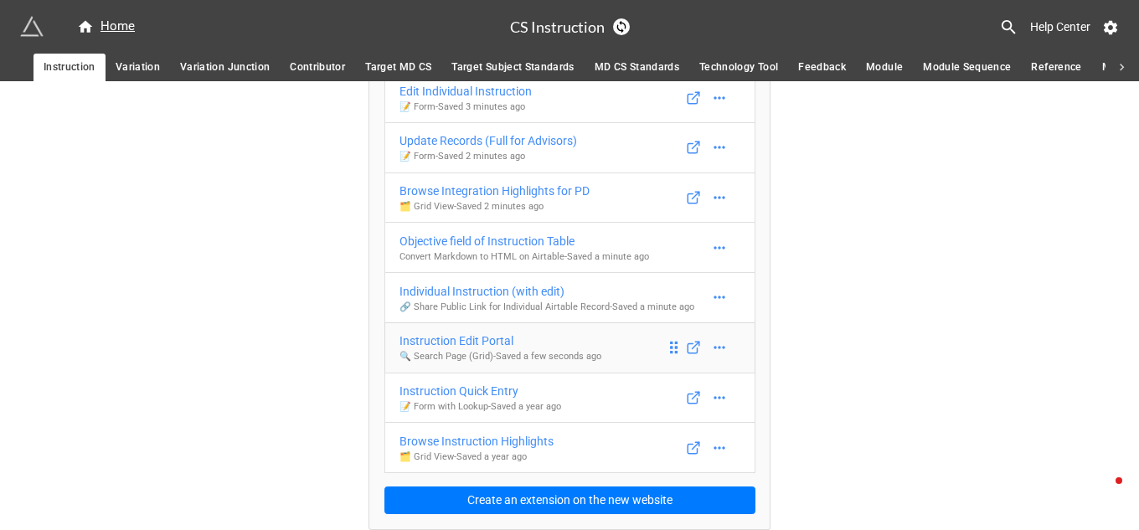
scroll to position [524, 0]
click at [499, 390] on div "Instruction Quick Entry" at bounding box center [480, 391] width 162 height 18
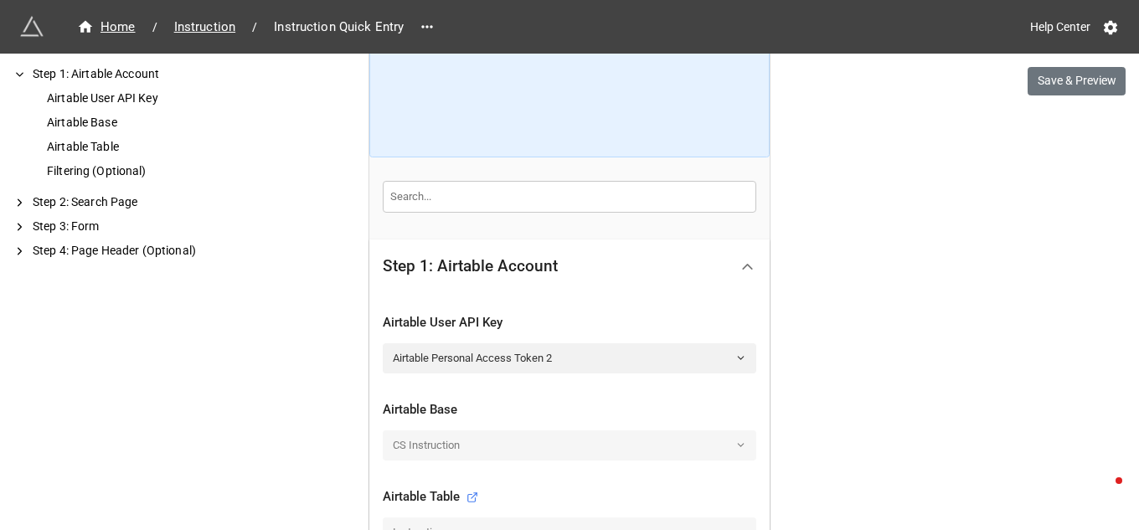
scroll to position [263, 0]
click at [735, 360] on icon at bounding box center [740, 358] width 11 height 11
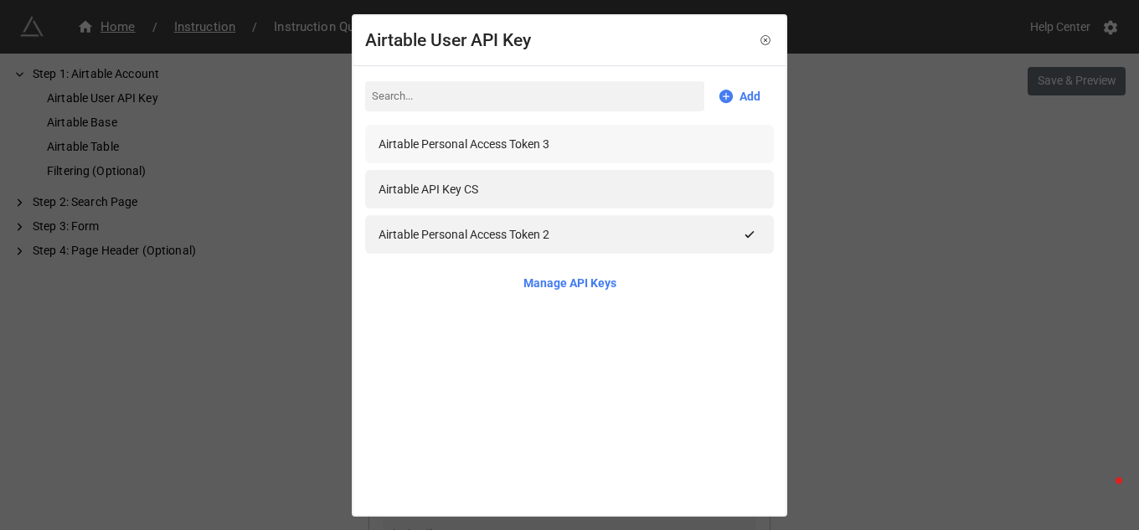
click at [575, 151] on div "Airtable Personal Access Token 3" at bounding box center [570, 144] width 382 height 18
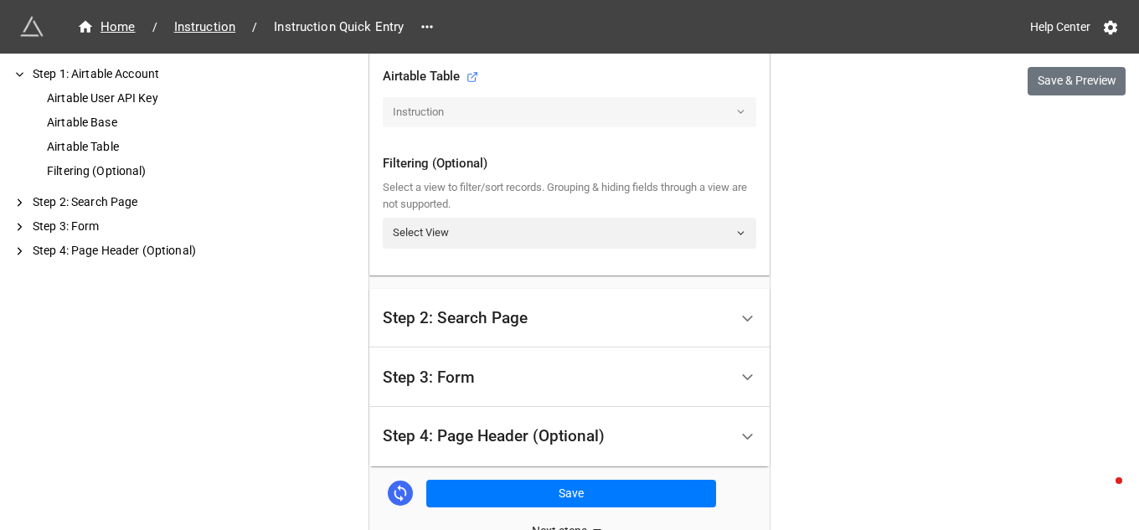
scroll to position [791, 0]
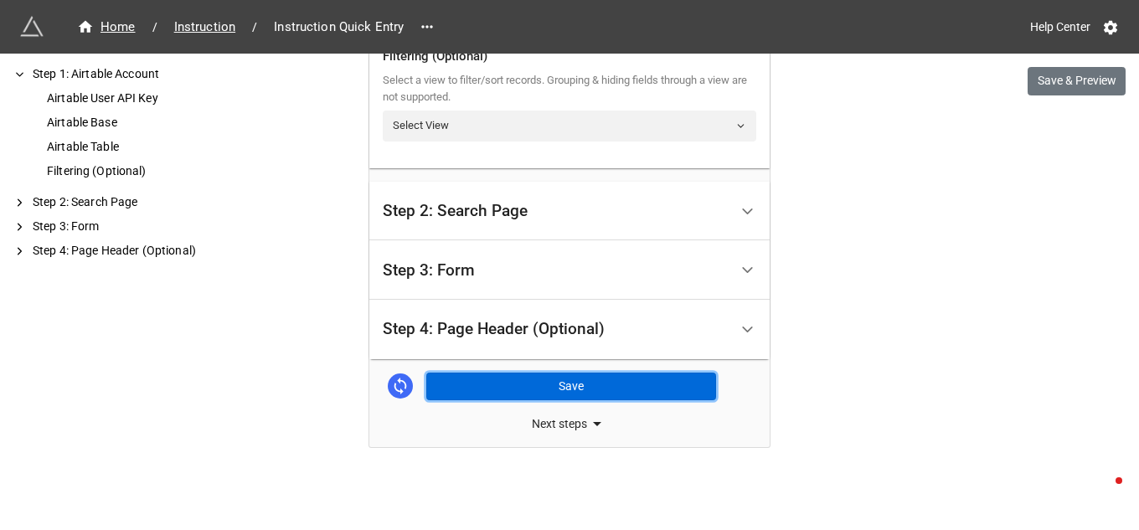
click at [565, 379] on button "Save" at bounding box center [571, 387] width 290 height 28
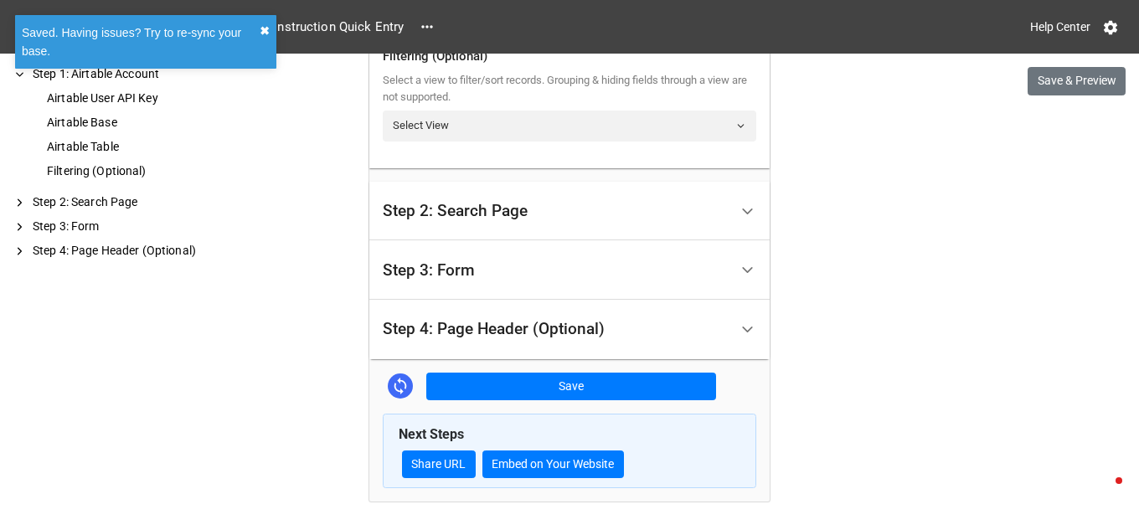
click at [266, 28] on button "✖︎" at bounding box center [265, 31] width 10 height 18
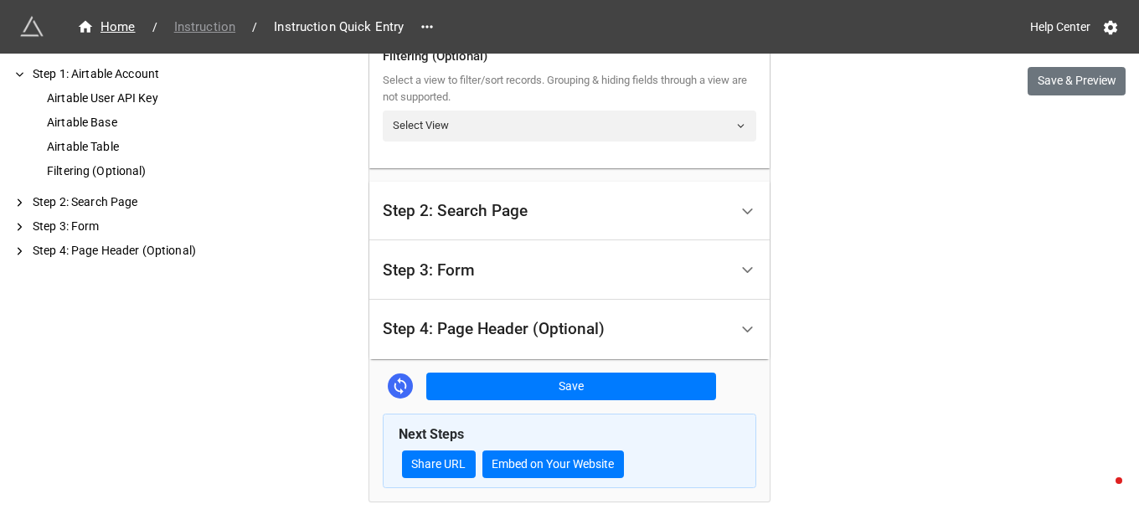
click at [209, 32] on span "Instruction" at bounding box center [204, 27] width 81 height 19
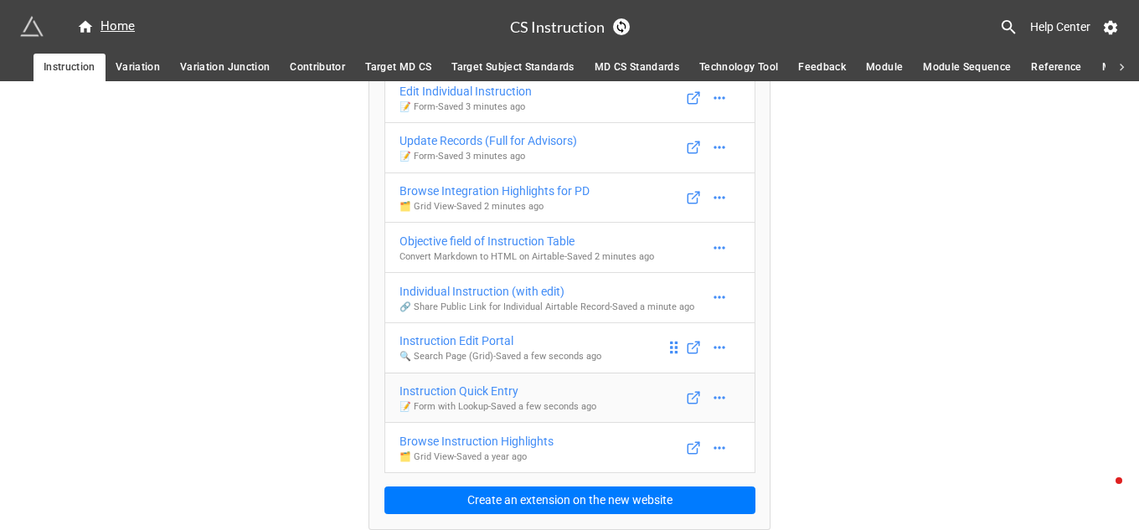
scroll to position [524, 0]
click at [528, 440] on div "Browse Instruction Highlights" at bounding box center [476, 441] width 154 height 18
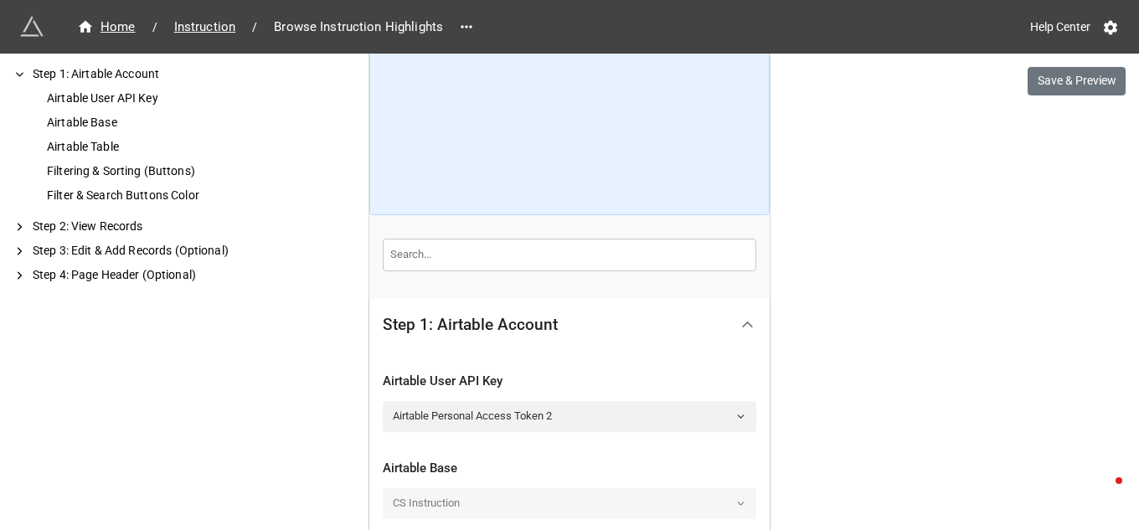
scroll to position [95, 0]
click at [738, 416] on icon at bounding box center [740, 417] width 11 height 11
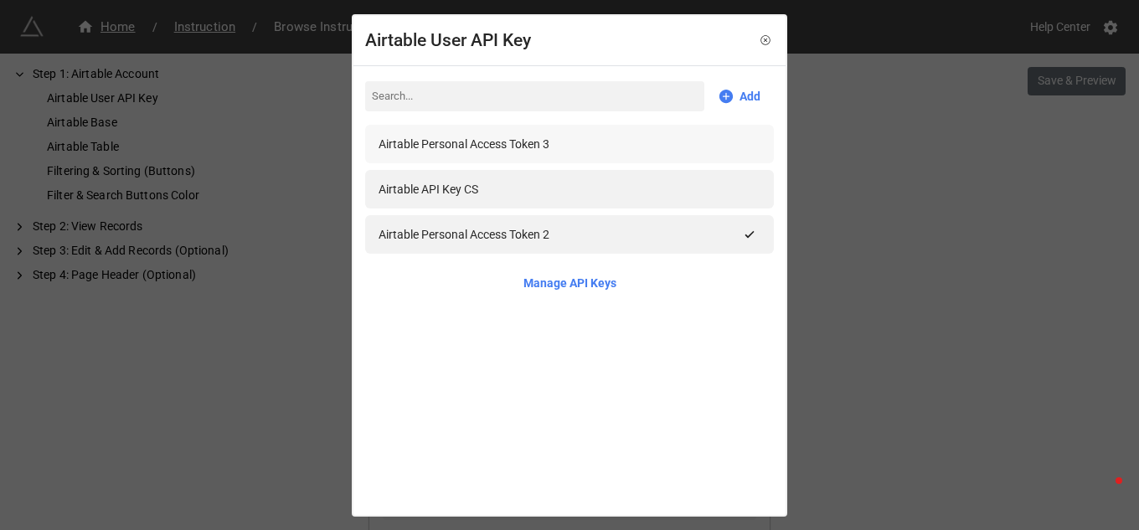
click at [539, 140] on div "Airtable Personal Access Token 3" at bounding box center [464, 144] width 171 height 18
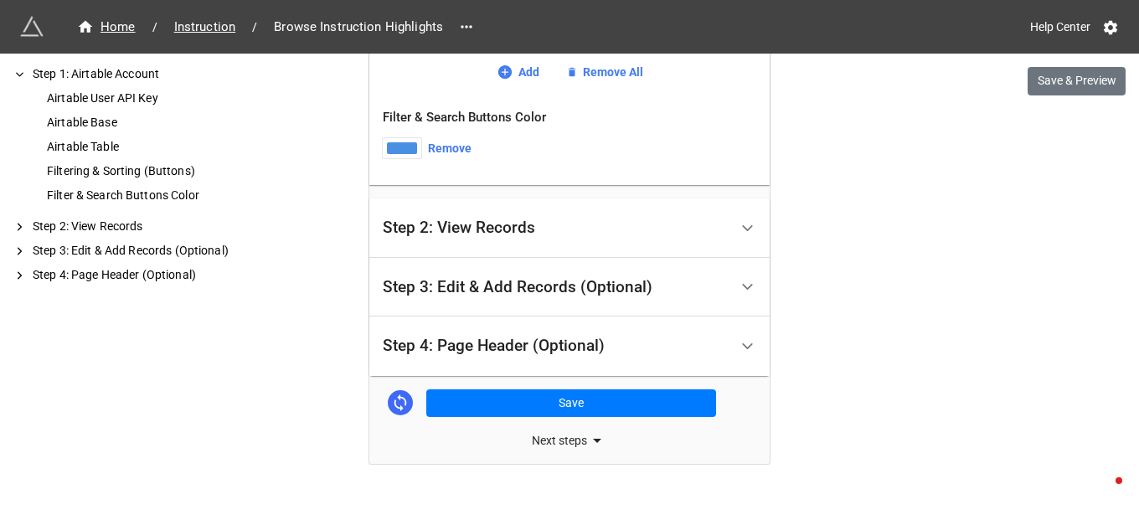
scroll to position [886, 0]
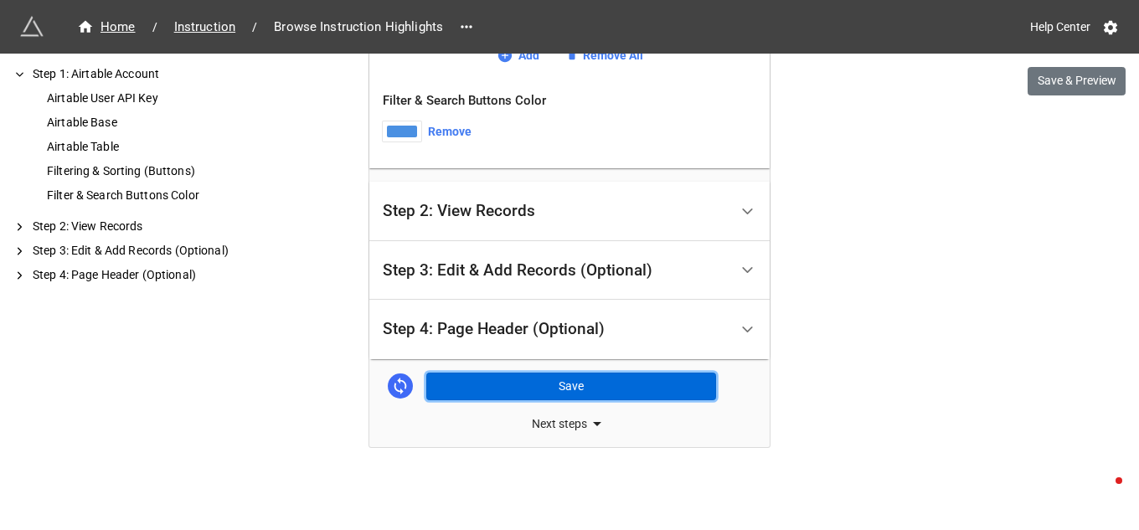
click at [588, 381] on button "Save" at bounding box center [571, 387] width 290 height 28
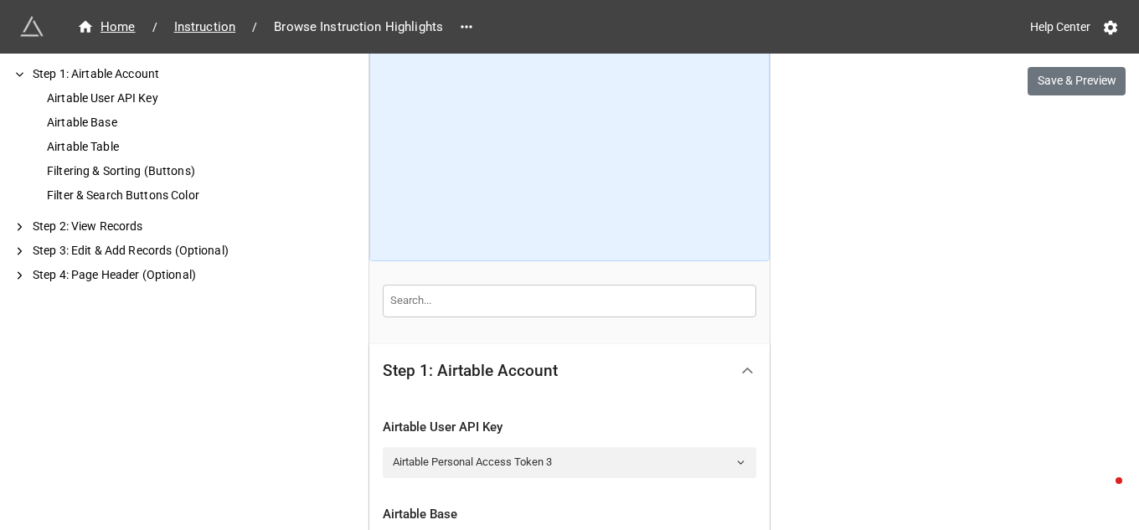
scroll to position [49, 0]
click at [110, 23] on div "Home" at bounding box center [106, 27] width 59 height 19
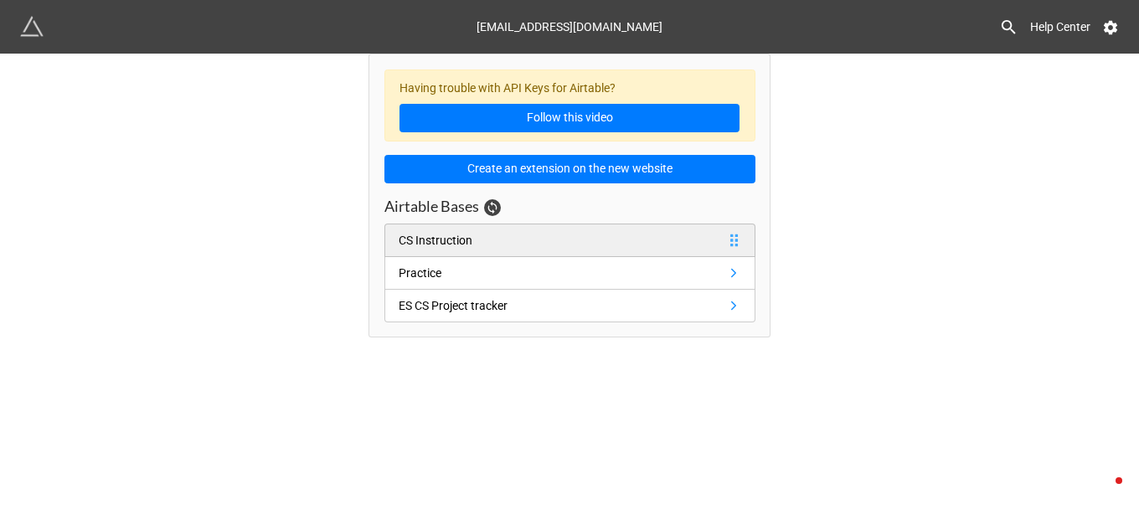
click at [468, 248] on div "CS Instruction" at bounding box center [436, 240] width 74 height 18
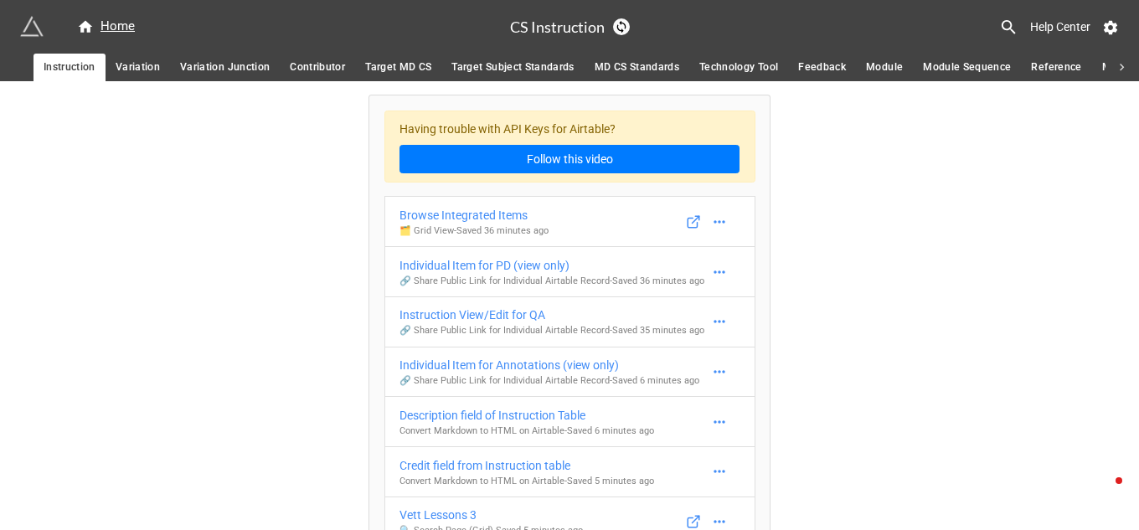
click at [133, 70] on span "Variation" at bounding box center [138, 68] width 44 height 18
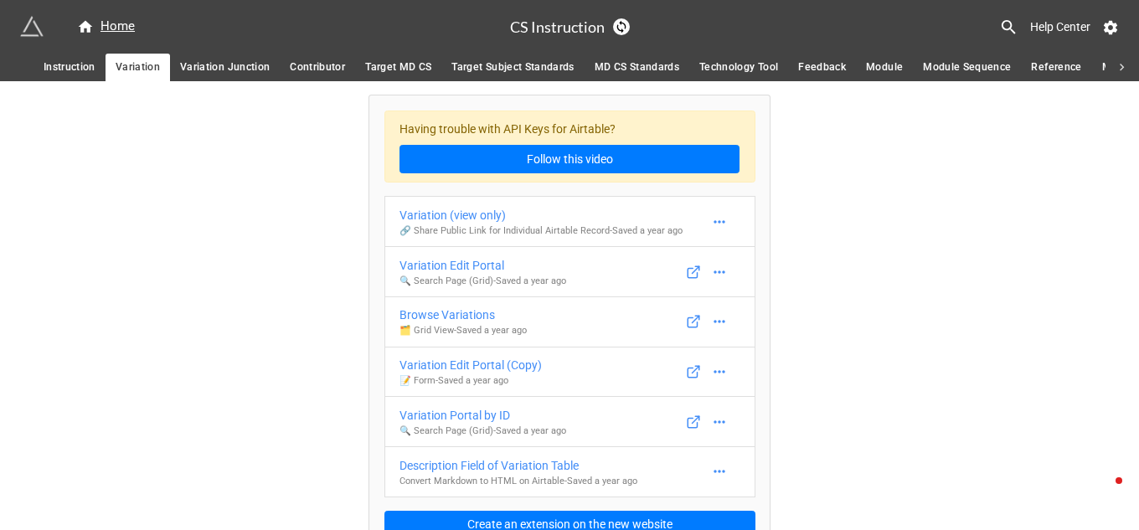
click at [260, 72] on span "Variation Junction" at bounding box center [225, 68] width 90 height 18
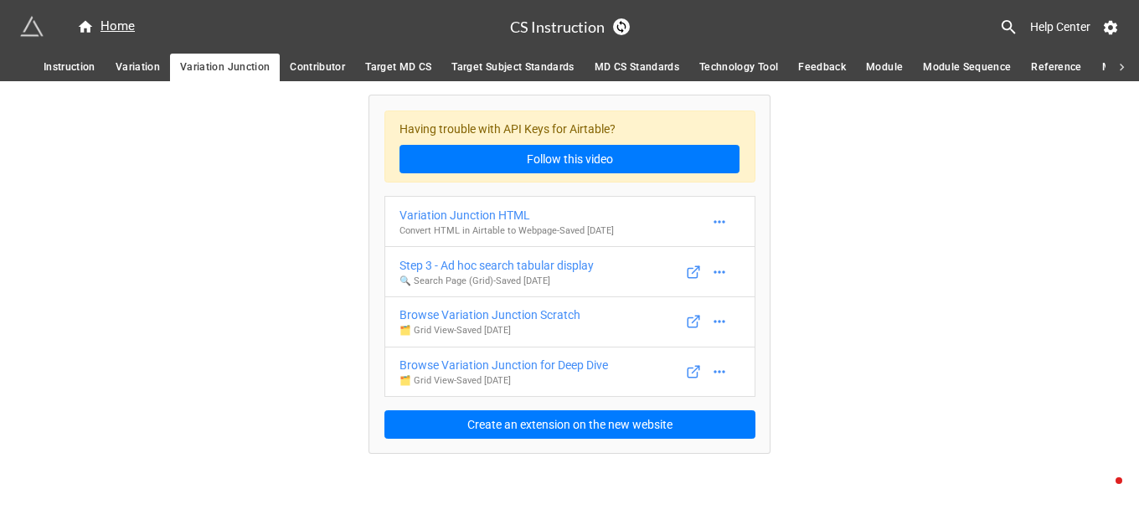
click at [386, 68] on span "Target MD CS" at bounding box center [398, 68] width 66 height 18
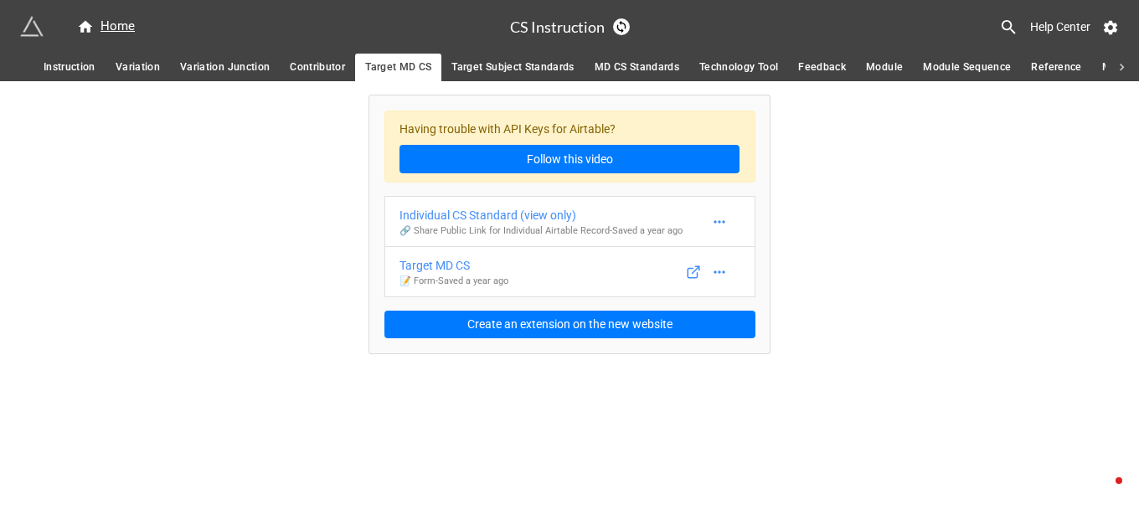
click at [502, 66] on span "Target Subject Standards" at bounding box center [512, 68] width 122 height 18
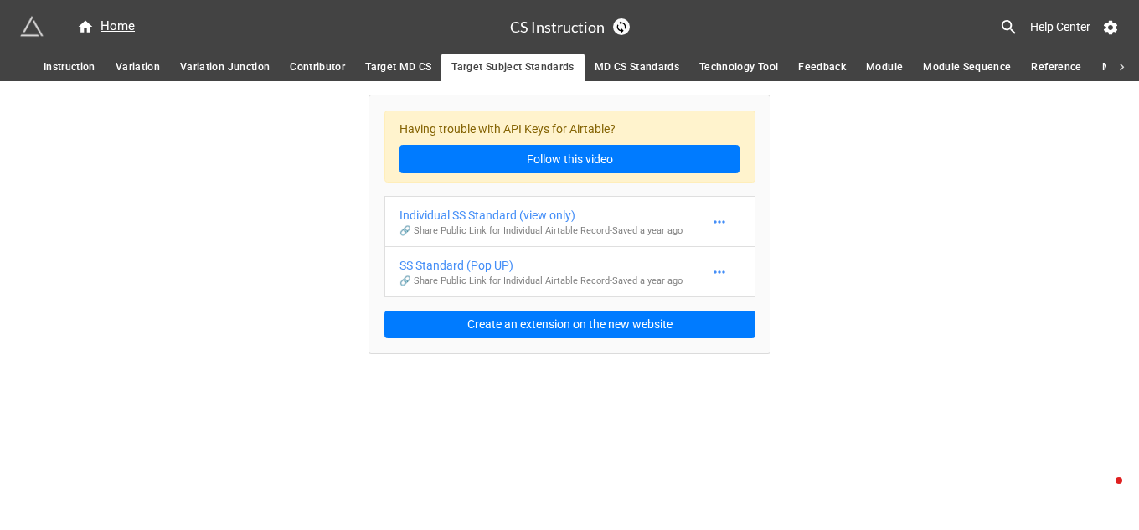
click at [132, 64] on span "Variation" at bounding box center [138, 68] width 44 height 18
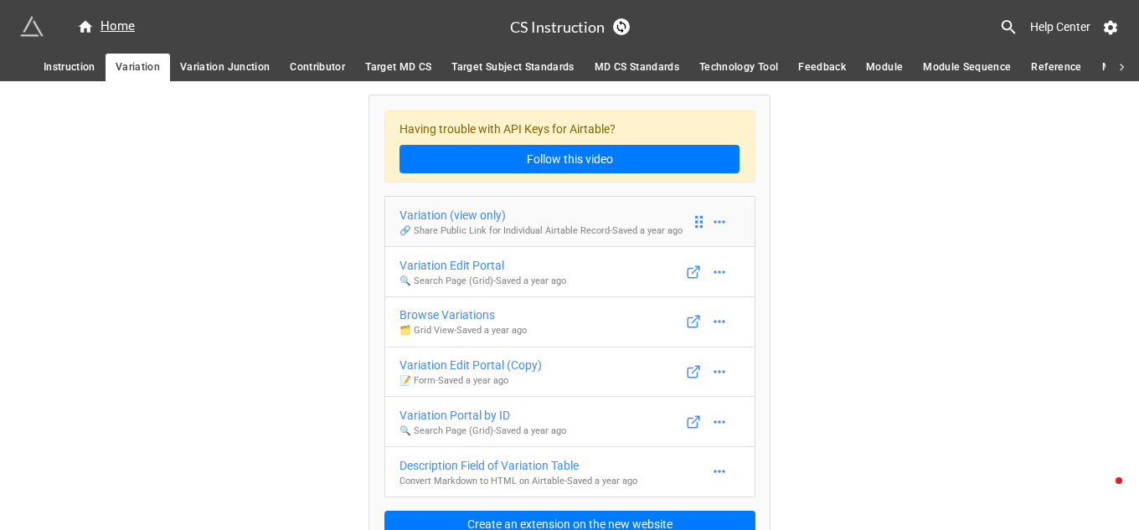
click at [479, 214] on div "Variation (view only)" at bounding box center [540, 215] width 283 height 18
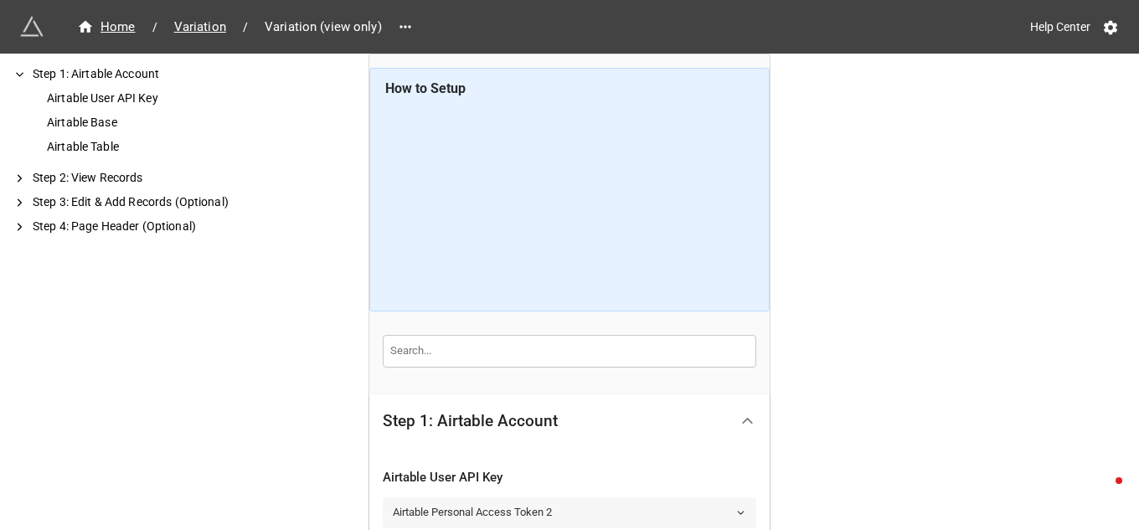
click at [740, 512] on polyline at bounding box center [741, 513] width 6 height 3
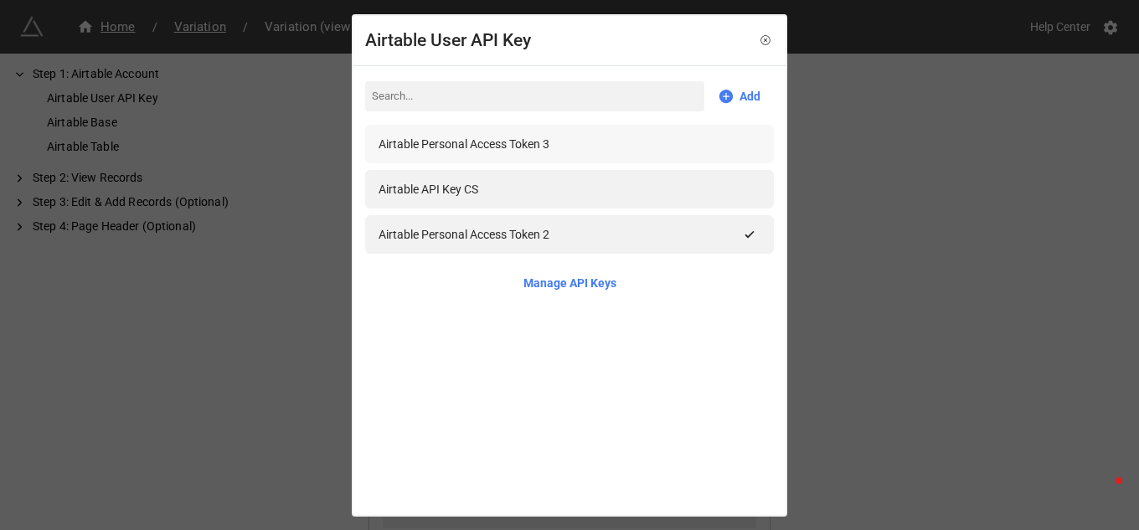
click at [533, 130] on div "Airtable Personal Access Token 3" at bounding box center [569, 144] width 409 height 39
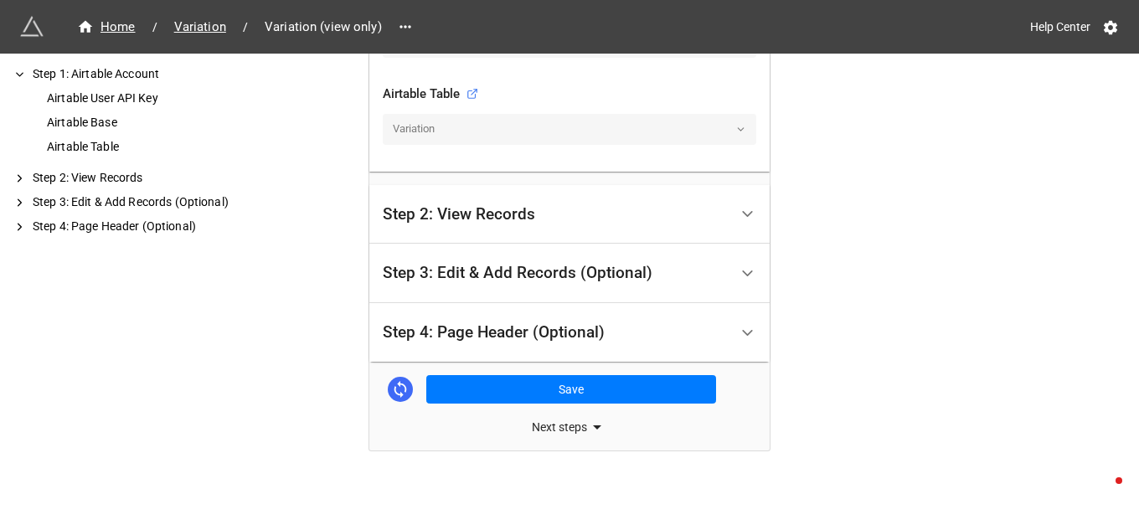
scroll to position [561, 0]
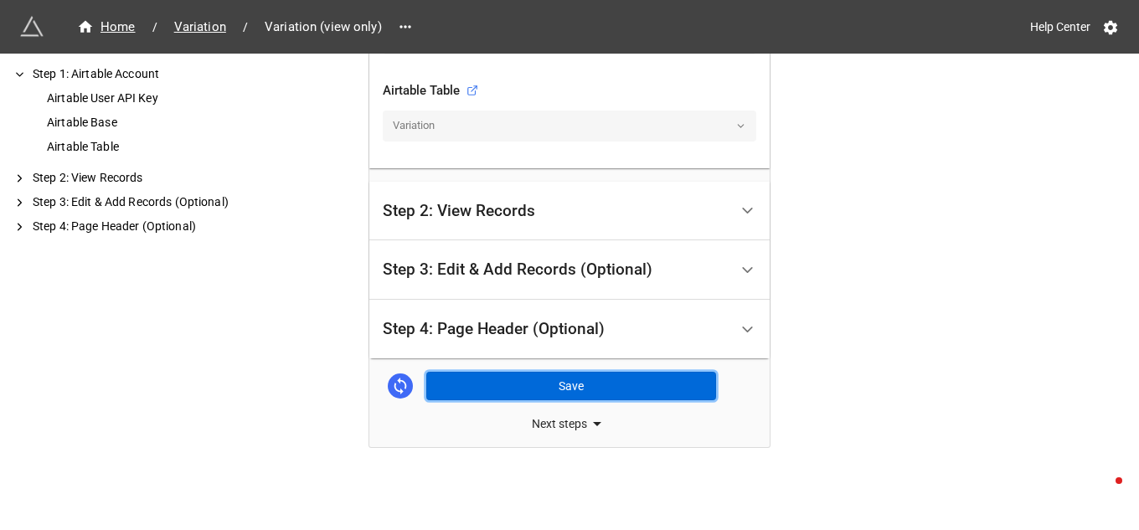
click at [558, 379] on button "Save" at bounding box center [571, 386] width 290 height 28
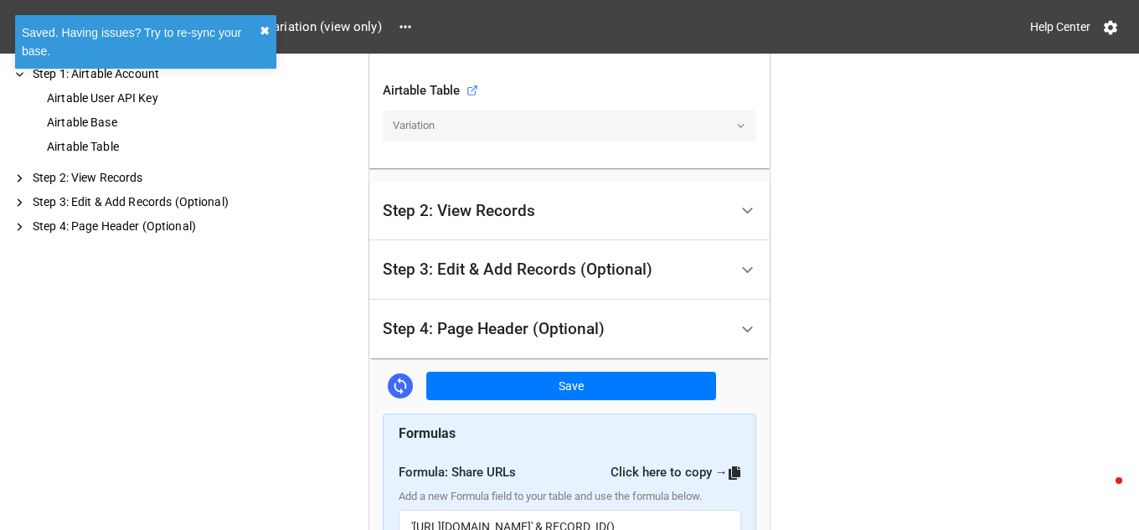
click at [265, 32] on button "✖︎" at bounding box center [265, 31] width 10 height 18
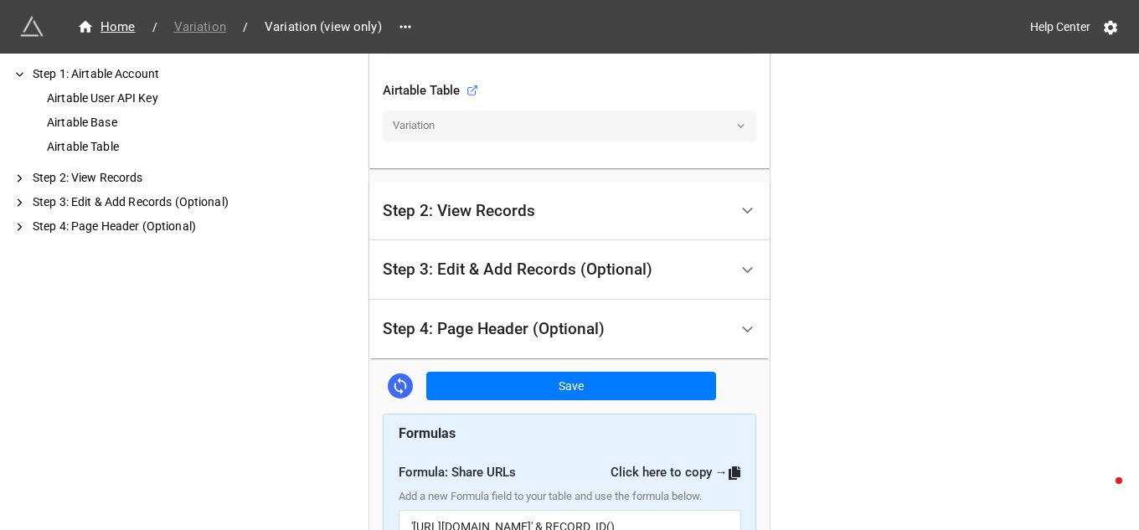
click at [207, 30] on span "Variation" at bounding box center [200, 27] width 72 height 19
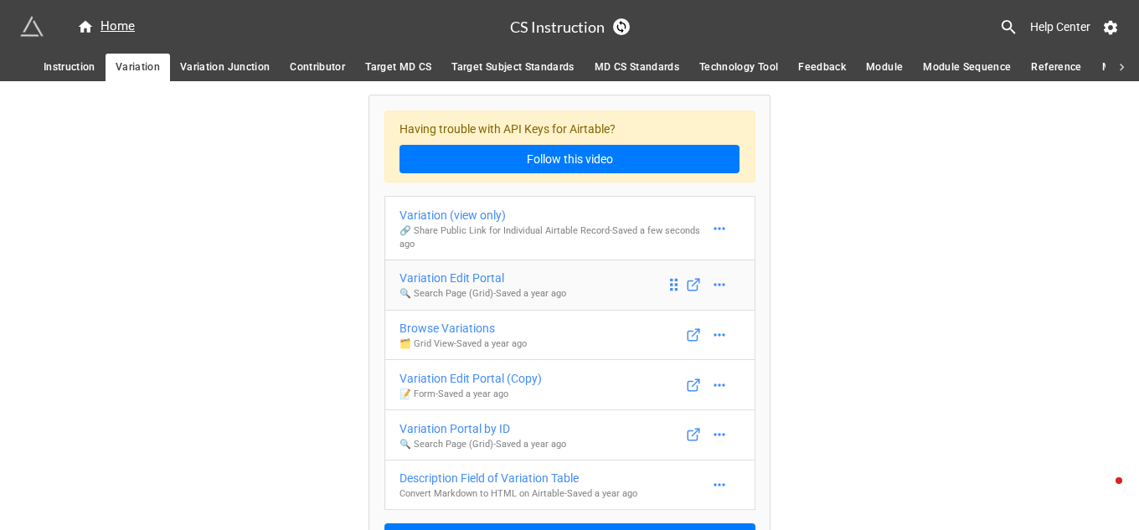
click at [487, 281] on div "Variation Edit Portal" at bounding box center [482, 278] width 167 height 18
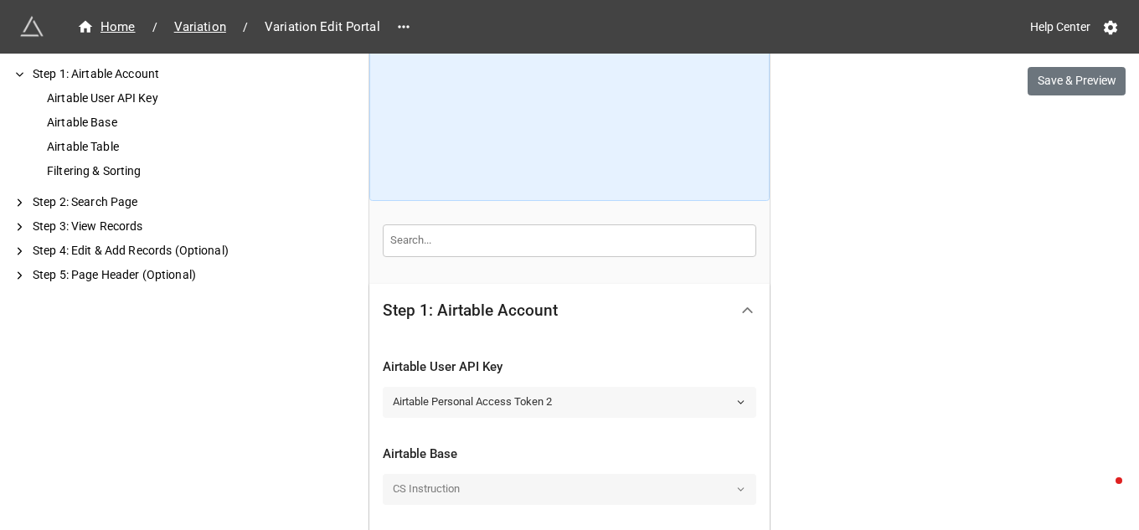
scroll to position [111, 0]
click at [735, 401] on icon at bounding box center [740, 401] width 11 height 11
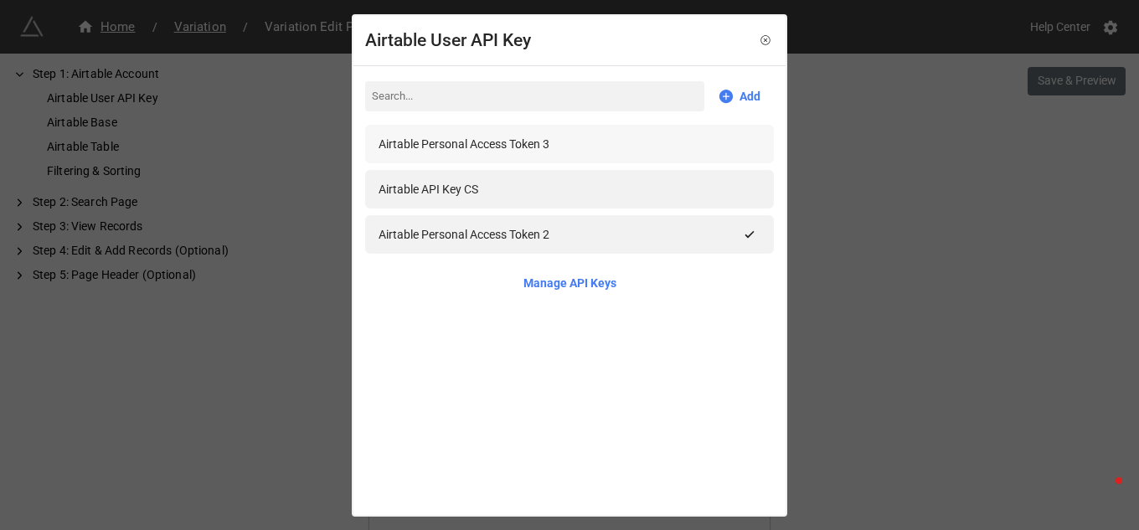
click at [621, 138] on div "Airtable Personal Access Token 3" at bounding box center [570, 144] width 382 height 18
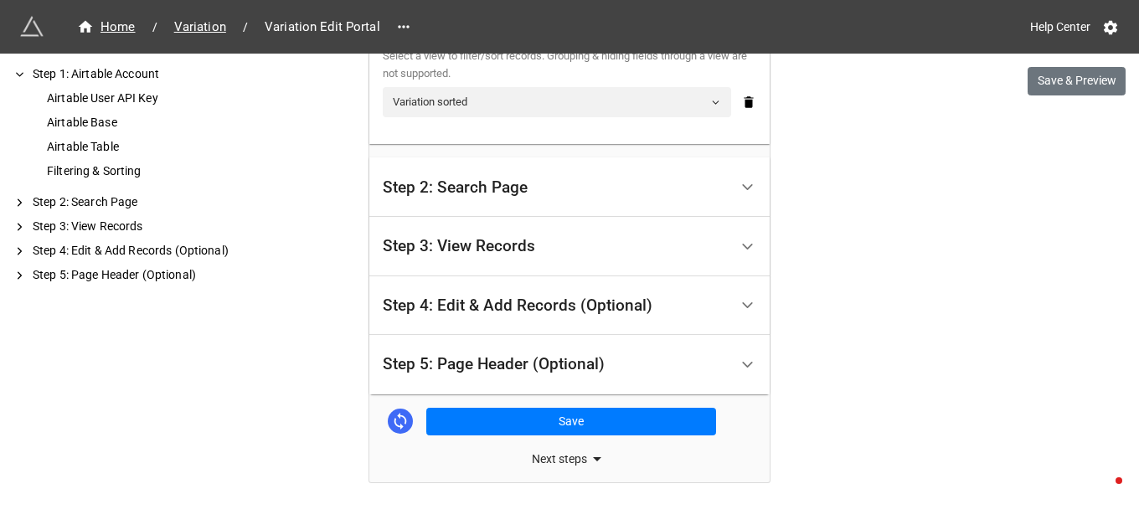
scroll to position [741, 0]
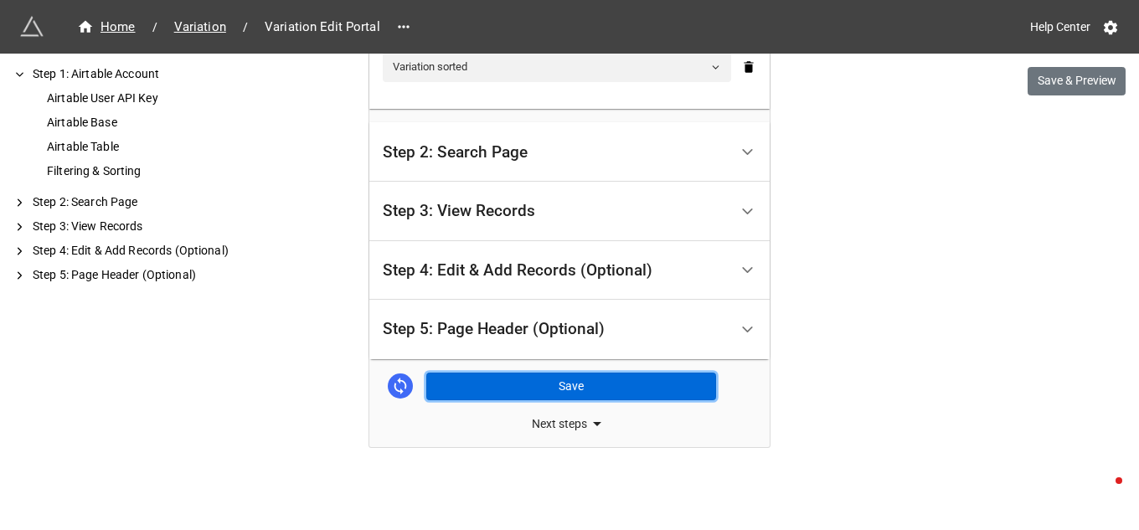
click at [551, 385] on button "Save" at bounding box center [571, 387] width 290 height 28
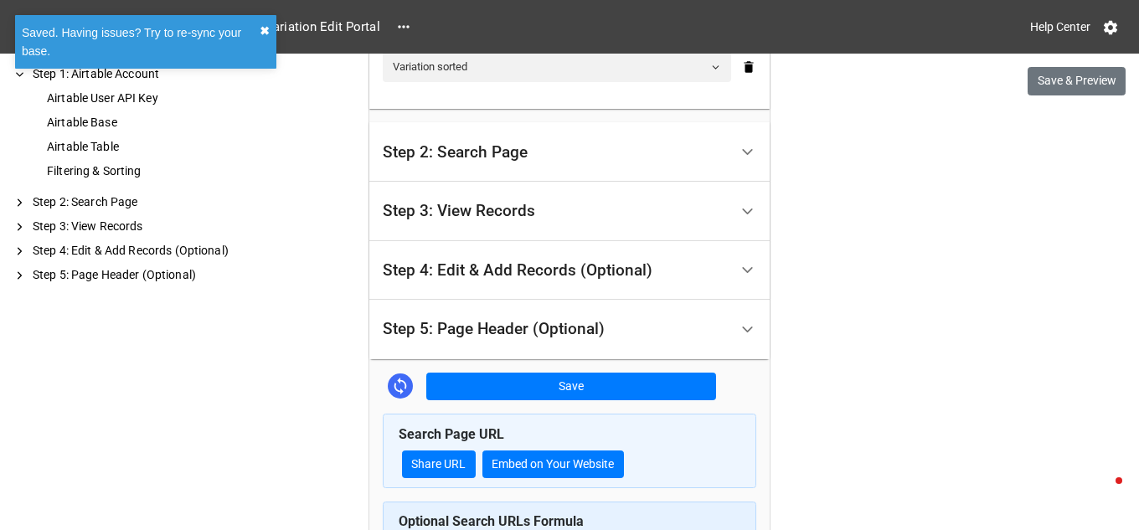
click at [266, 33] on button "✖︎" at bounding box center [265, 31] width 10 height 18
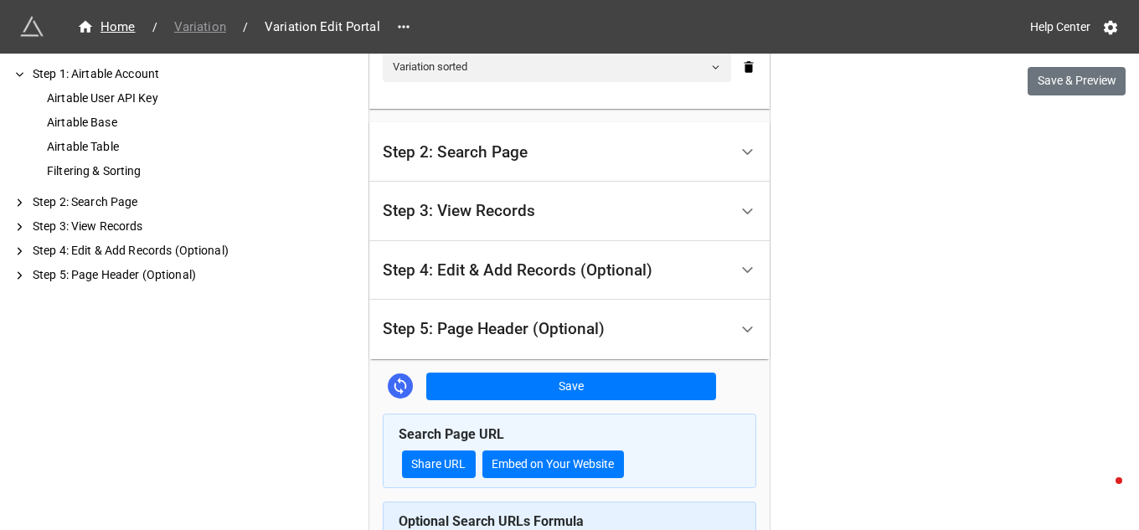
click at [213, 32] on span "Variation" at bounding box center [200, 27] width 72 height 19
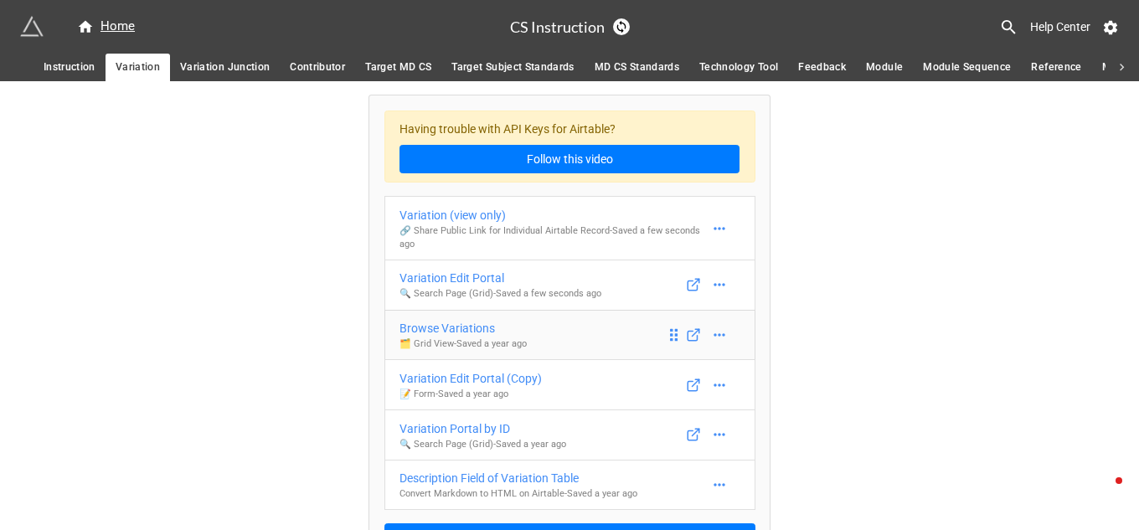
click at [476, 327] on div "Browse Variations" at bounding box center [462, 328] width 127 height 18
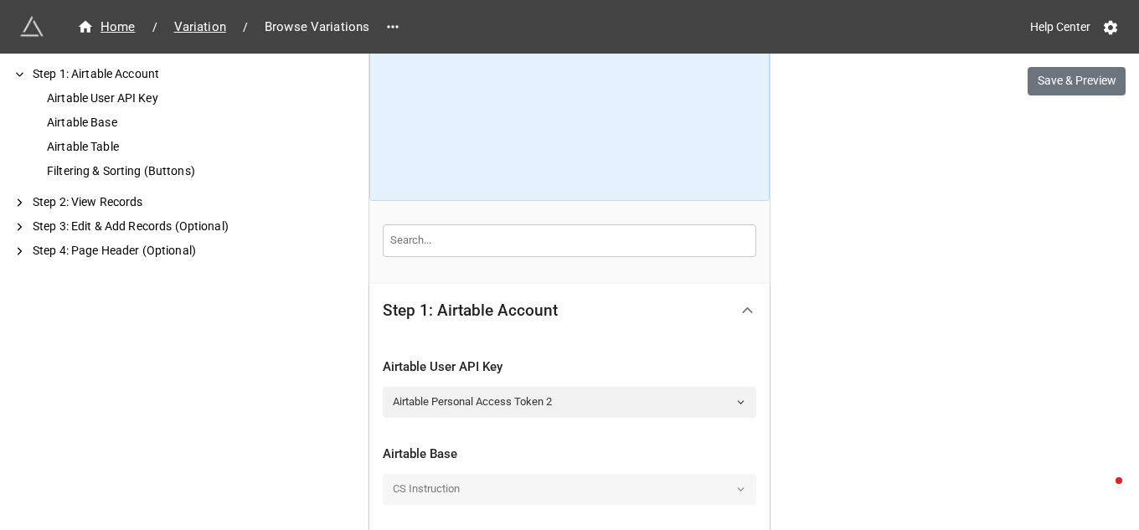
scroll to position [111, 0]
click at [737, 399] on icon at bounding box center [740, 401] width 11 height 11
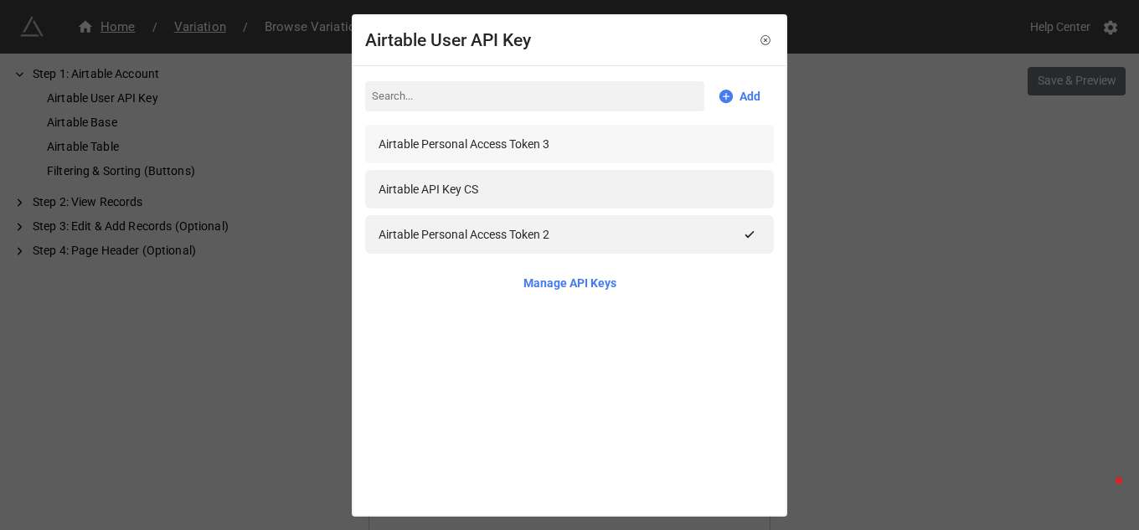
click at [539, 141] on div "Airtable Personal Access Token 3" at bounding box center [464, 144] width 171 height 18
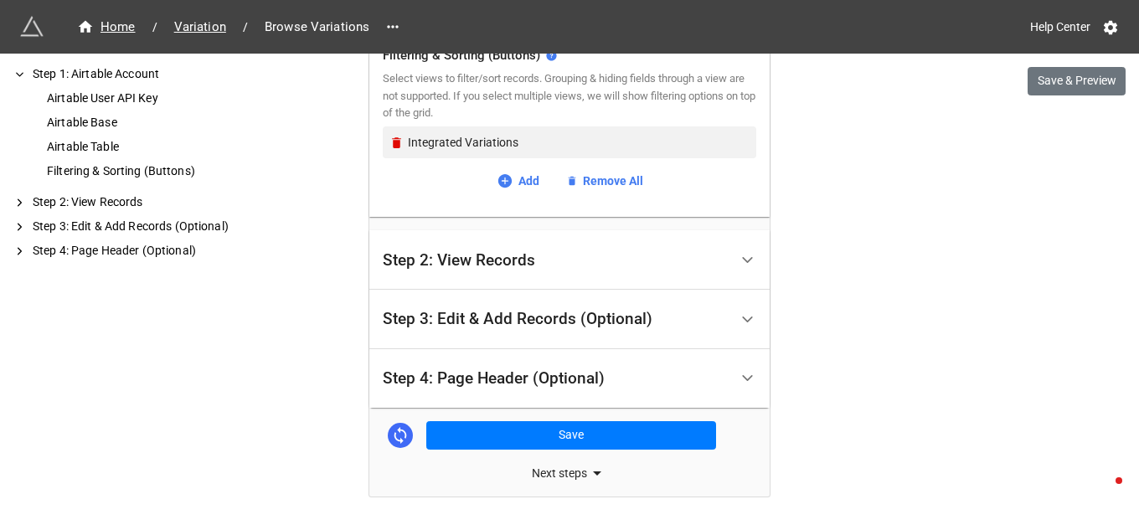
scroll to position [733, 0]
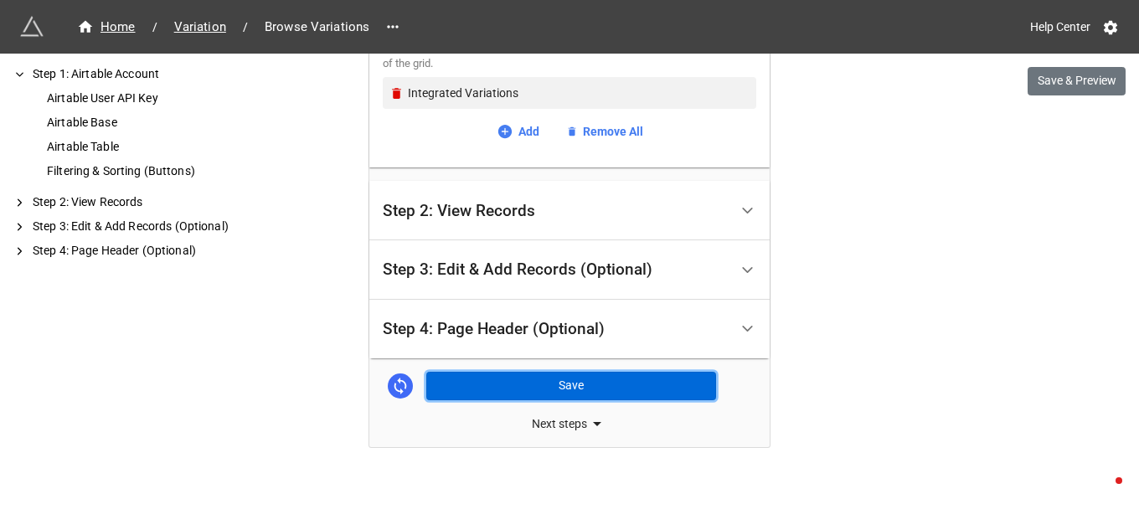
click at [550, 380] on button "Save" at bounding box center [571, 386] width 290 height 28
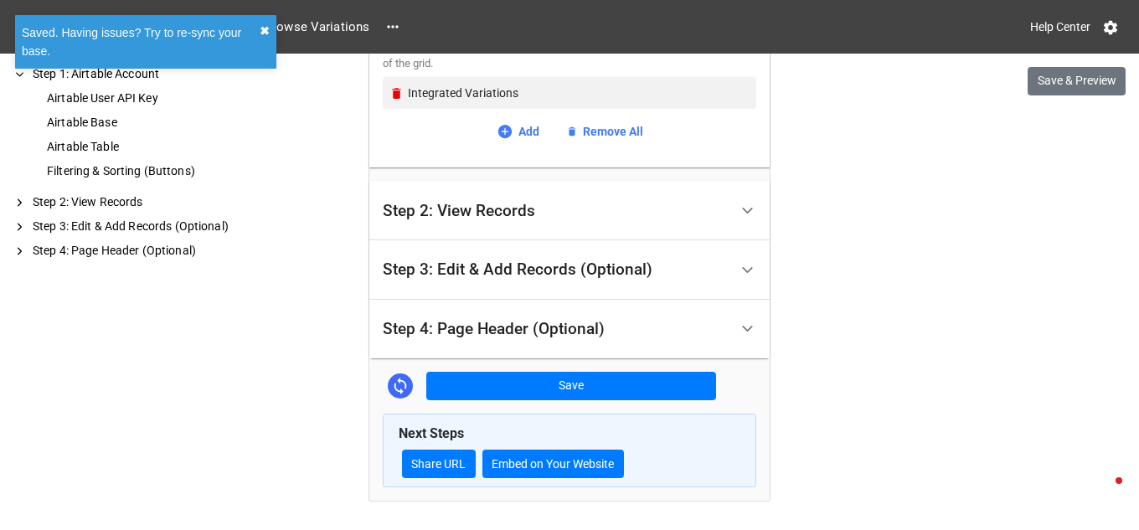
click at [260, 27] on button "✖︎" at bounding box center [265, 31] width 10 height 18
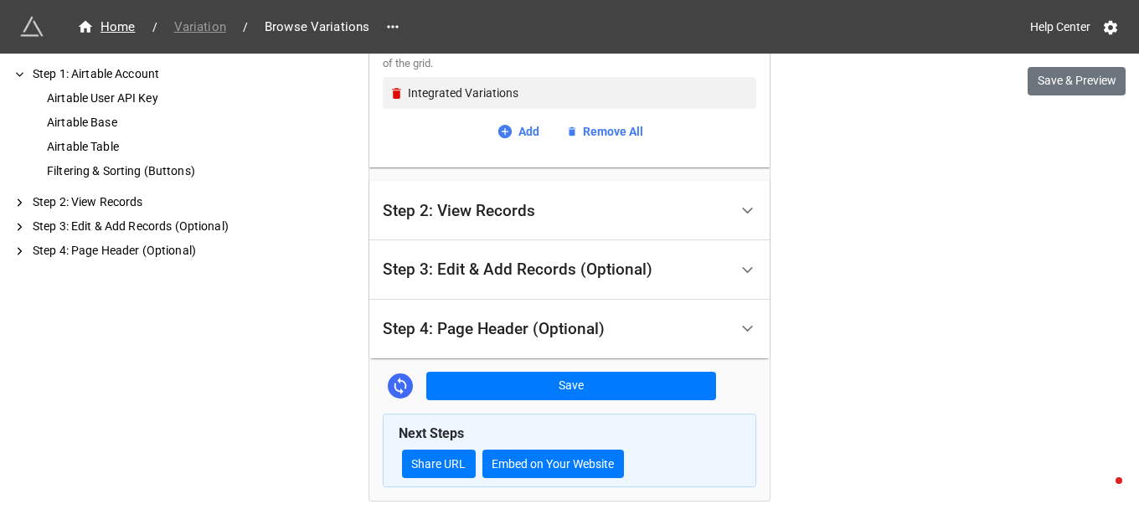
click at [213, 26] on span "Variation" at bounding box center [200, 27] width 72 height 19
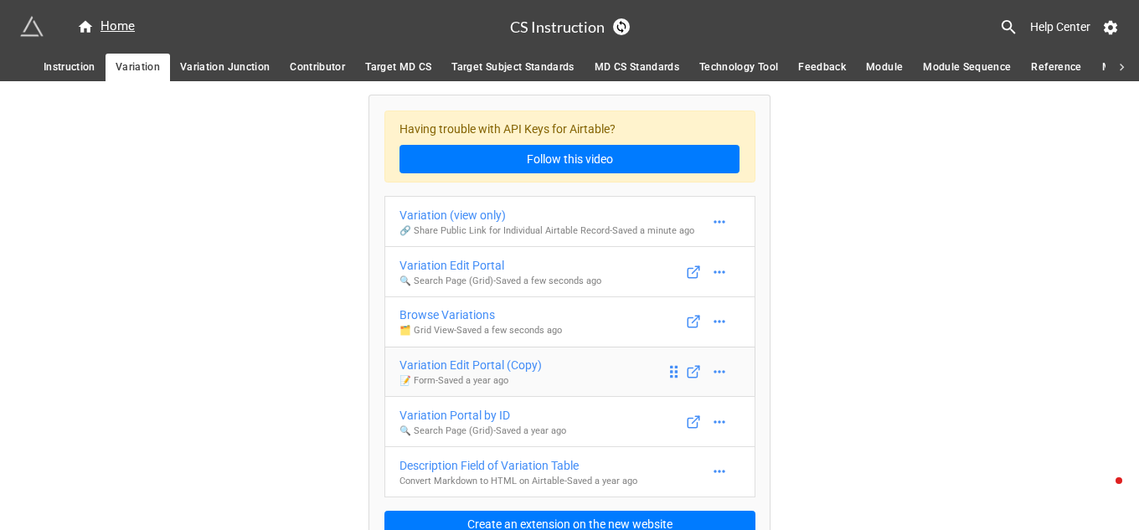
click at [494, 360] on div "Variation Edit Portal (Copy)" at bounding box center [470, 365] width 142 height 18
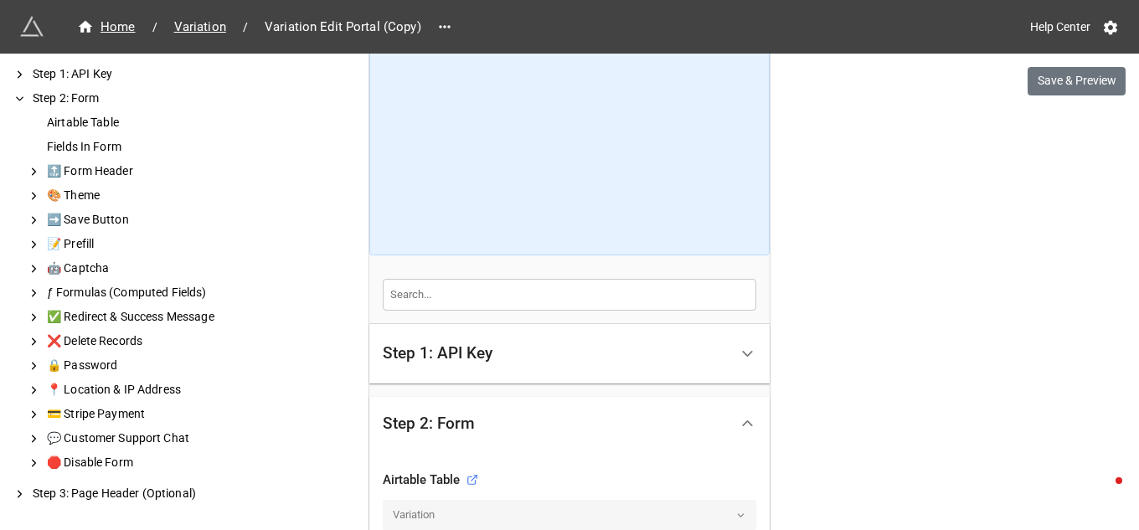
scroll to position [167, 0]
click at [739, 351] on icon at bounding box center [748, 352] width 18 height 18
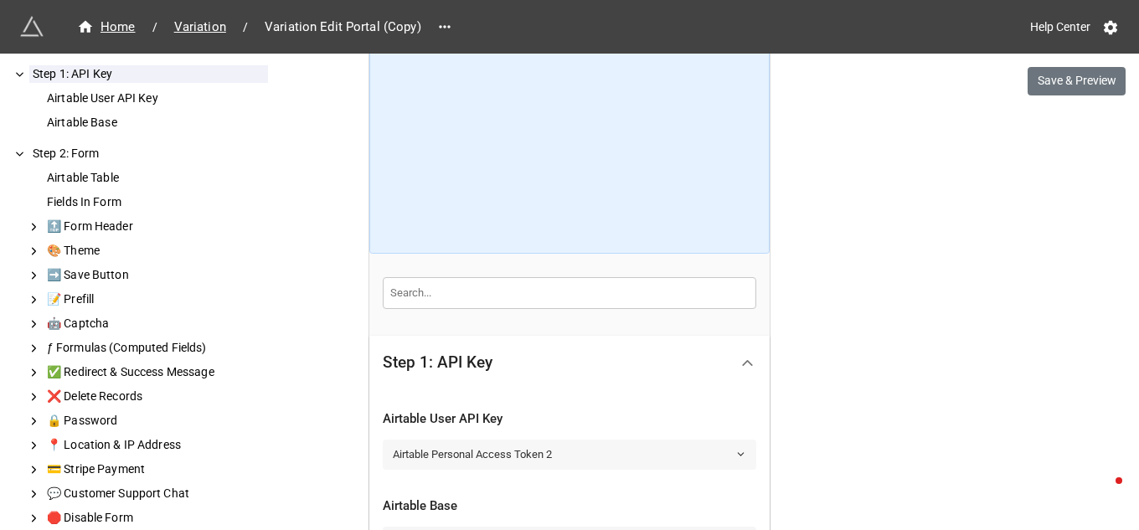
click at [738, 454] on polyline at bounding box center [741, 454] width 6 height 3
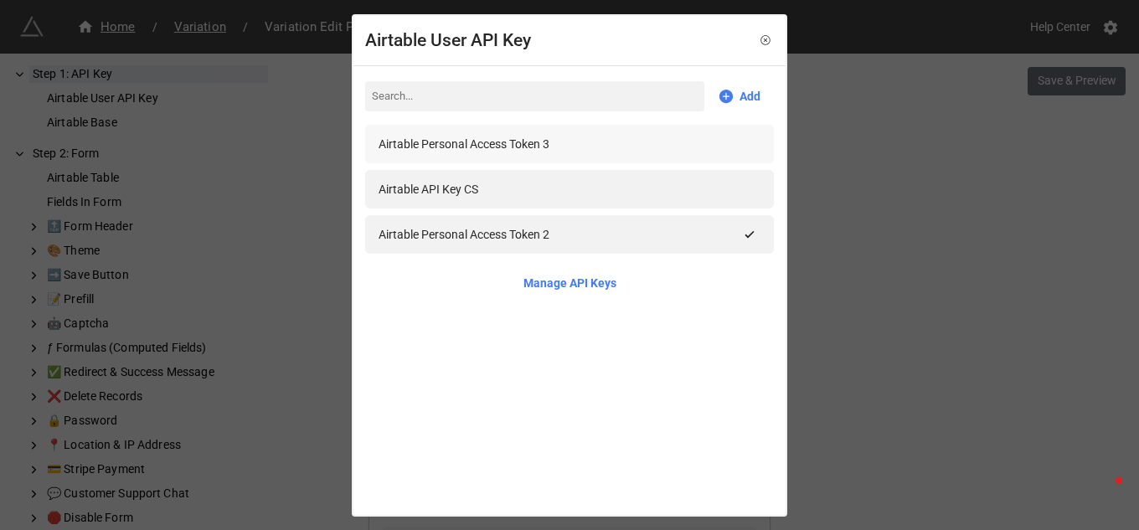
click at [541, 144] on div "Airtable Personal Access Token 3" at bounding box center [464, 144] width 171 height 18
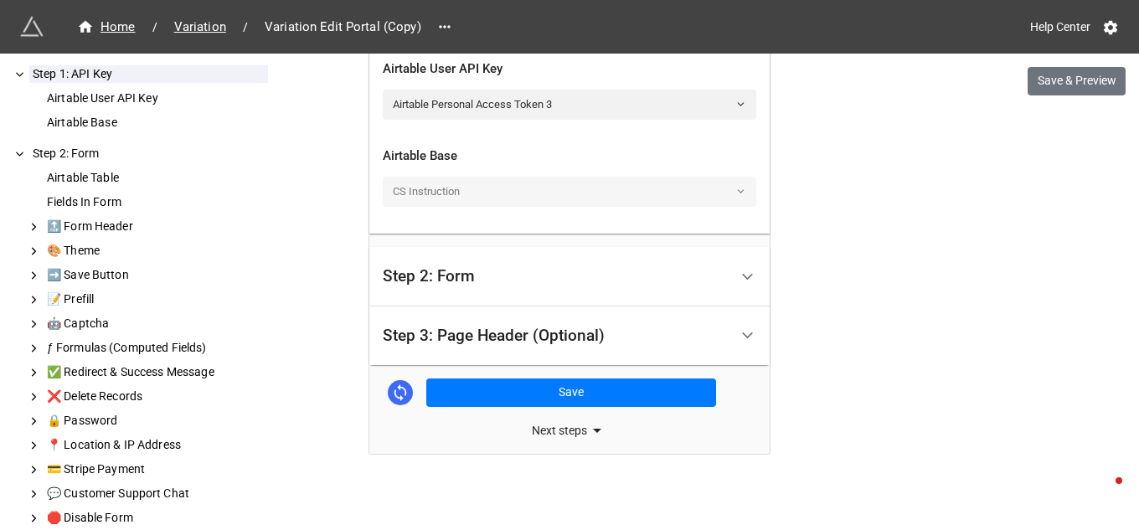
scroll to position [524, 0]
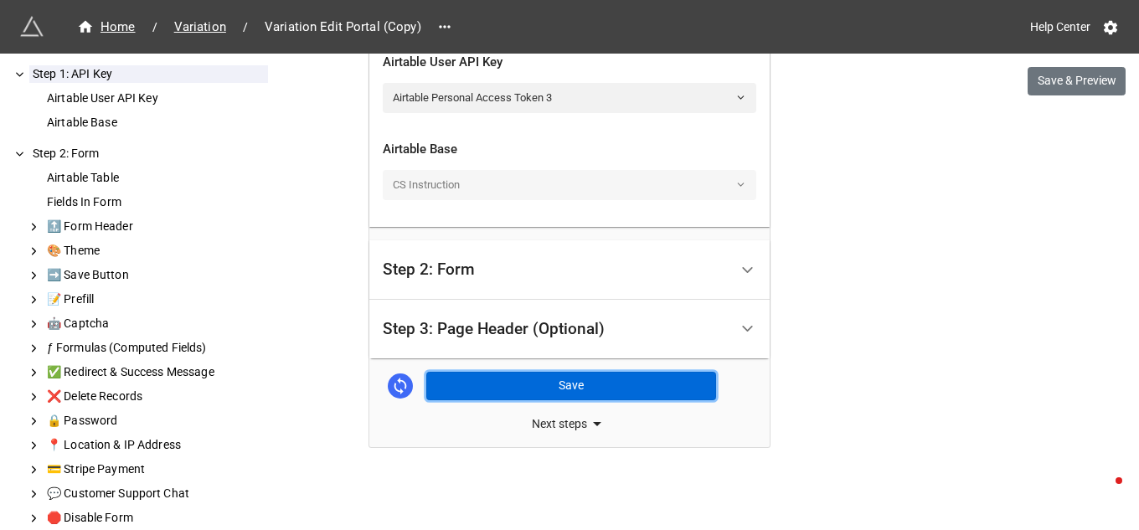
click at [562, 387] on button "Save" at bounding box center [571, 386] width 290 height 28
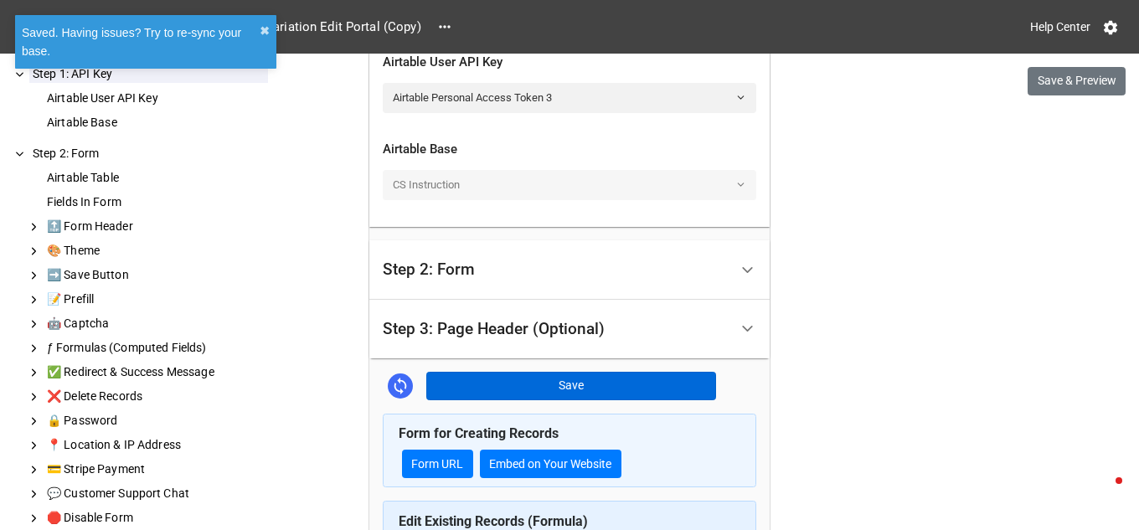
click at [310, 192] on div "We have released a newer version of this extension with many improvements! It's…" at bounding box center [569, 213] width 1139 height 1474
click at [265, 33] on button "✖︎" at bounding box center [265, 31] width 10 height 18
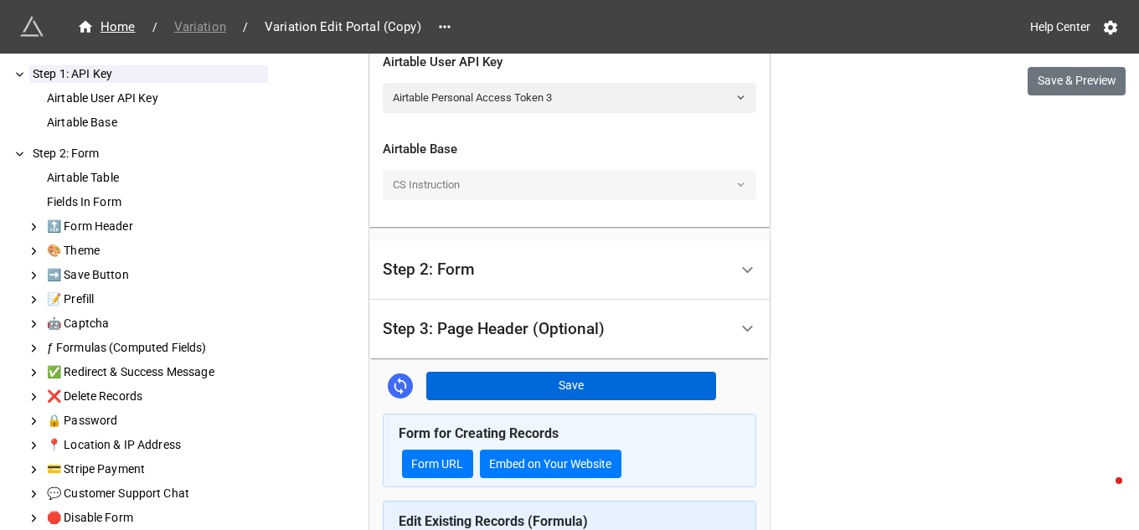
click at [217, 33] on span "Variation" at bounding box center [200, 27] width 72 height 19
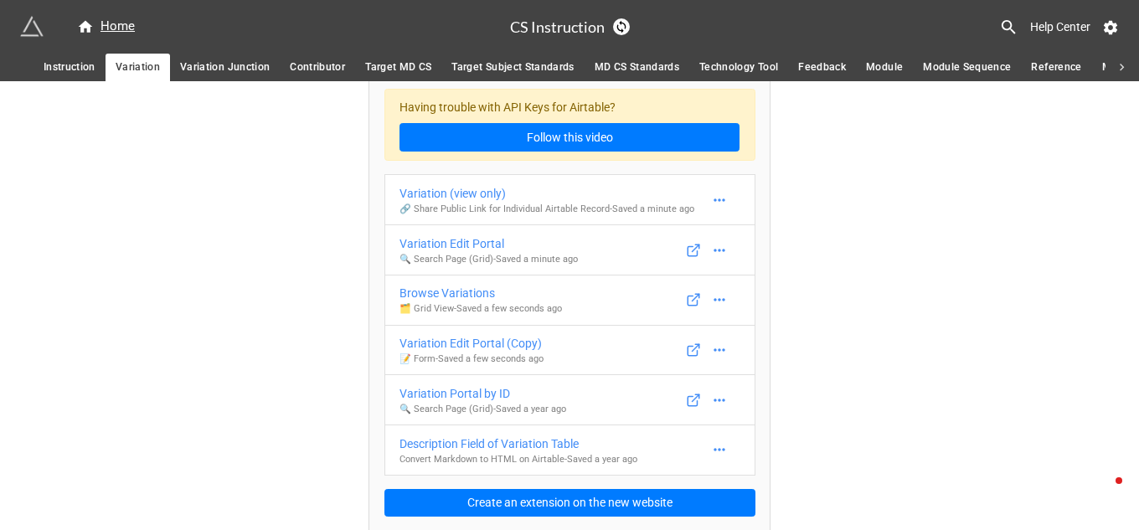
scroll to position [24, 0]
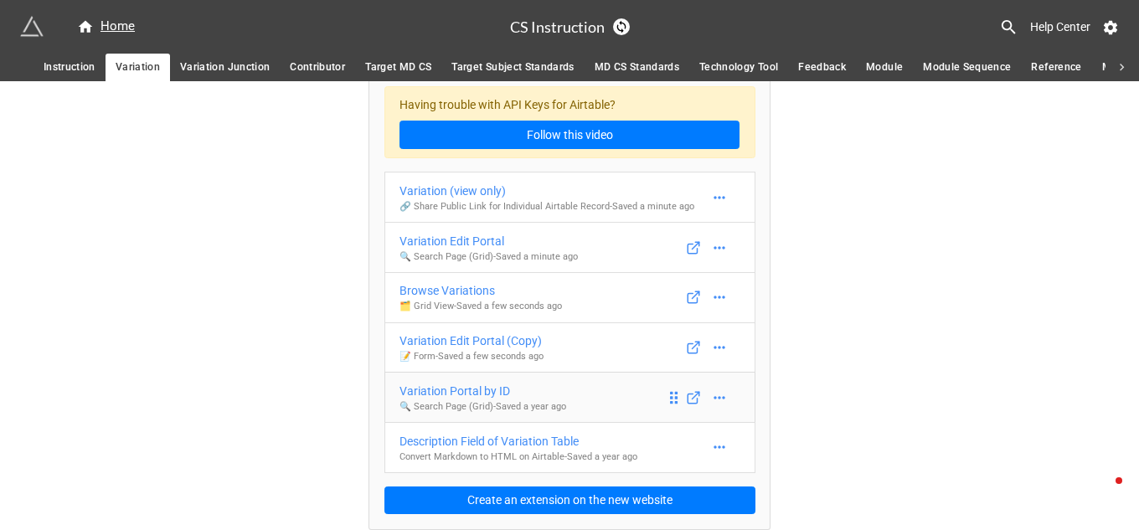
click at [496, 385] on div "Variation Portal by ID" at bounding box center [482, 391] width 167 height 18
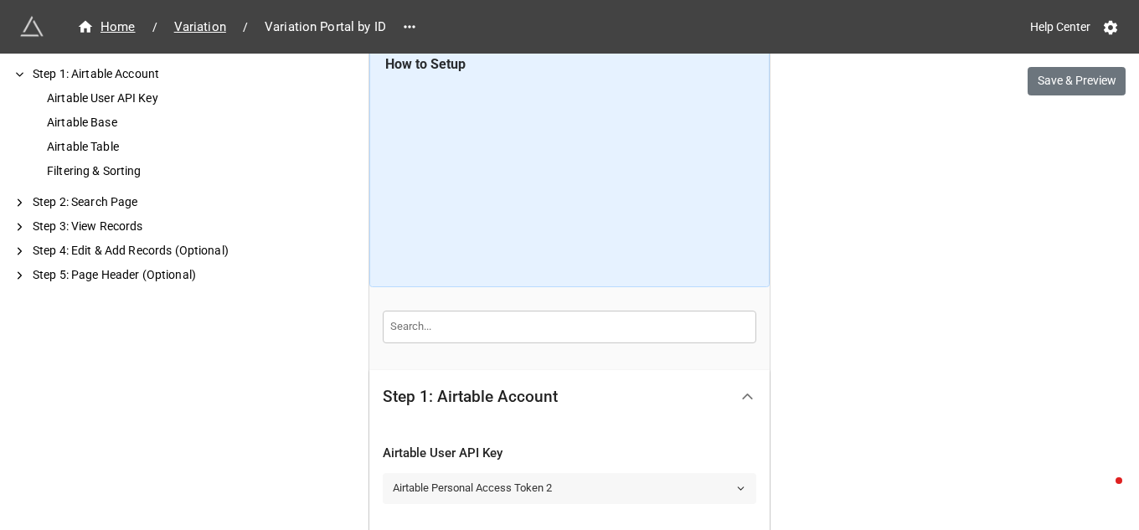
click at [738, 487] on icon at bounding box center [740, 488] width 11 height 11
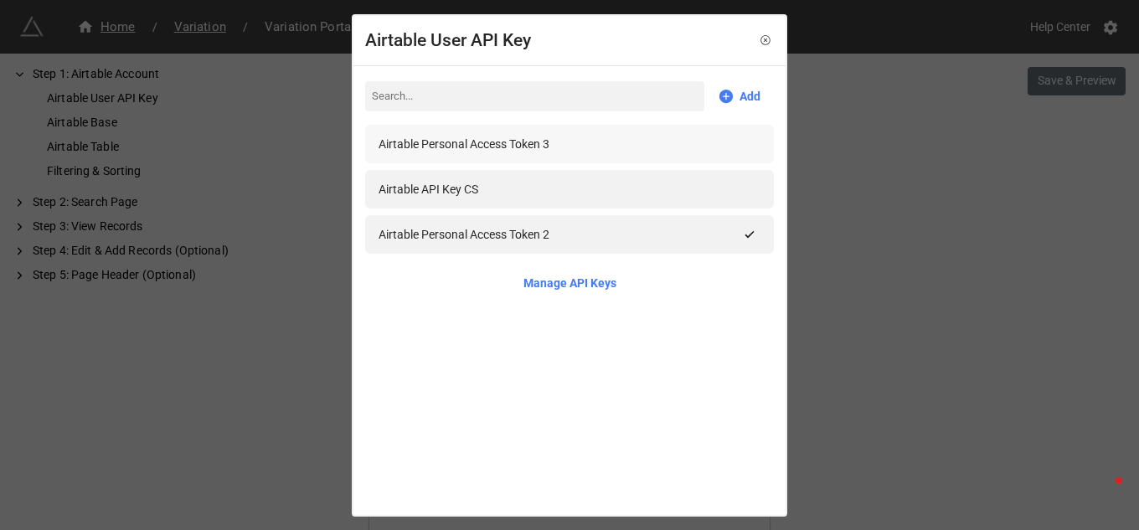
click at [557, 146] on div "Airtable Personal Access Token 3" at bounding box center [570, 144] width 382 height 18
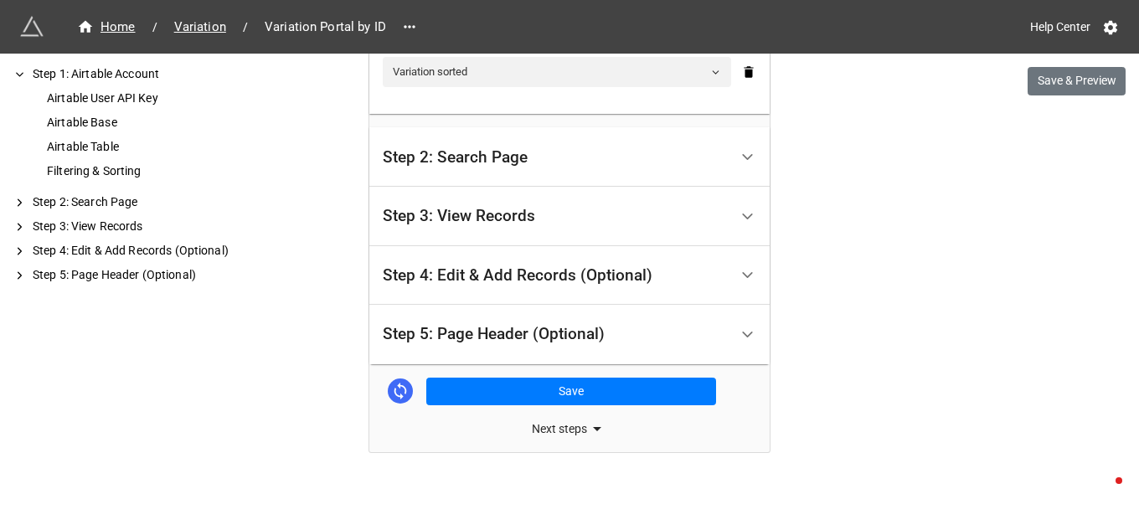
scroll to position [741, 0]
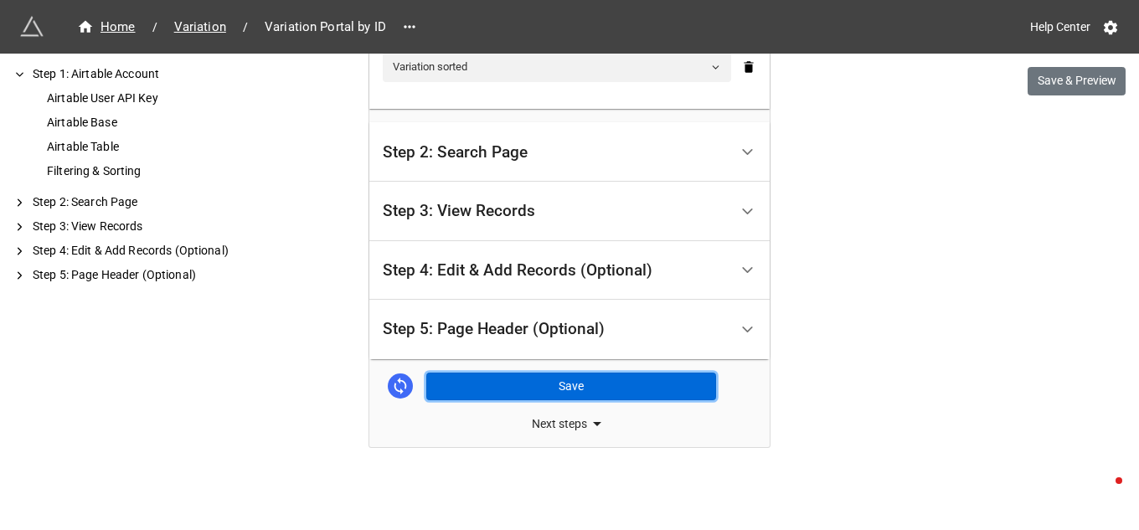
click at [560, 385] on button "Save" at bounding box center [571, 387] width 290 height 28
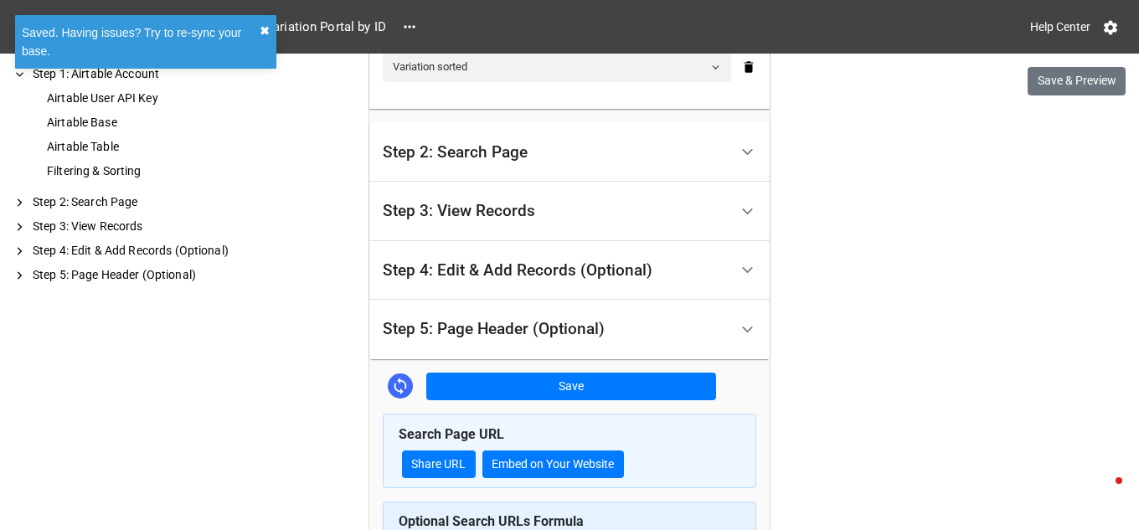
click at [268, 28] on button "✖︎" at bounding box center [265, 31] width 10 height 18
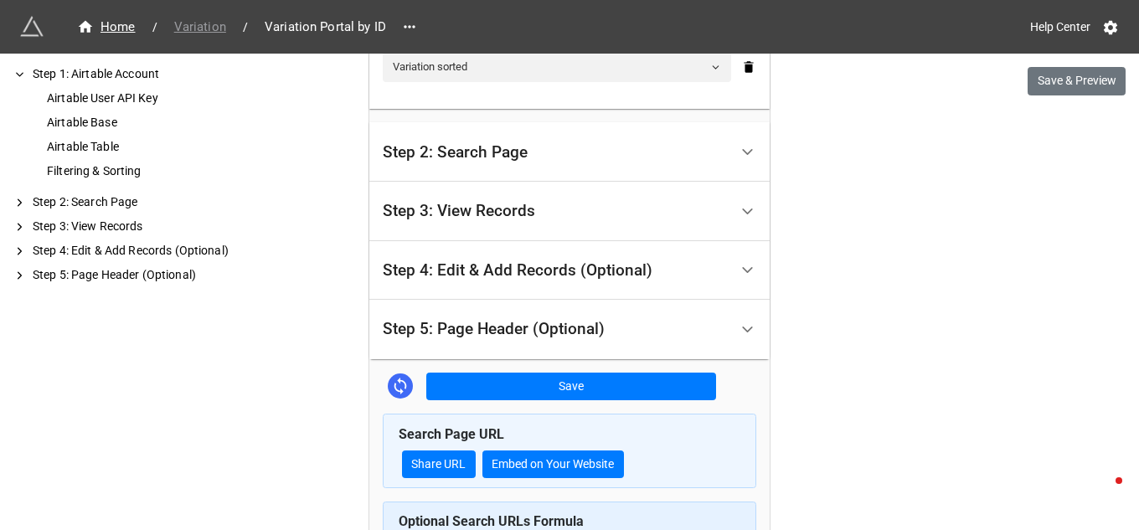
click at [206, 23] on span "Variation" at bounding box center [200, 27] width 72 height 19
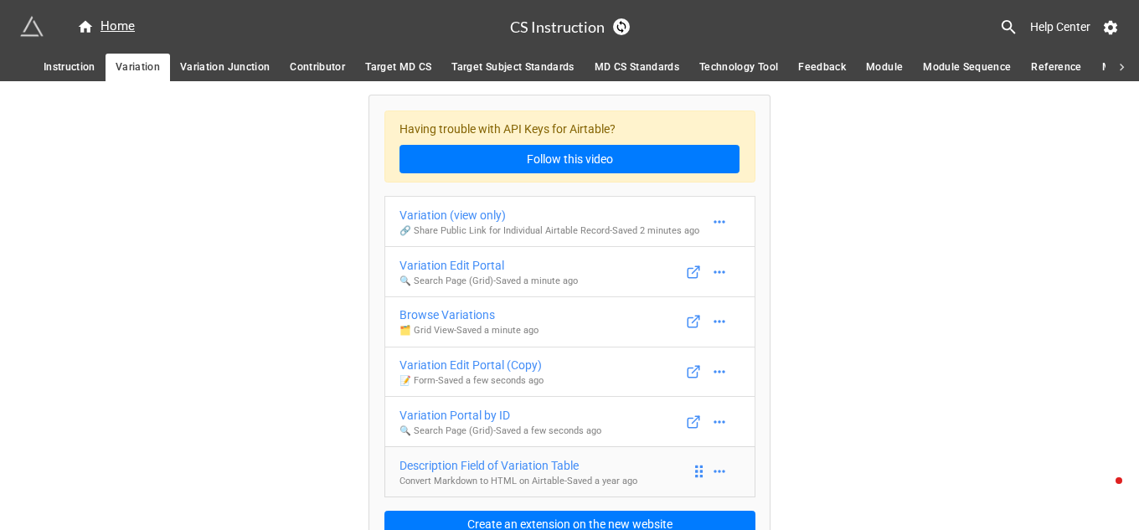
click at [490, 465] on div "Description Field of Variation Table" at bounding box center [518, 465] width 238 height 18
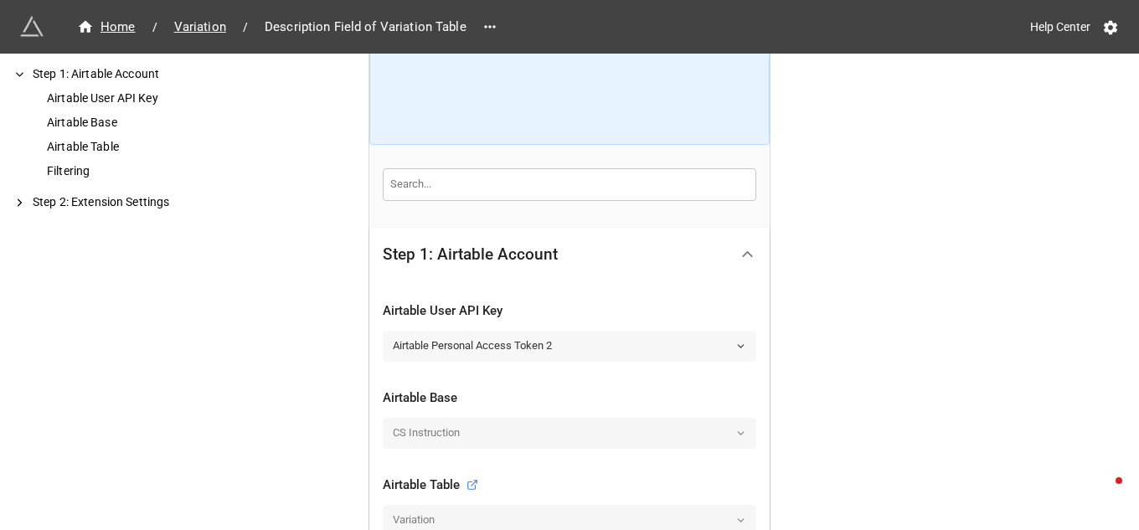
scroll to position [167, 0]
click at [735, 343] on icon at bounding box center [740, 345] width 11 height 11
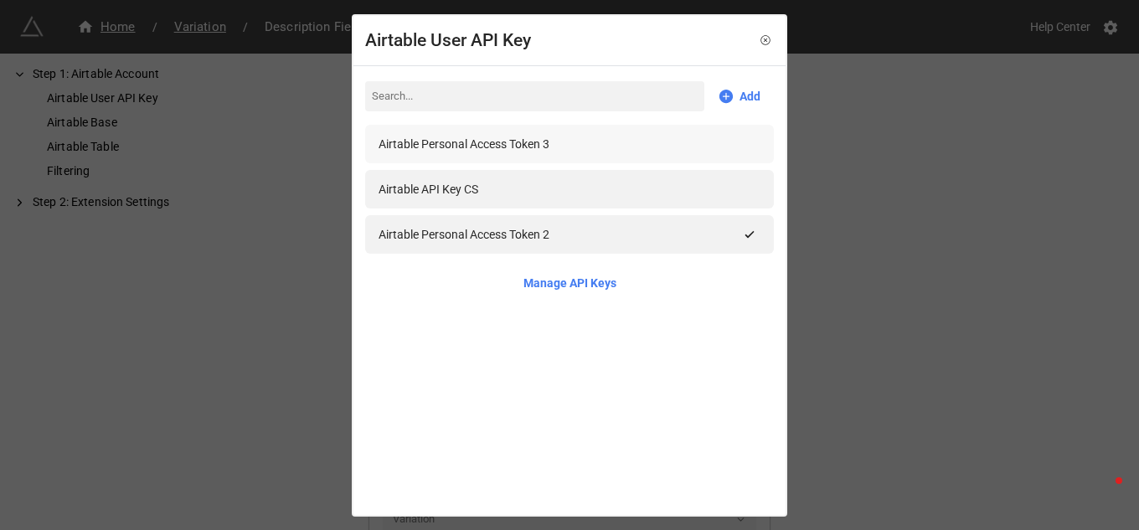
click at [511, 141] on div "Airtable Personal Access Token 3" at bounding box center [464, 144] width 171 height 18
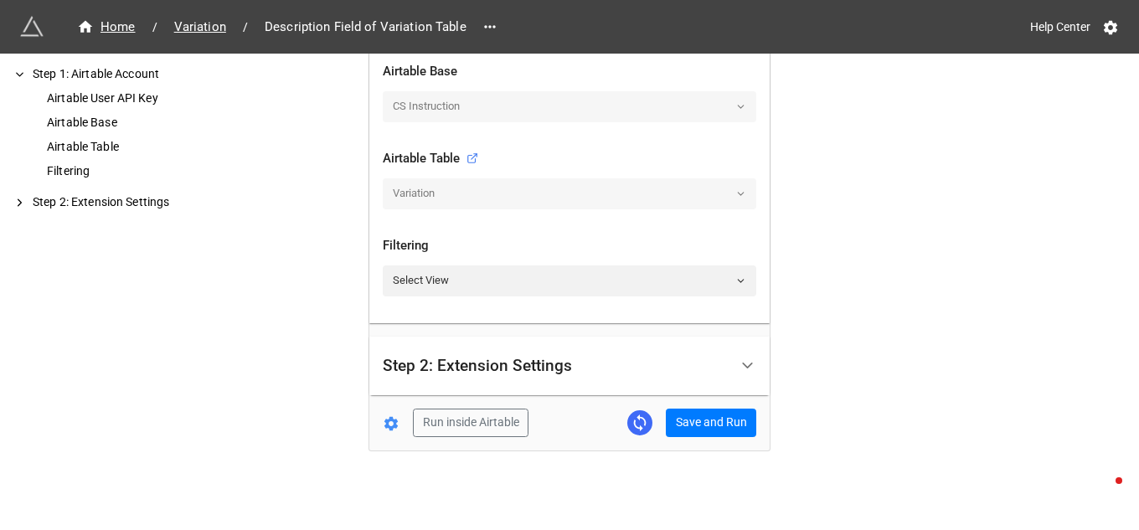
scroll to position [497, 0]
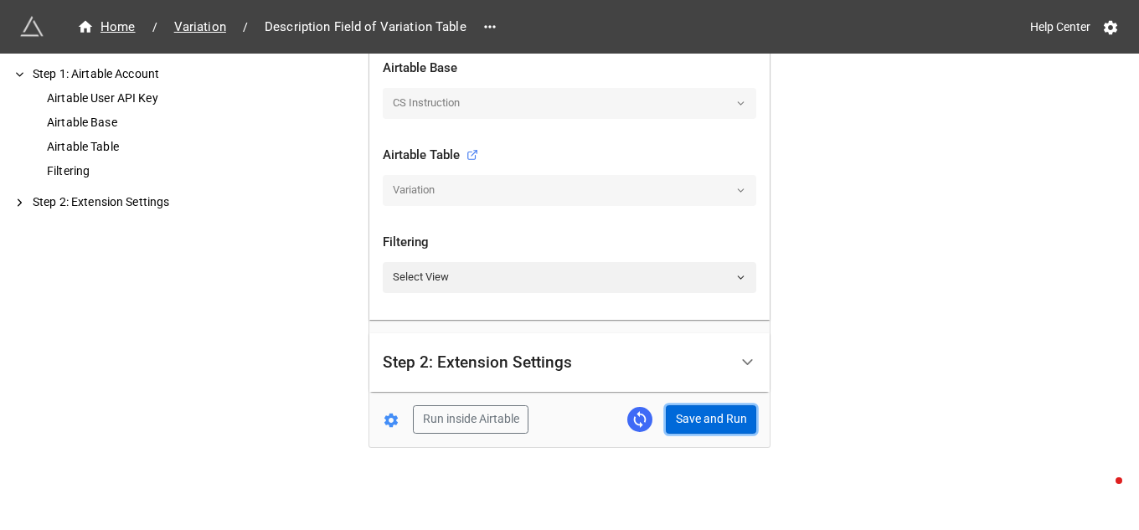
click at [714, 423] on button "Save and Run" at bounding box center [711, 419] width 90 height 28
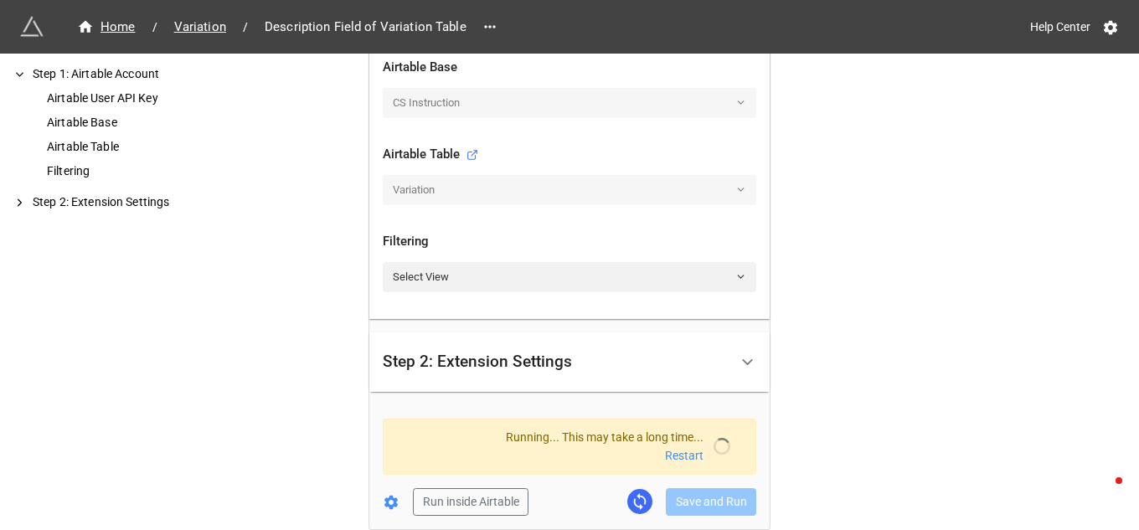
scroll to position [606, 0]
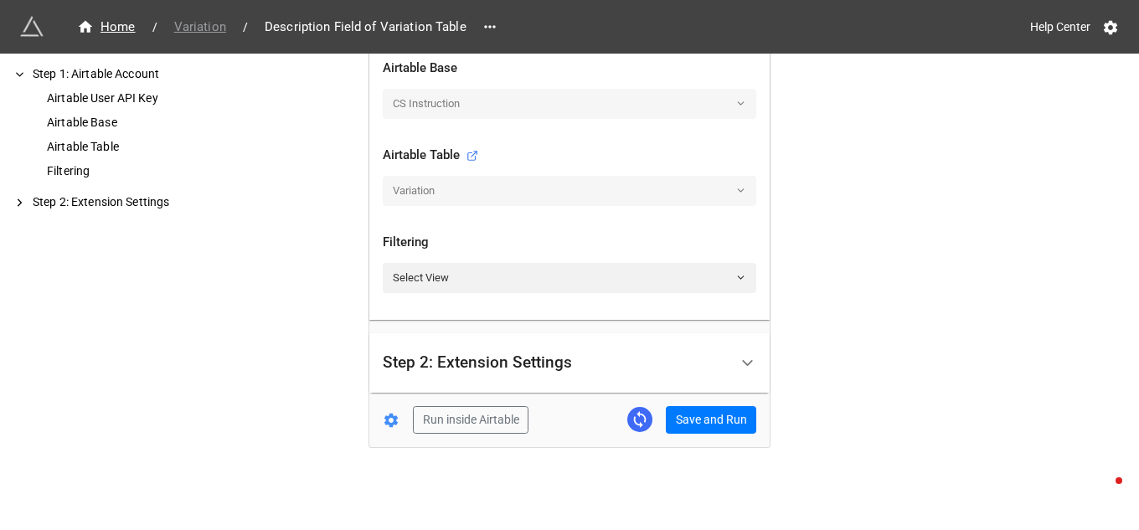
click at [187, 24] on span "Variation" at bounding box center [200, 27] width 72 height 19
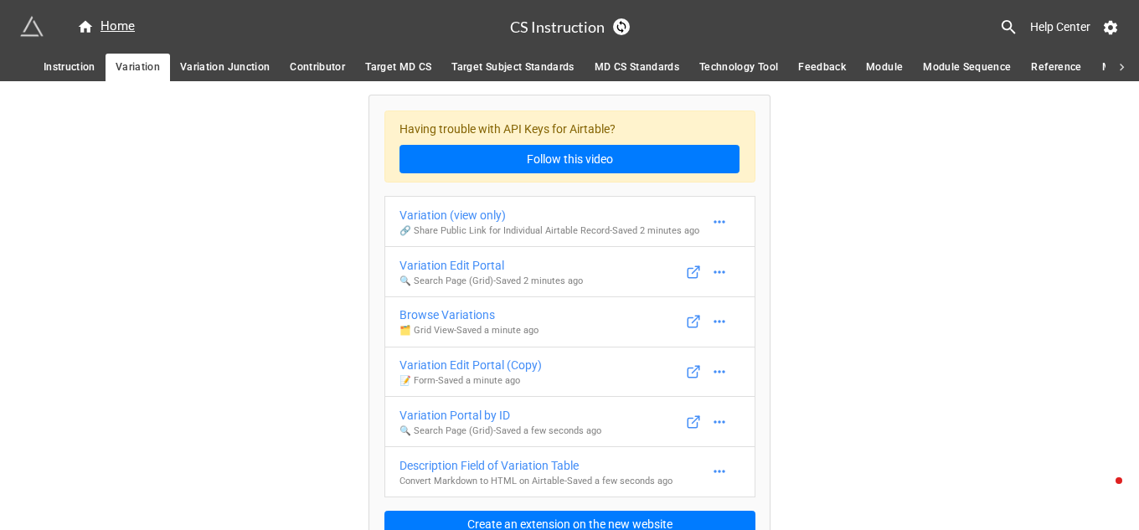
click at [209, 69] on span "Variation Junction" at bounding box center [225, 68] width 90 height 18
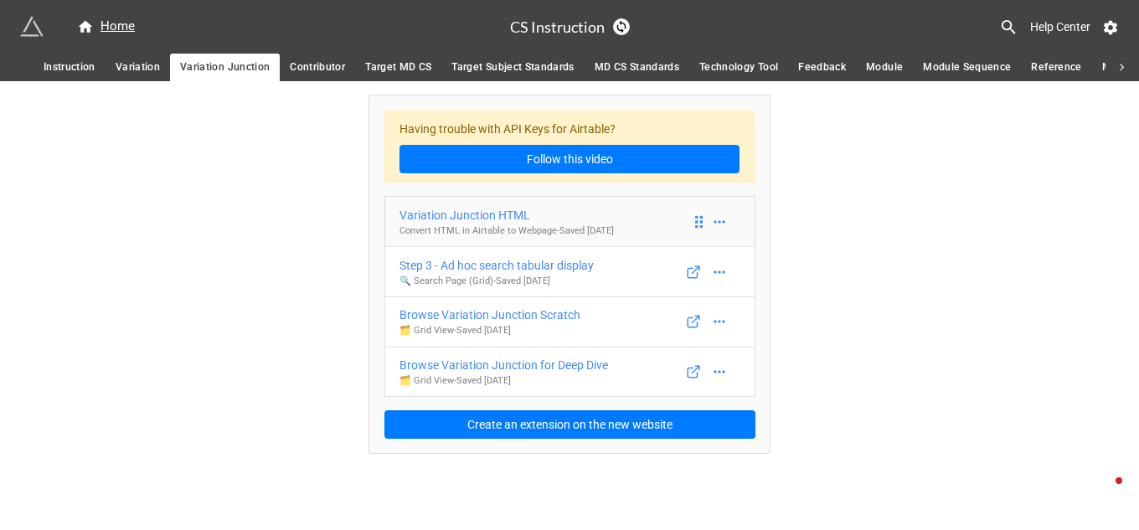
click at [518, 216] on div "Variation Junction HTML" at bounding box center [506, 215] width 214 height 18
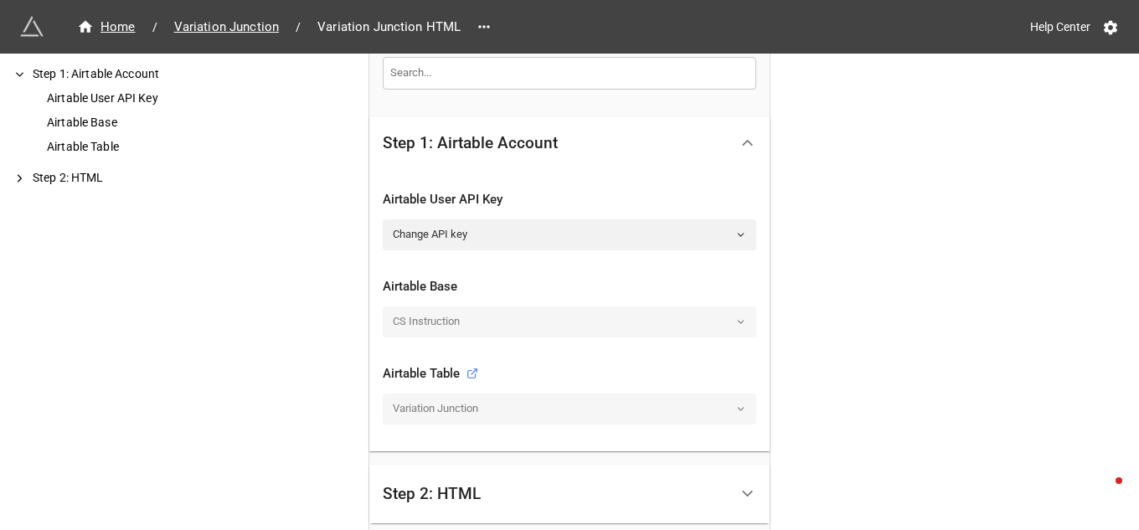
scroll to position [279, 0]
click at [735, 236] on icon at bounding box center [740, 234] width 11 height 11
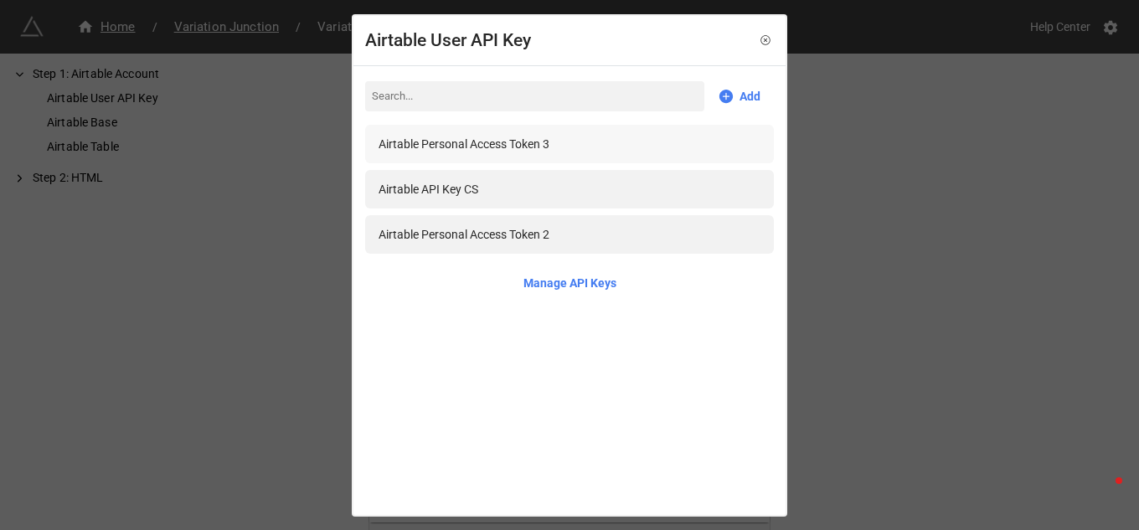
click at [529, 140] on div "Airtable Personal Access Token 3" at bounding box center [464, 144] width 171 height 18
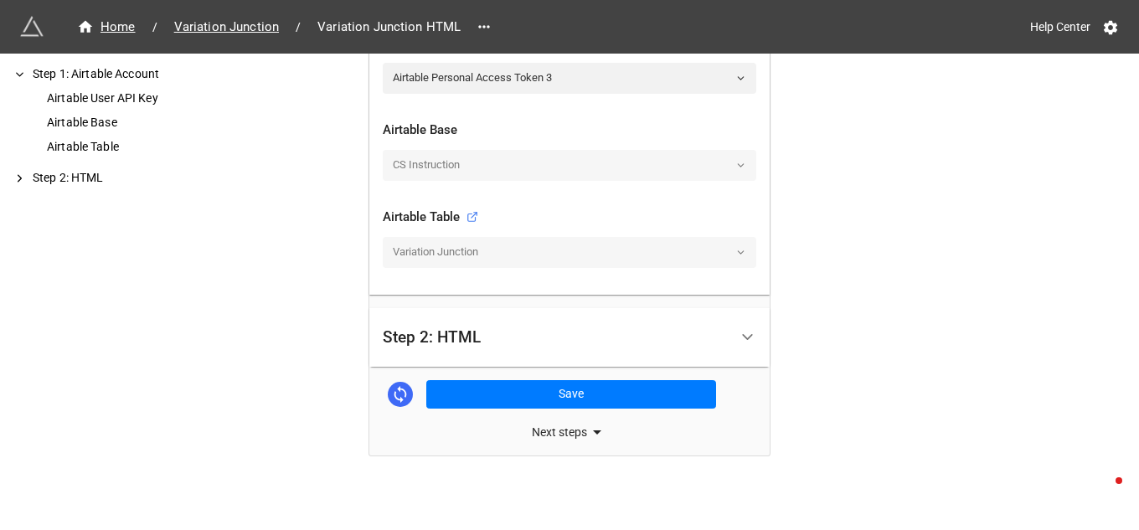
scroll to position [443, 0]
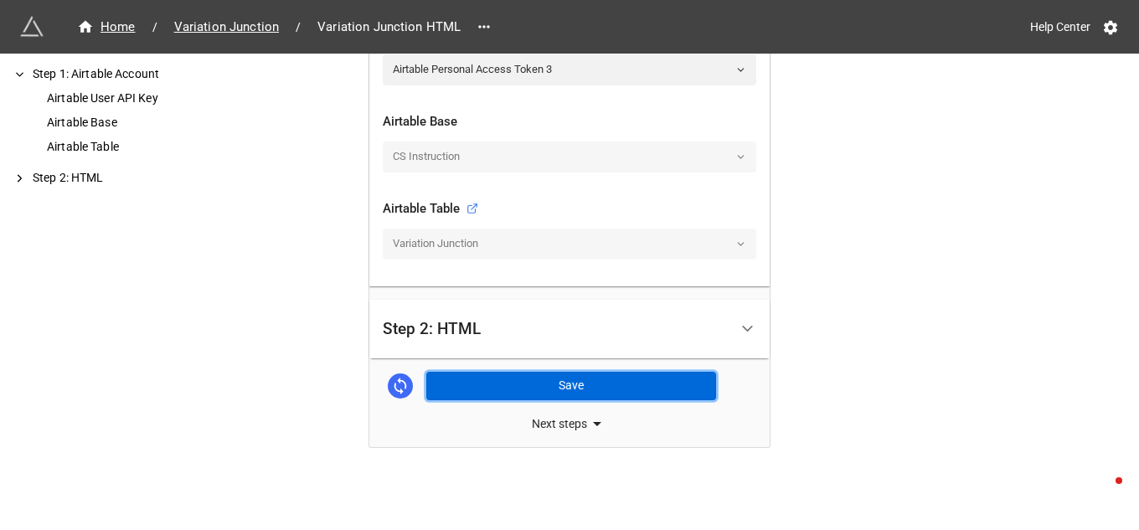
click at [570, 388] on button "Save" at bounding box center [571, 386] width 290 height 28
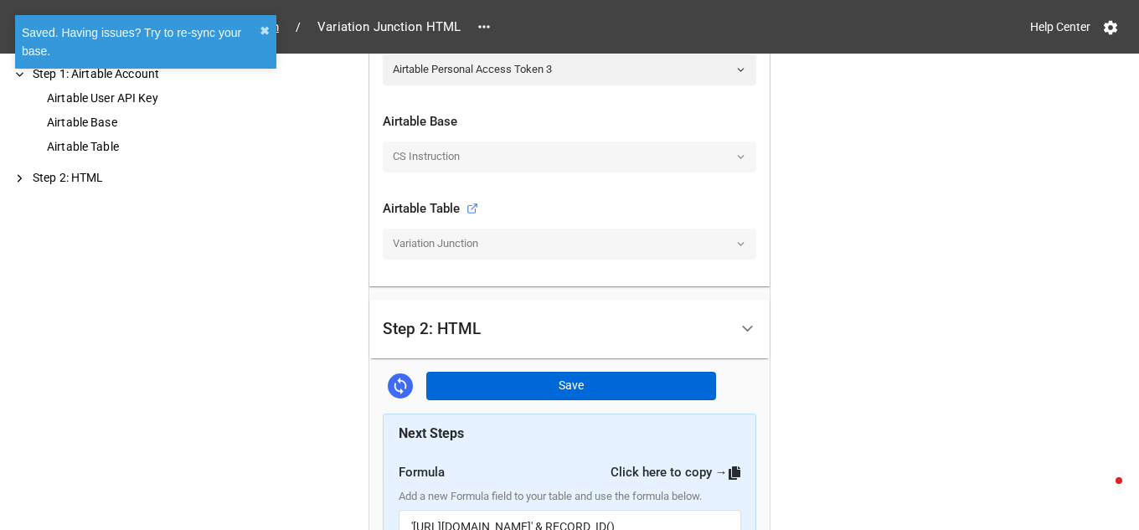
click at [275, 157] on div "Home / Variation Junction / Variation Junction HTML Help Center How to Setup St…" at bounding box center [569, 146] width 1139 height 1178
click at [264, 33] on button "✖︎" at bounding box center [265, 31] width 10 height 18
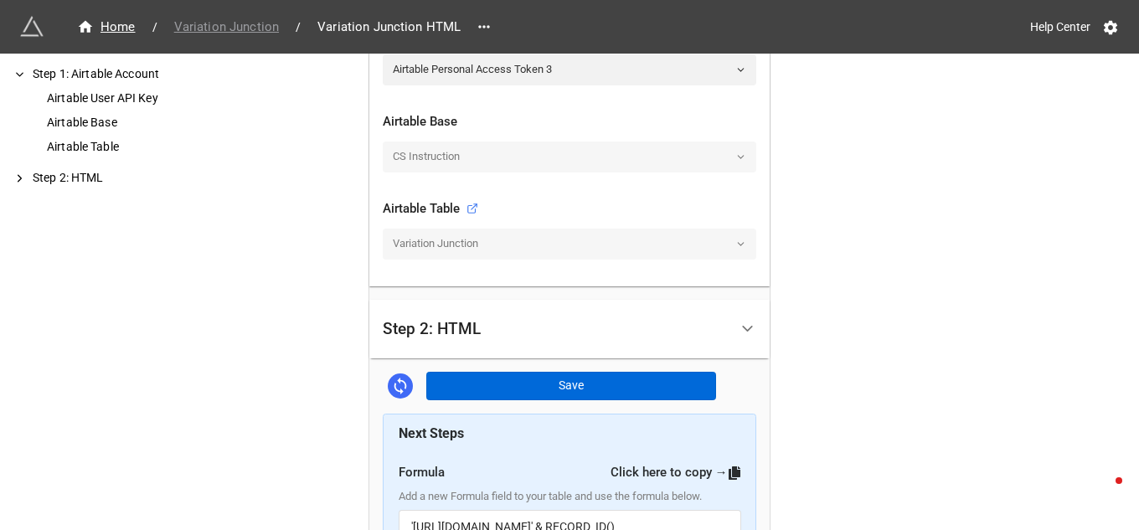
click at [199, 23] on span "Variation Junction" at bounding box center [226, 27] width 125 height 19
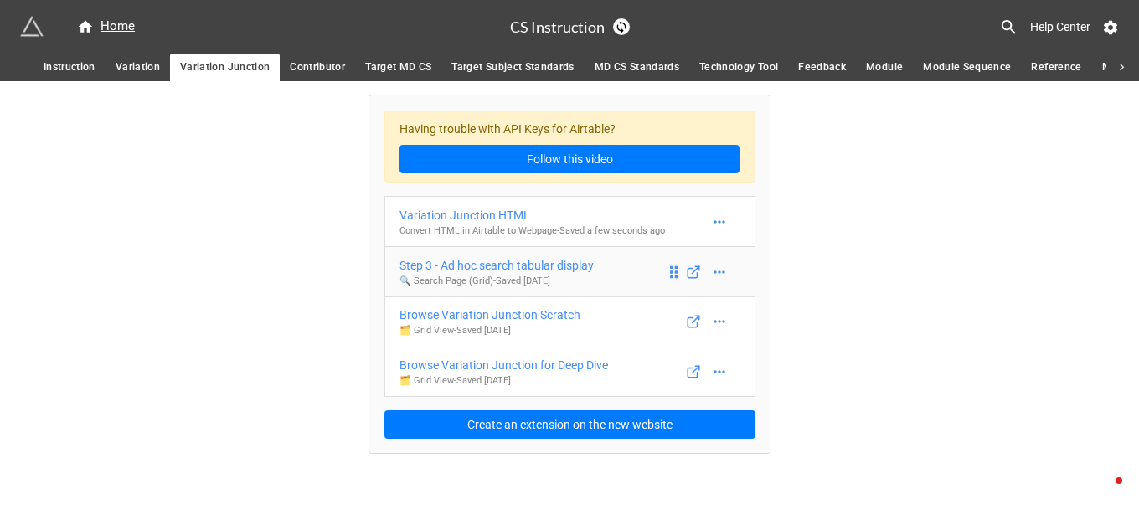
click at [547, 265] on div "Step 3 - Ad hoc search tabular display" at bounding box center [496, 265] width 194 height 18
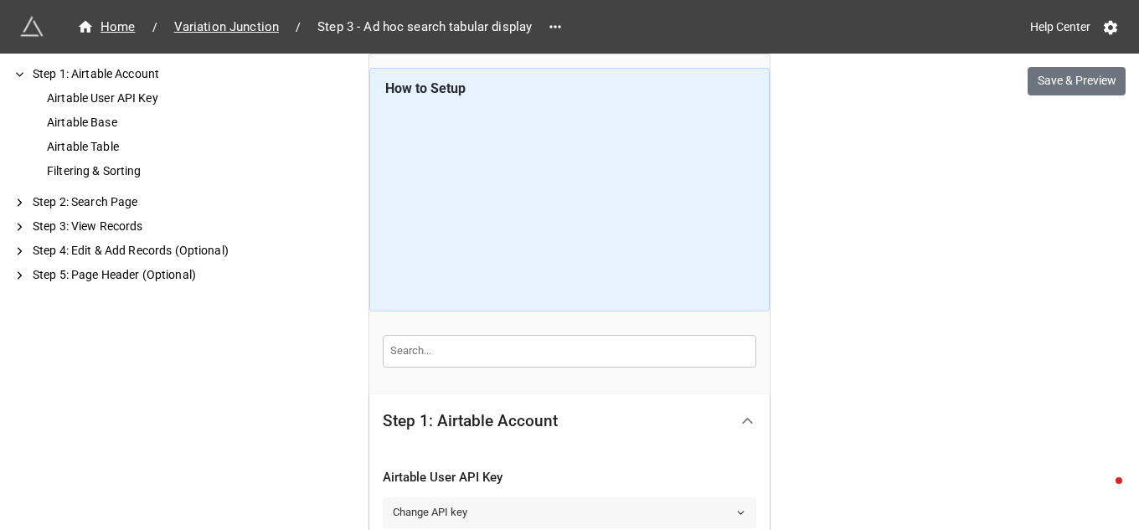
click at [739, 508] on icon at bounding box center [740, 513] width 11 height 11
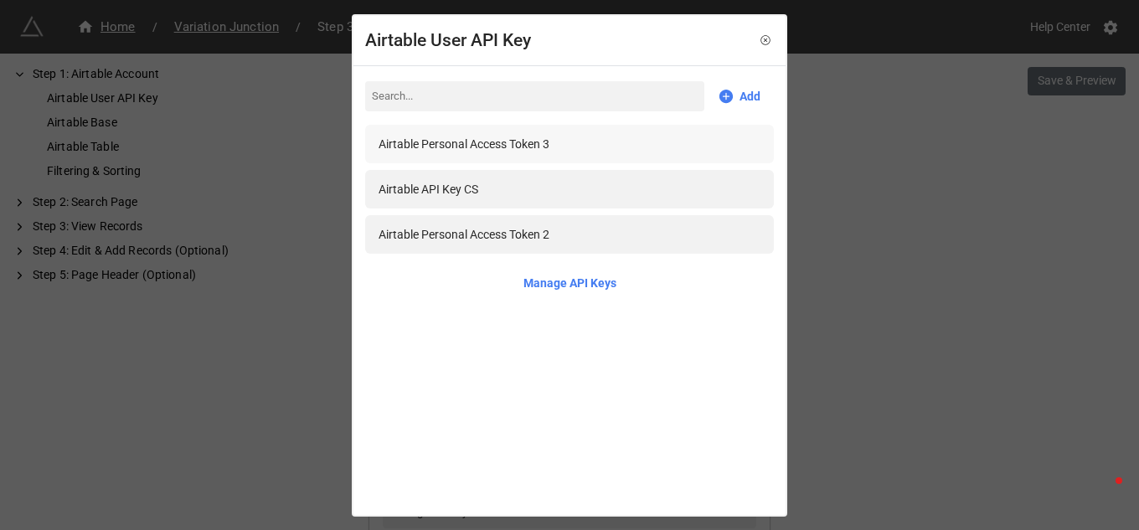
click at [490, 140] on div "Airtable Personal Access Token 3" at bounding box center [464, 144] width 171 height 18
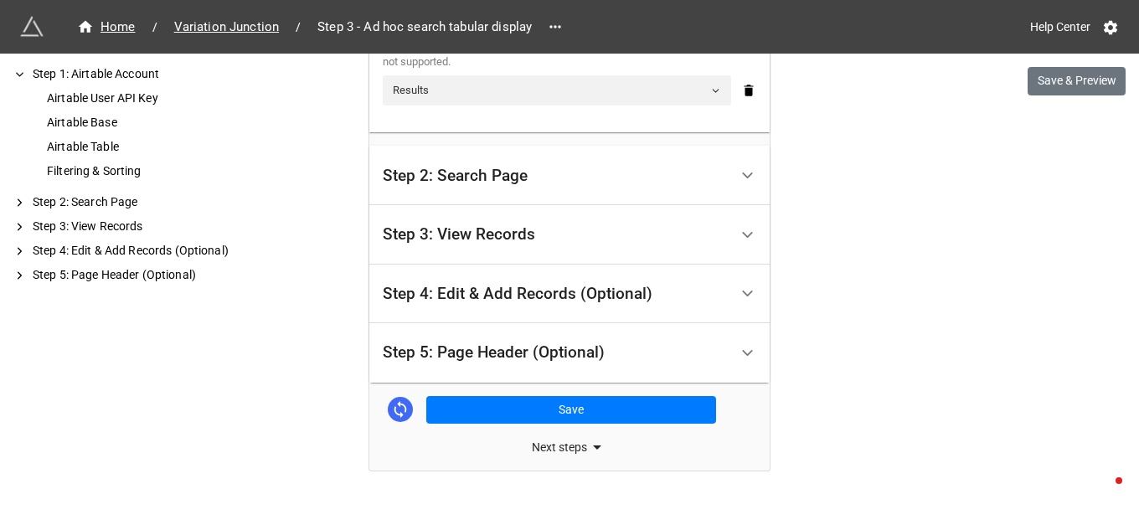
scroll to position [741, 0]
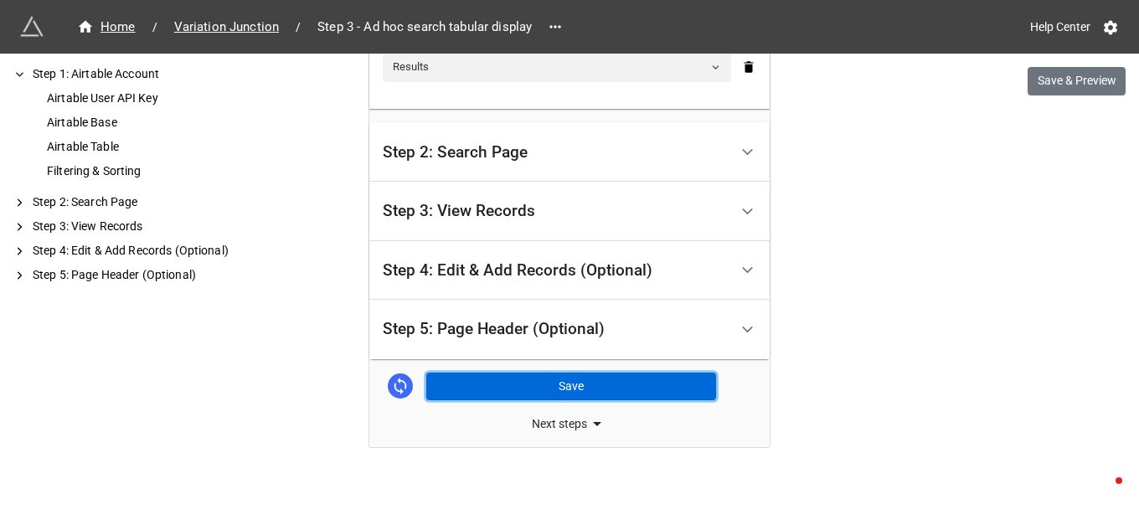
click at [550, 385] on button "Save" at bounding box center [571, 387] width 290 height 28
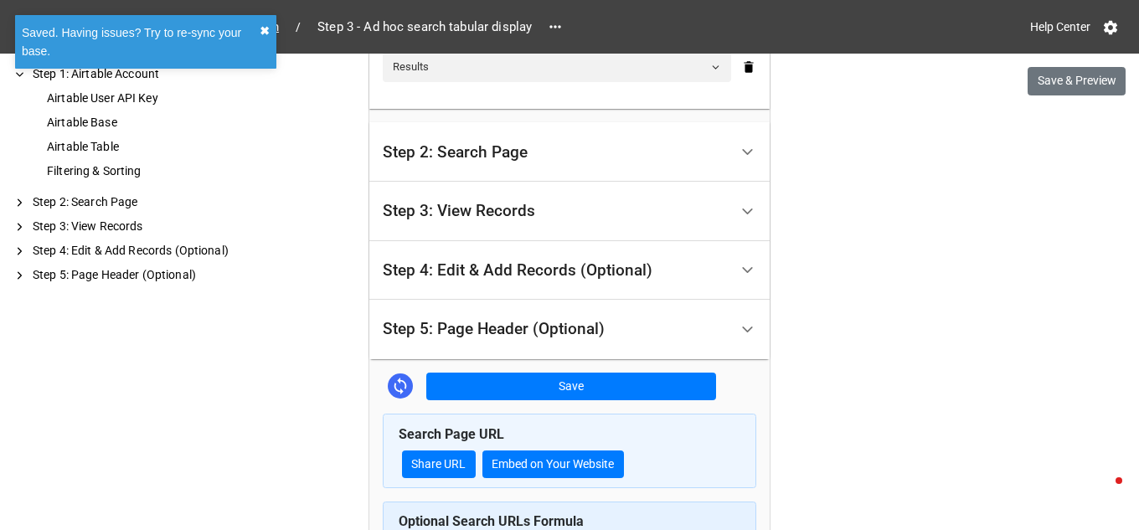
click at [265, 29] on button "✖︎" at bounding box center [265, 31] width 10 height 18
